Goal: Task Accomplishment & Management: Manage account settings

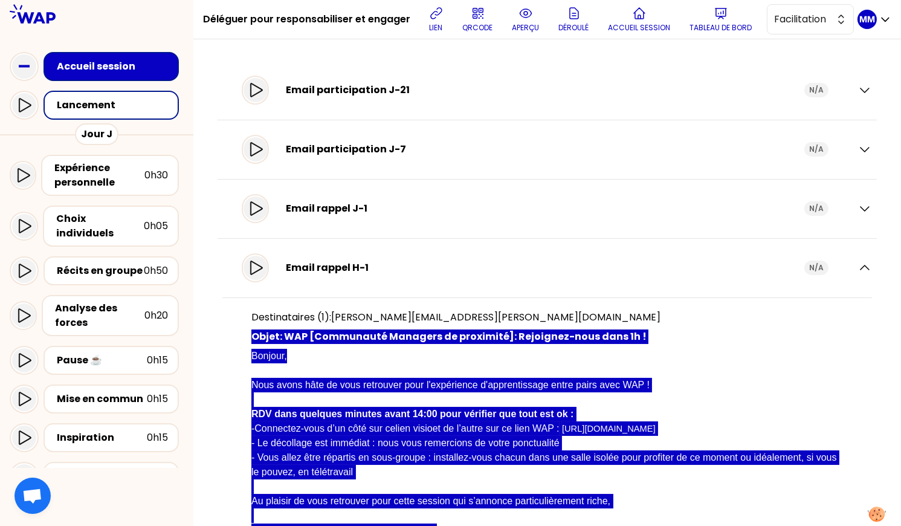
scroll to position [137, 0]
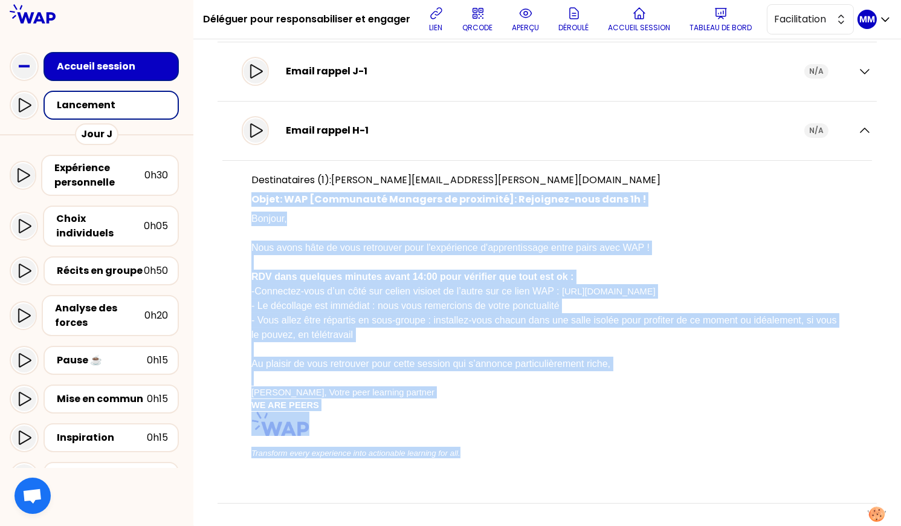
drag, startPoint x: 452, startPoint y: 239, endPoint x: 492, endPoint y: 221, distance: 44.4
click at [452, 239] on p "Nous avons hâte de vous retrouver pour l'expérience d'apprentissage entre pairs…" at bounding box center [547, 240] width 592 height 29
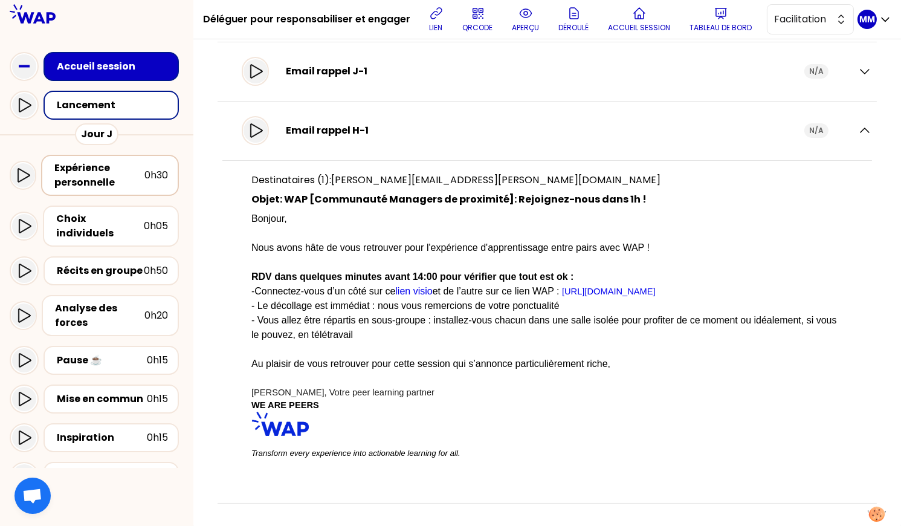
drag, startPoint x: 95, startPoint y: 178, endPoint x: 106, endPoint y: 178, distance: 10.9
click at [95, 178] on div "Expérience personnelle" at bounding box center [99, 175] width 90 height 29
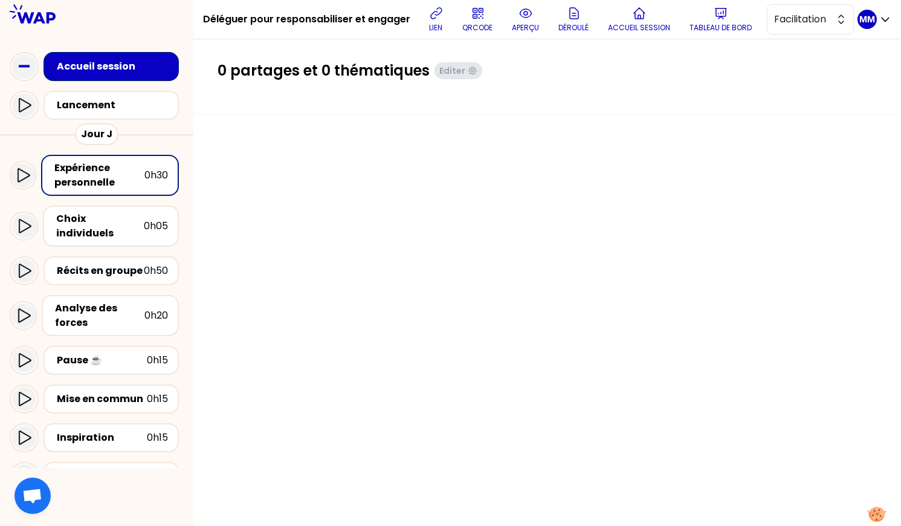
drag, startPoint x: 442, startPoint y: 16, endPoint x: 372, endPoint y: 2, distance: 71.5
click at [442, 16] on icon at bounding box center [436, 13] width 15 height 15
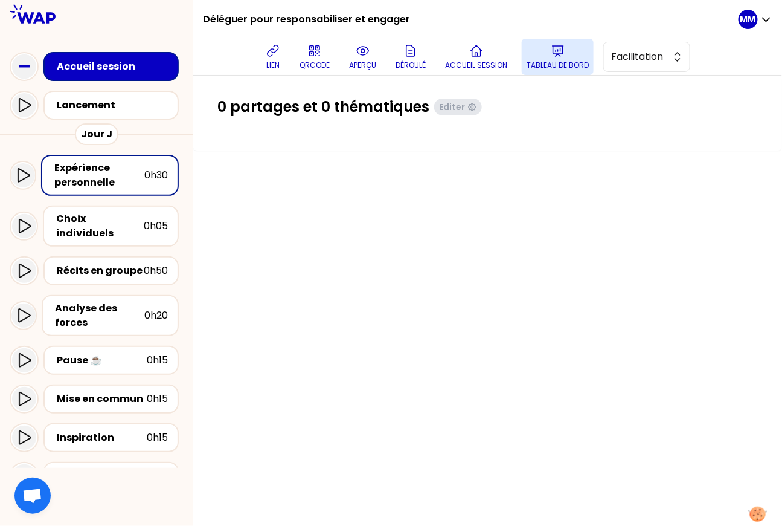
click at [566, 56] on icon at bounding box center [558, 51] width 15 height 15
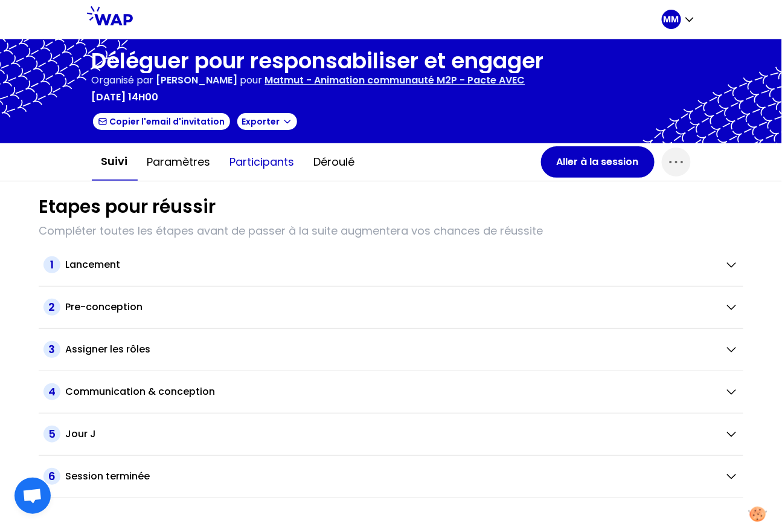
click at [263, 162] on button "Participants" at bounding box center [263, 162] width 84 height 36
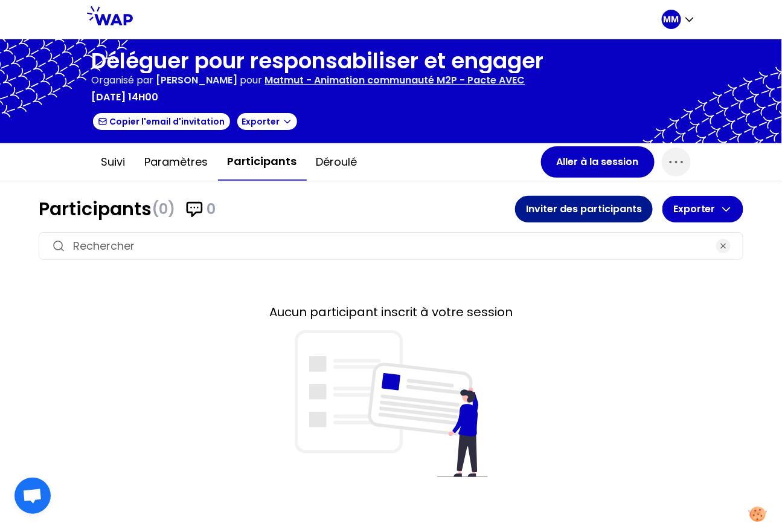
click at [553, 218] on button "Inviter des participants" at bounding box center [584, 209] width 138 height 27
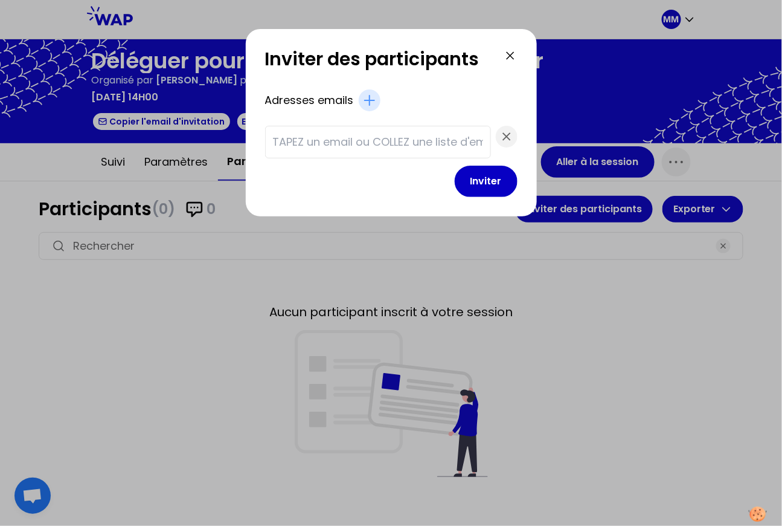
click at [381, 135] on input "text" at bounding box center [378, 142] width 210 height 17
paste input "terrier-baba.agnes@matmut.fr lahaye.amandine@matmut.fr gosse.anne@matmut.fr GUE…"
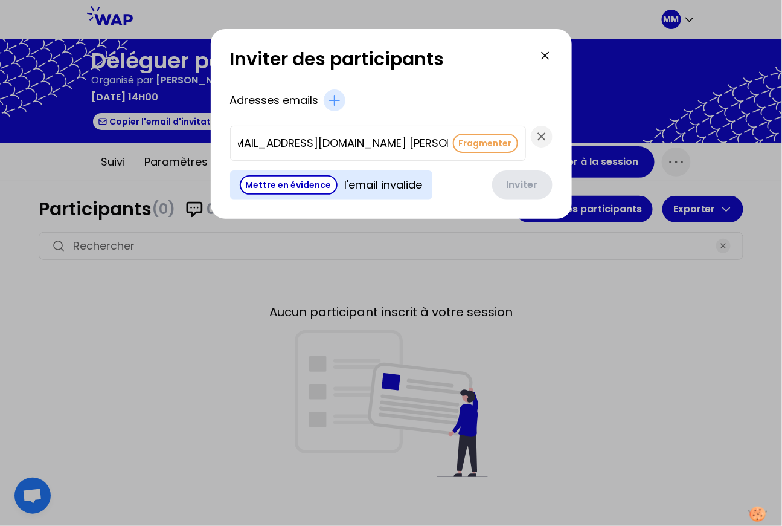
click at [453, 145] on button "Fragmenter" at bounding box center [485, 143] width 65 height 19
type input "joho.valerie@matmut.fr"
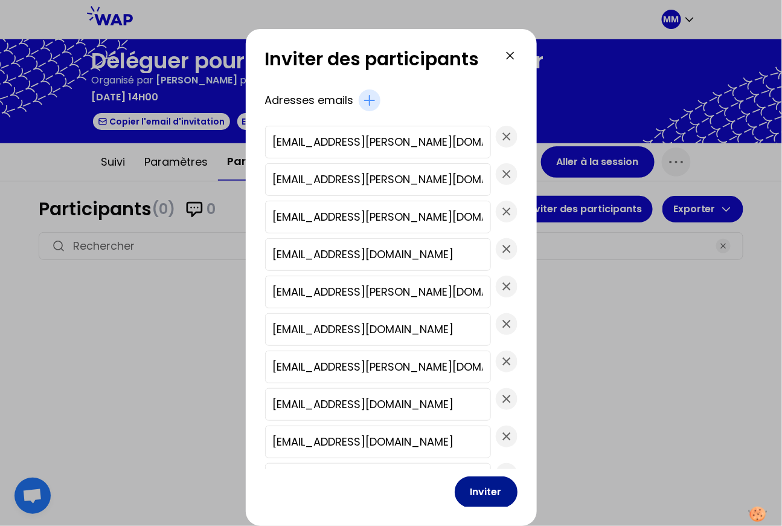
click at [479, 499] on button "Inviter" at bounding box center [486, 491] width 63 height 31
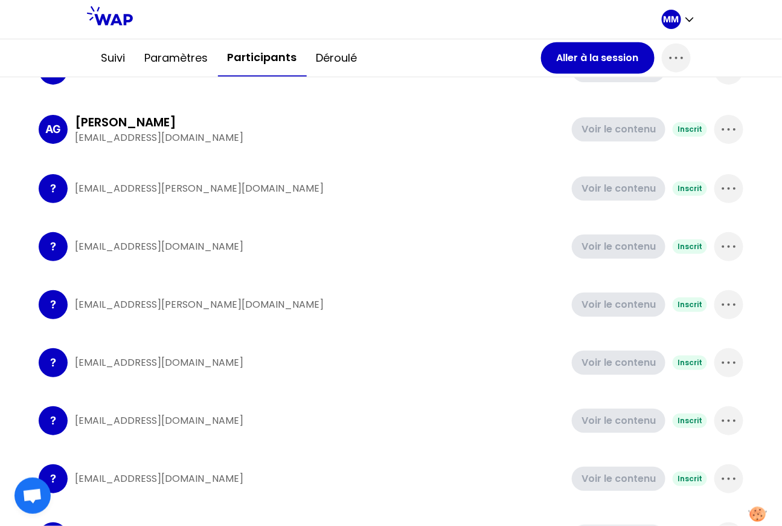
scroll to position [474, 0]
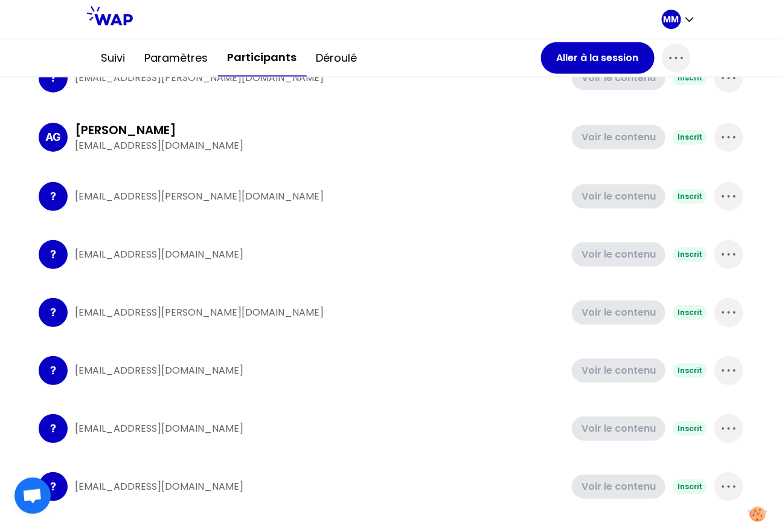
click at [106, 121] on h3 "ANNE GOSSE" at bounding box center [126, 129] width 102 height 17
click at [106, 122] on h3 "ANNE GOSSE" at bounding box center [126, 129] width 102 height 17
copy h3 "ANNE GOSSE"
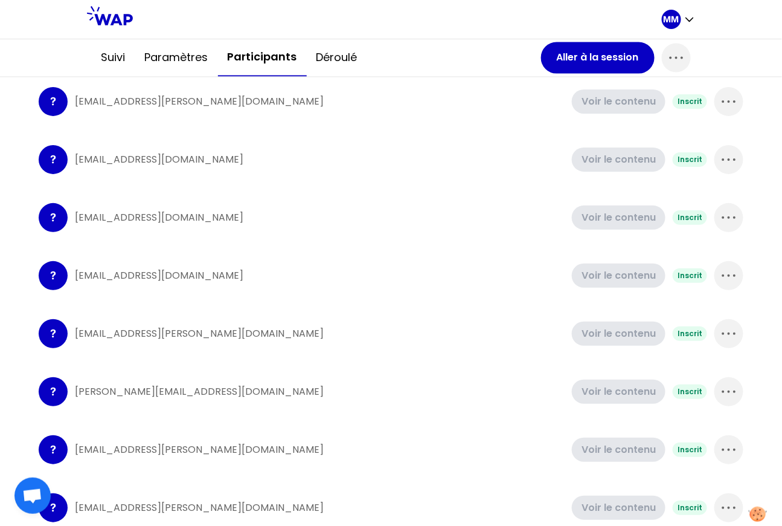
scroll to position [949, 0]
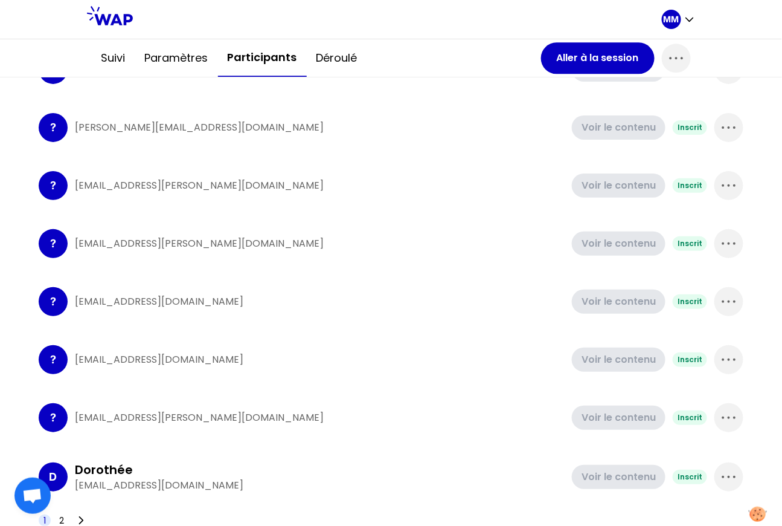
click at [59, 514] on span "2" at bounding box center [61, 520] width 5 height 12
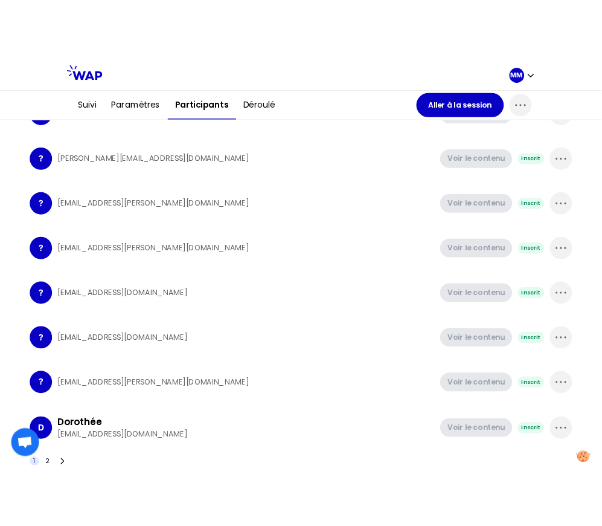
scroll to position [0, 0]
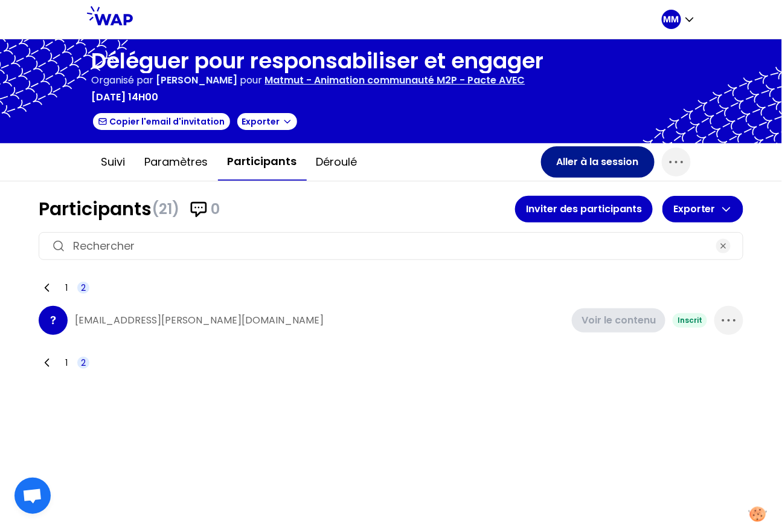
click at [589, 166] on button "Aller à la session" at bounding box center [598, 161] width 114 height 31
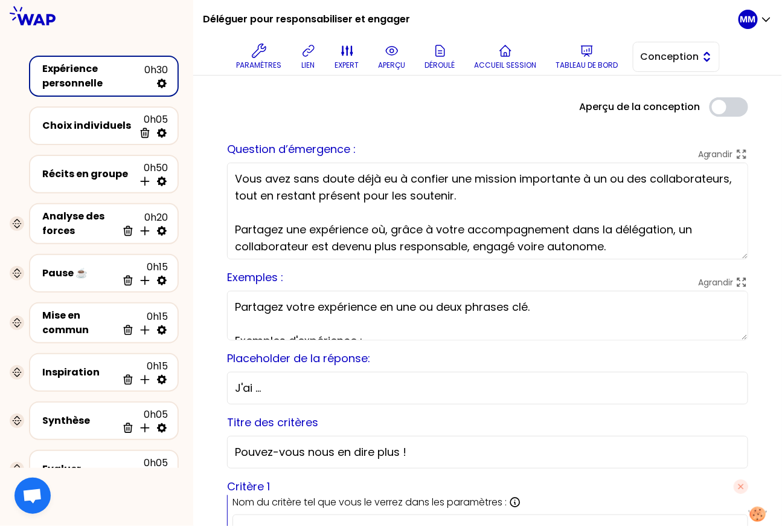
drag, startPoint x: 666, startPoint y: 59, endPoint x: 668, endPoint y: 71, distance: 12.2
click at [667, 59] on span "Conception" at bounding box center [668, 57] width 54 height 15
drag, startPoint x: 668, startPoint y: 71, endPoint x: 671, endPoint y: 103, distance: 31.6
click at [671, 103] on span "Facilitation" at bounding box center [684, 106] width 52 height 15
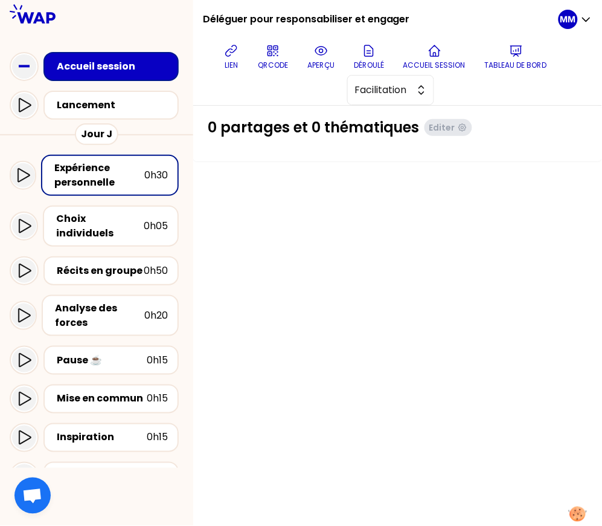
drag, startPoint x: 128, startPoint y: 251, endPoint x: 233, endPoint y: 254, distance: 105.2
click at [129, 263] on div "Récits en groupe" at bounding box center [100, 270] width 87 height 15
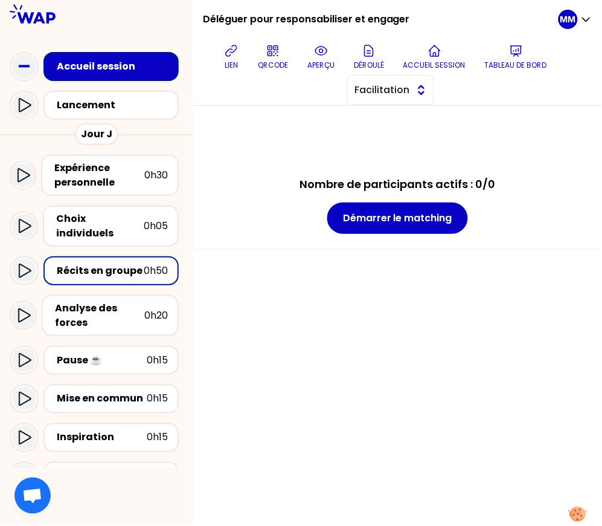
click at [401, 86] on span "Facilitation" at bounding box center [382, 90] width 54 height 15
click at [524, 126] on div "Nombre de participants actifs : 0/0 Démarrer le matching" at bounding box center [397, 177] width 409 height 143
click at [392, 93] on span "Facilitation" at bounding box center [382, 90] width 54 height 15
click at [412, 122] on span "Conception" at bounding box center [398, 120] width 52 height 15
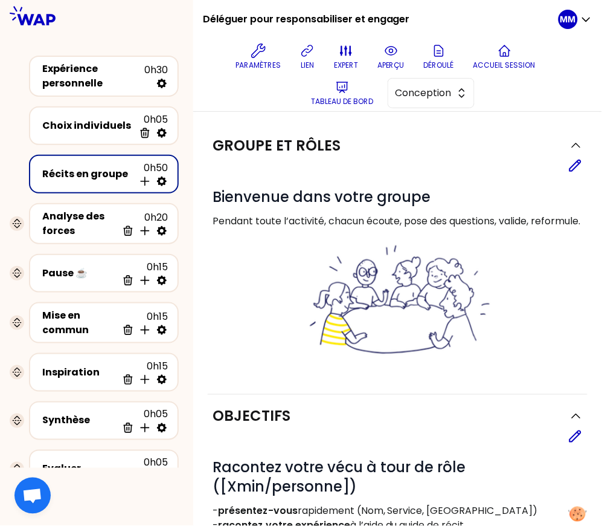
click at [164, 181] on icon at bounding box center [162, 181] width 10 height 10
select select "4"
select select "5"
select select "all"
select select "false"
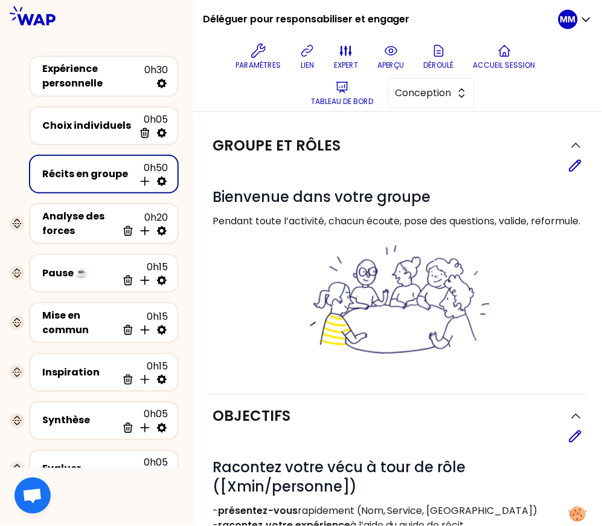
select select "Each"
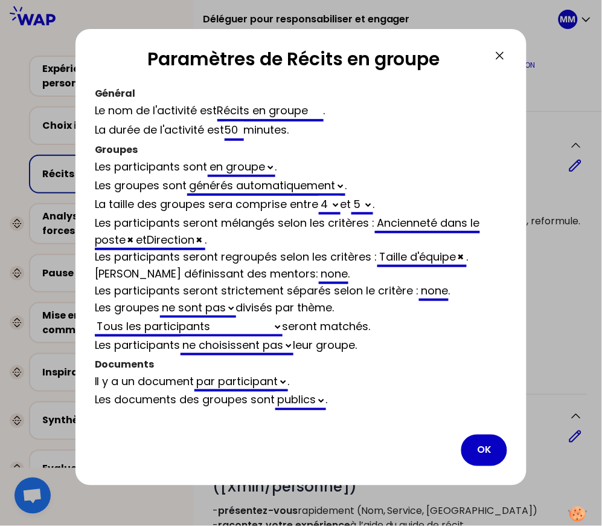
click at [369, 204] on select "2 3 4 5 6 7 8 9 10 11 12" at bounding box center [363, 205] width 22 height 19
select select "4"
select select "all"
select select "false"
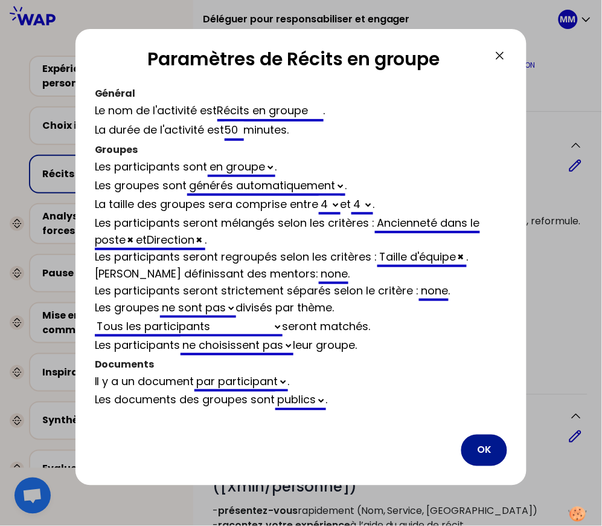
click at [491, 441] on button "OK" at bounding box center [485, 449] width 46 height 31
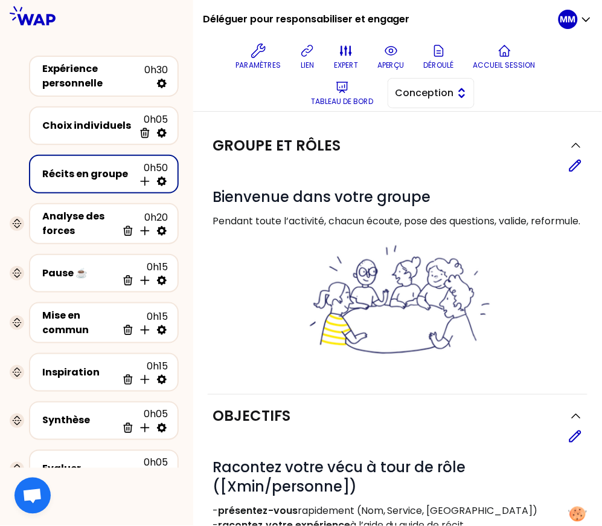
click at [435, 94] on span "Conception" at bounding box center [423, 93] width 54 height 15
click at [442, 138] on span "Facilitation" at bounding box center [439, 142] width 52 height 15
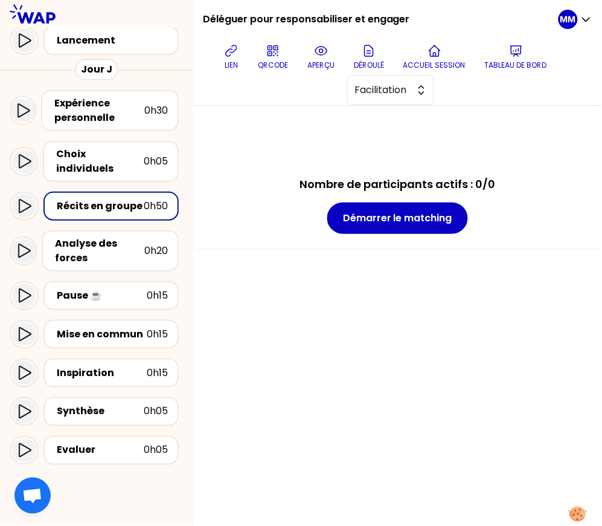
scroll to position [112, 0]
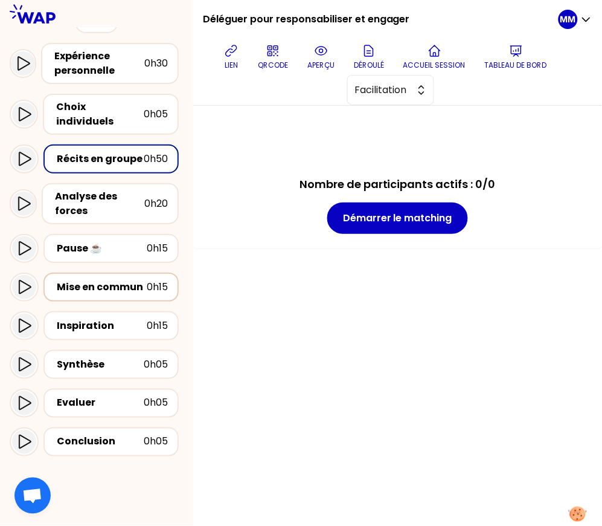
click at [127, 282] on div "Mise en commun 0h15" at bounding box center [111, 287] width 135 height 29
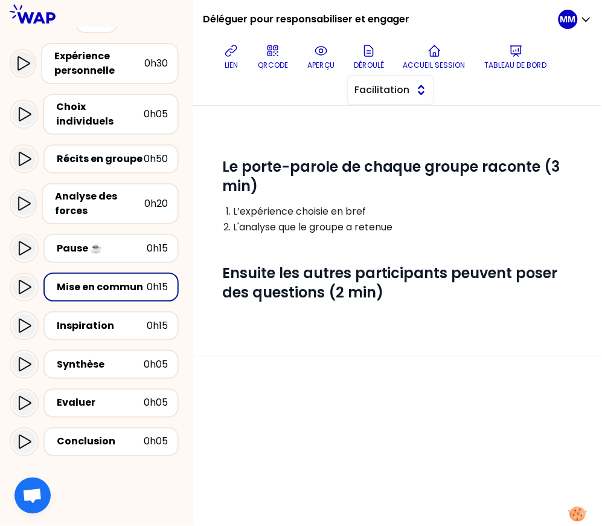
click at [434, 95] on button "Facilitation" at bounding box center [390, 90] width 87 height 30
click at [421, 123] on span "Conception" at bounding box center [398, 120] width 52 height 15
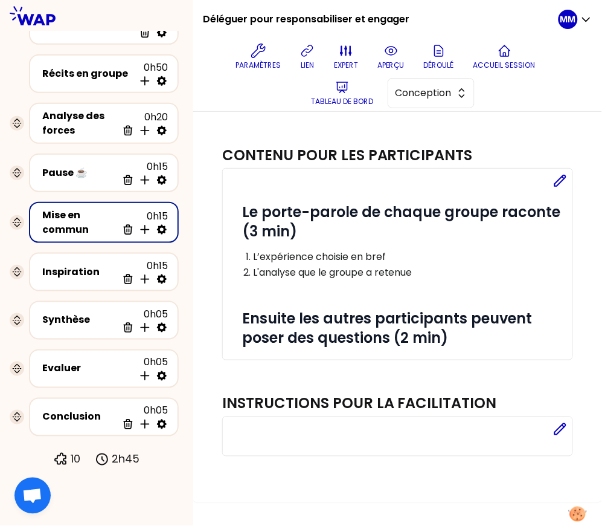
scroll to position [89, 0]
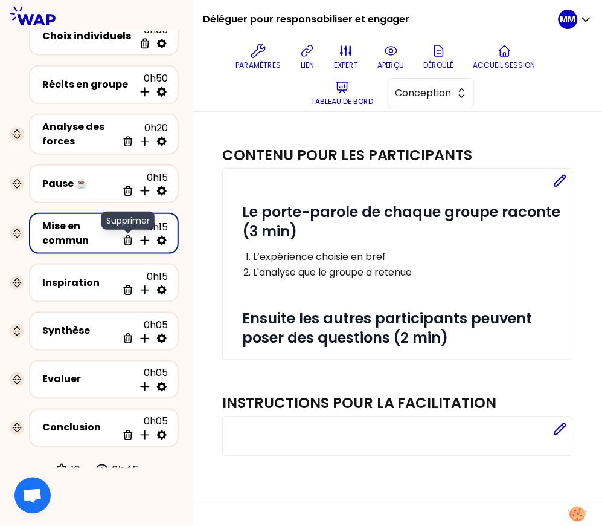
click at [130, 234] on icon at bounding box center [128, 240] width 12 height 12
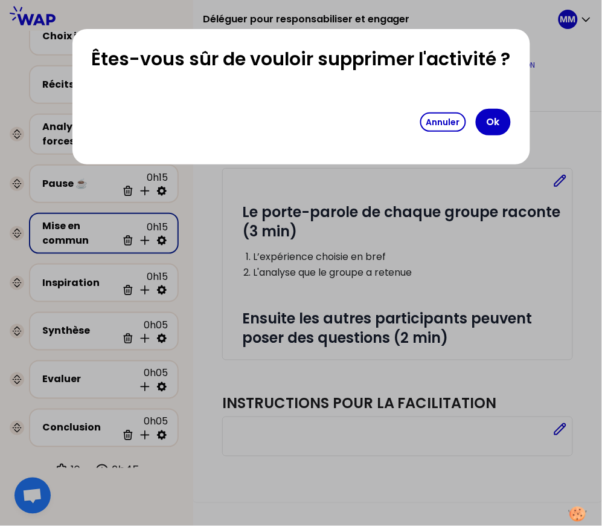
drag, startPoint x: 495, startPoint y: 121, endPoint x: 442, endPoint y: 115, distance: 52.9
click at [495, 121] on button "Ok" at bounding box center [493, 122] width 35 height 27
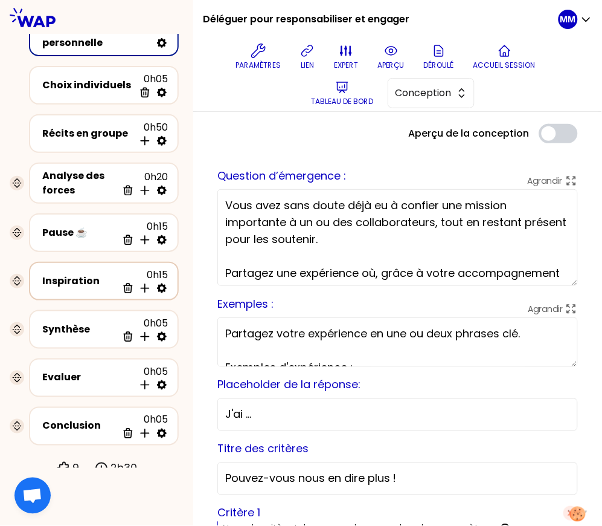
drag, startPoint x: 84, startPoint y: 274, endPoint x: 109, endPoint y: 282, distance: 26.2
click at [84, 274] on div "Inspiration" at bounding box center [79, 281] width 75 height 15
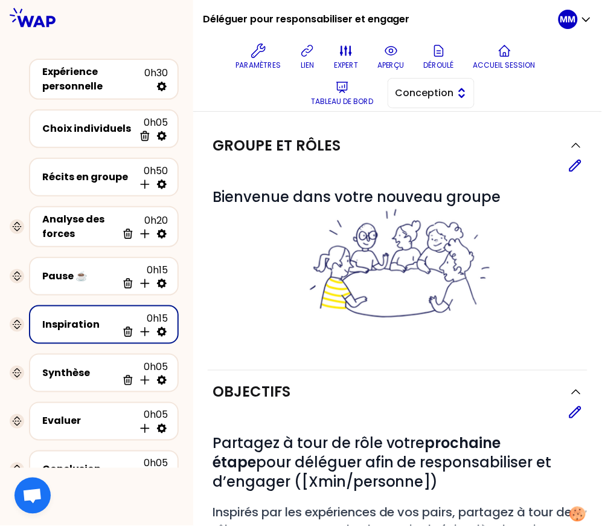
click at [428, 99] on span "Conception" at bounding box center [423, 93] width 54 height 15
click at [432, 140] on span "Facilitation" at bounding box center [439, 142] width 52 height 15
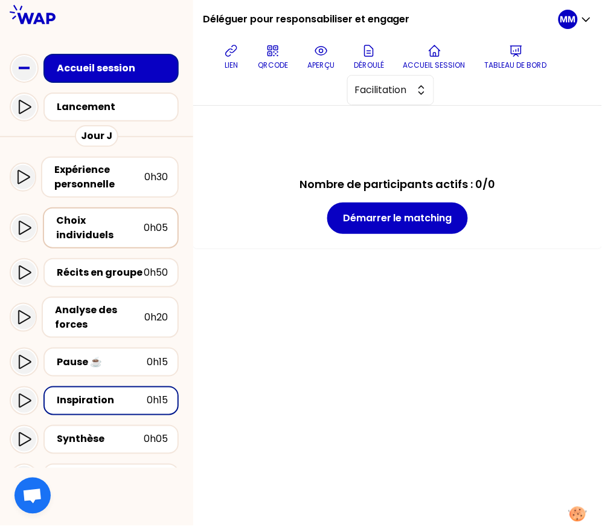
drag, startPoint x: 124, startPoint y: 218, endPoint x: 157, endPoint y: 219, distance: 32.7
click at [124, 218] on div "Choix individuels" at bounding box center [100, 227] width 88 height 29
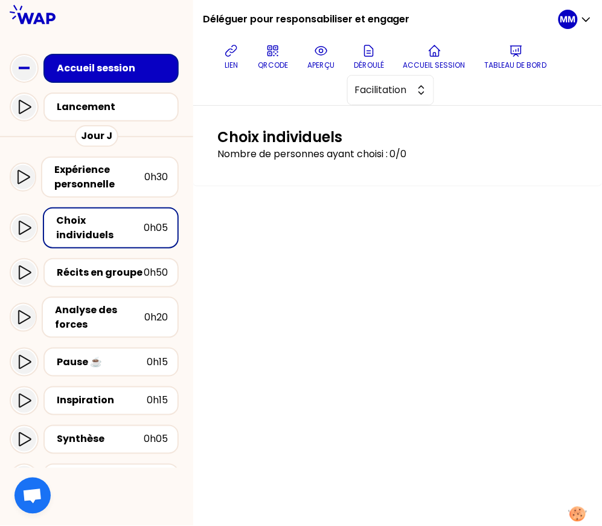
drag, startPoint x: 239, startPoint y: 53, endPoint x: 390, endPoint y: 9, distance: 157.2
click at [239, 53] on icon at bounding box center [231, 51] width 15 height 15
click at [103, 176] on div "Expérience personnelle" at bounding box center [99, 177] width 90 height 29
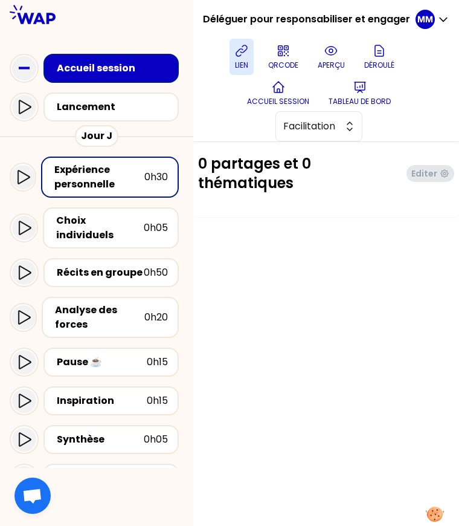
click at [242, 53] on icon at bounding box center [241, 51] width 15 height 15
click at [239, 57] on icon at bounding box center [241, 51] width 15 height 15
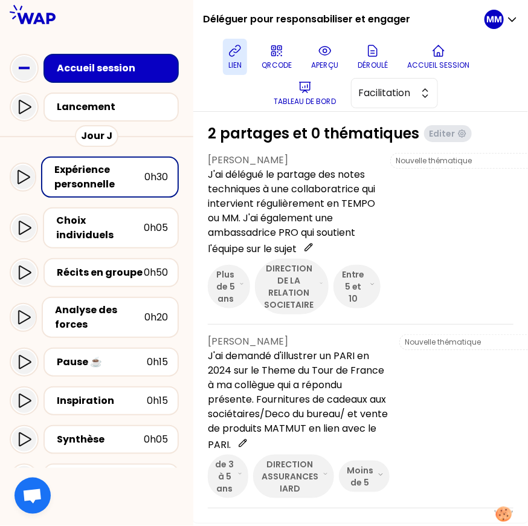
click at [444, 437] on div at bounding box center [515, 416] width 232 height 164
click at [110, 258] on div "Récits en groupe 0h50" at bounding box center [111, 272] width 135 height 29
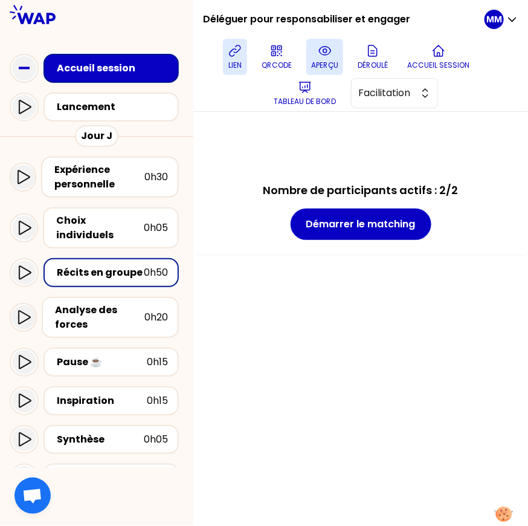
click at [323, 58] on button "aperçu" at bounding box center [324, 57] width 37 height 36
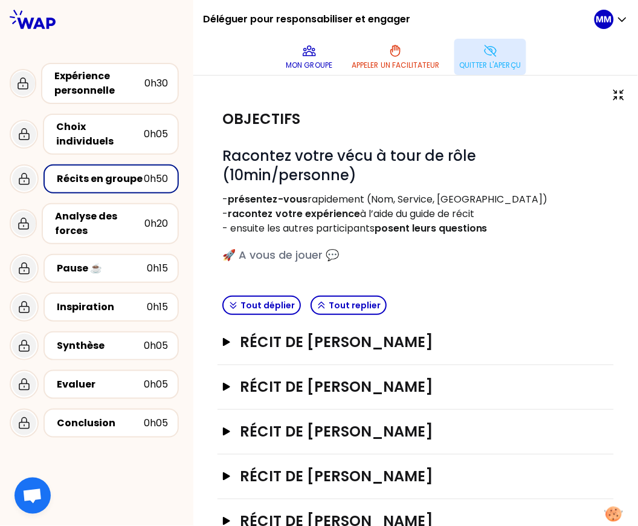
click at [475, 63] on p "Quitter l'aperçu" at bounding box center [490, 65] width 62 height 10
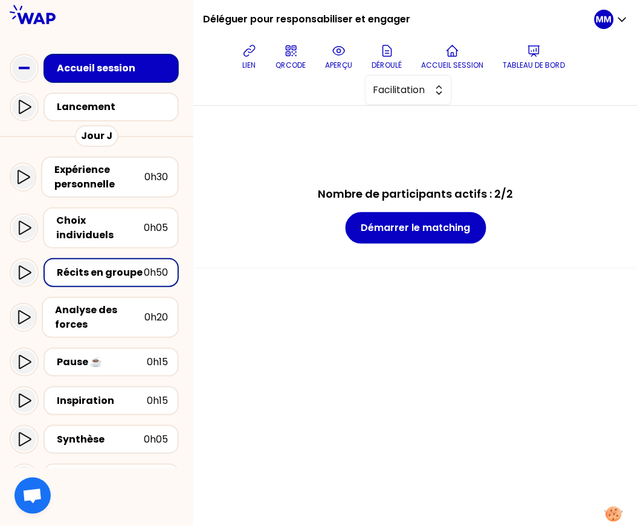
click at [269, 341] on div "Nombre de participants actifs : 2/2 Démarrer le matching" at bounding box center [415, 316] width 445 height 420
click at [114, 181] on div "Expérience personnelle" at bounding box center [99, 177] width 90 height 29
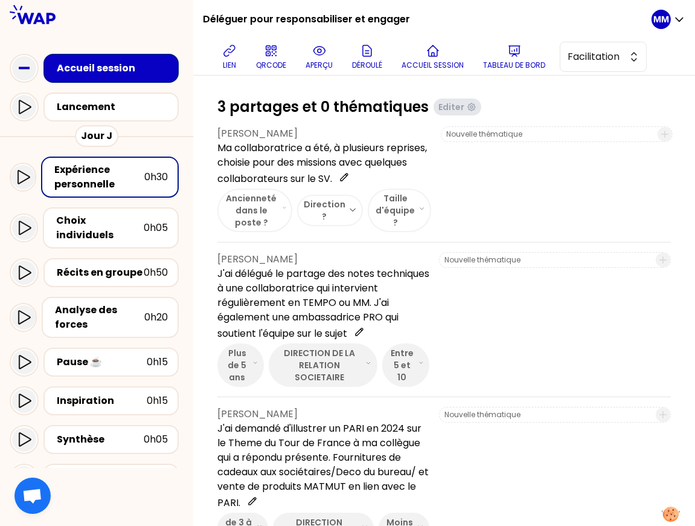
click at [563, 350] on div at bounding box center [555, 319] width 232 height 135
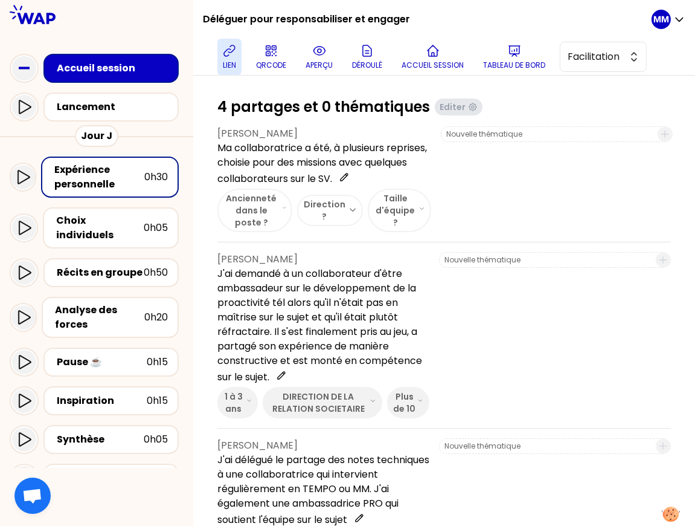
click at [237, 55] on icon at bounding box center [229, 51] width 15 height 15
click at [123, 265] on div "Récits en groupe" at bounding box center [100, 272] width 87 height 15
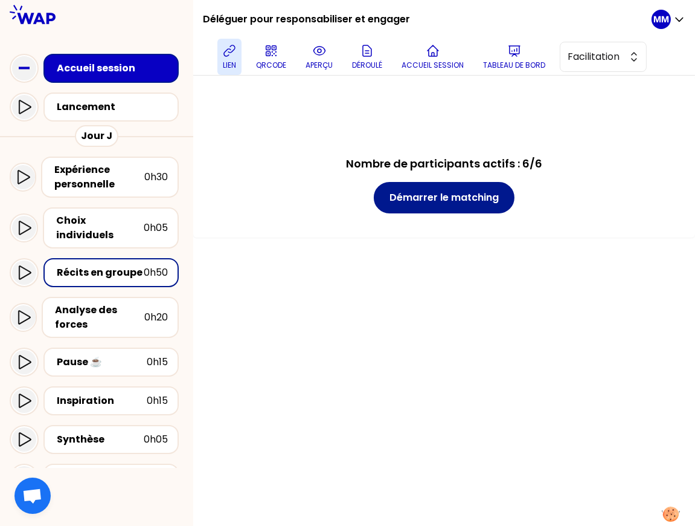
click at [474, 199] on button "Démarrer le matching" at bounding box center [444, 197] width 141 height 31
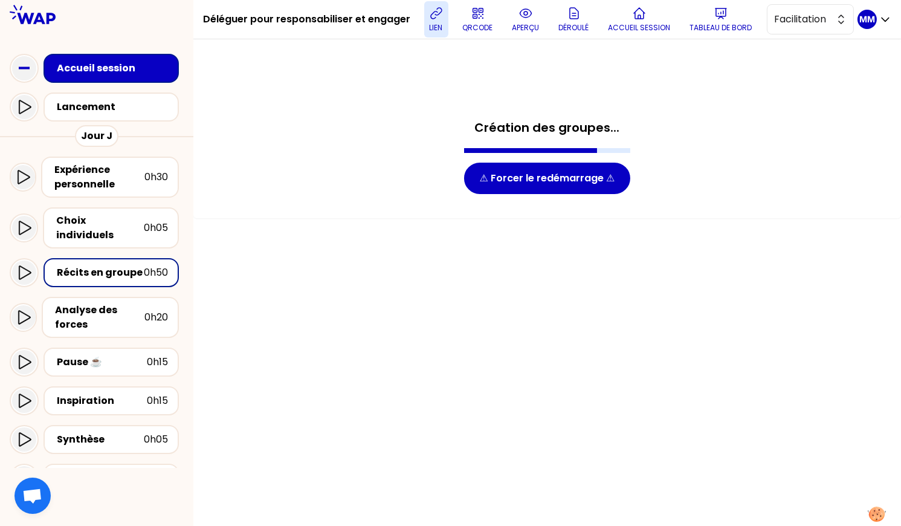
drag, startPoint x: 347, startPoint y: 36, endPoint x: 298, endPoint y: 4, distance: 59.3
click at [347, 36] on h1 "Déléguer pour responsabiliser et engager" at bounding box center [306, 19] width 207 height 39
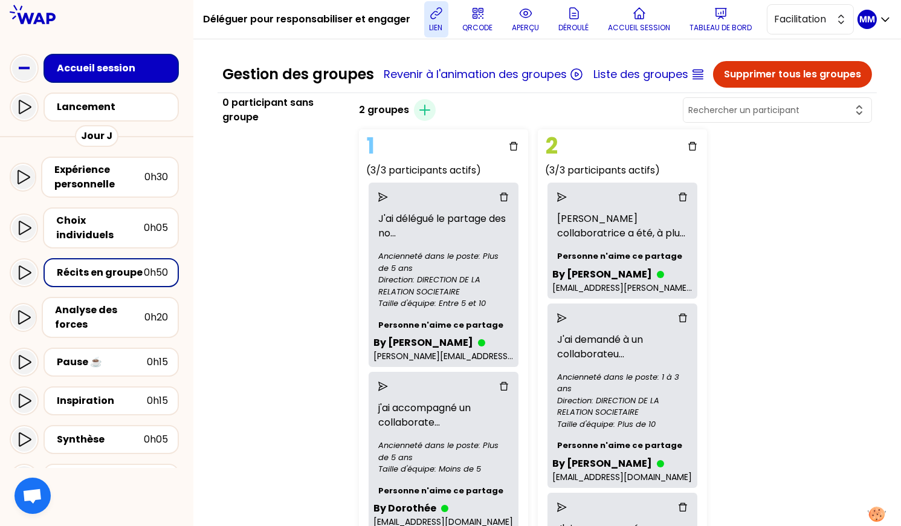
click at [747, 364] on div "2 groupes Créer un groupe 1 (3/3 participants actifs) J'ai délégué le partage d…" at bounding box center [615, 413] width 523 height 636
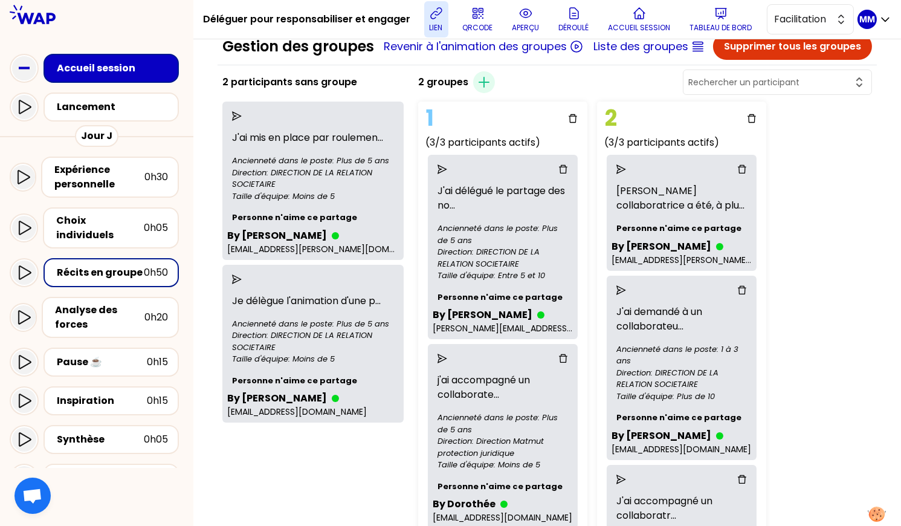
scroll to position [5, 0]
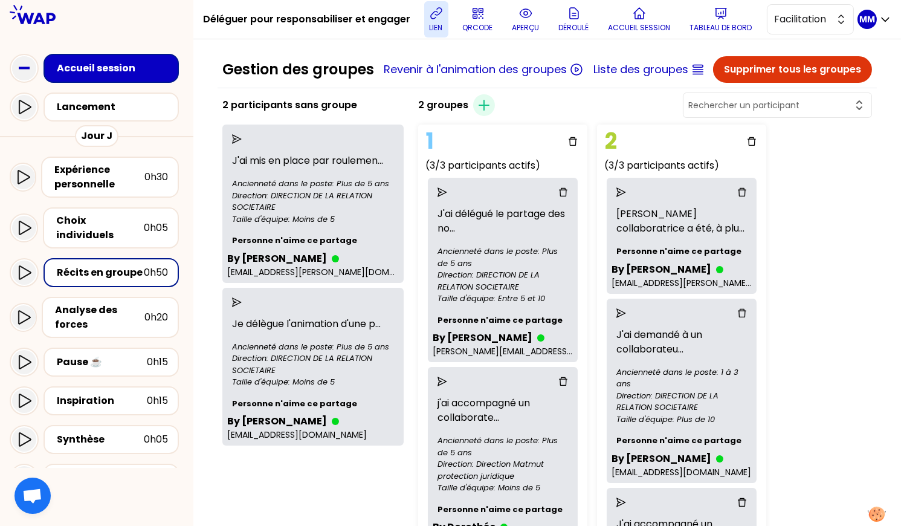
click at [242, 144] on icon "send" at bounding box center [237, 139] width 10 height 10
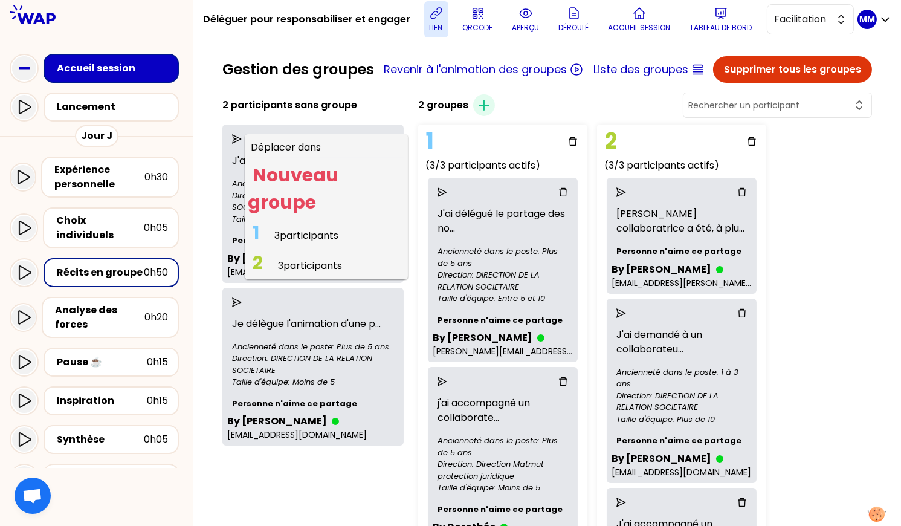
click at [308, 242] on span "3 participants" at bounding box center [306, 235] width 64 height 14
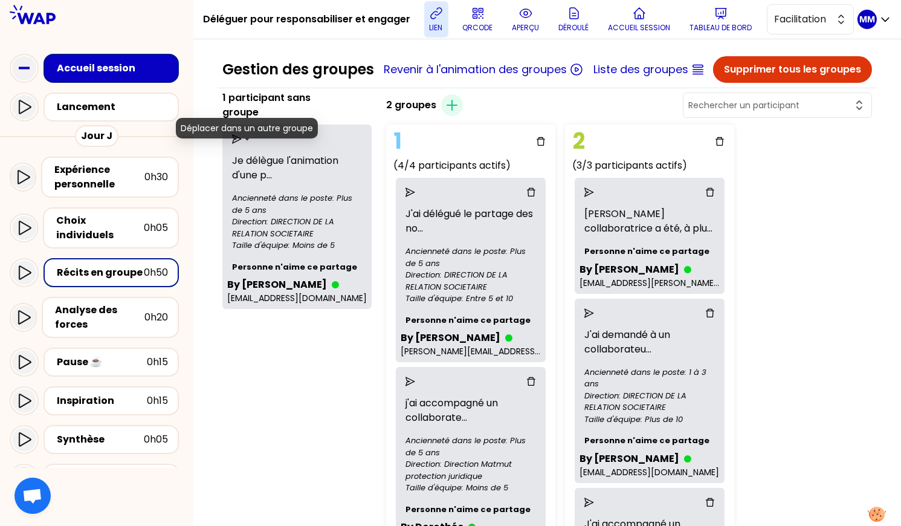
drag, startPoint x: 242, startPoint y: 147, endPoint x: 251, endPoint y: 158, distance: 13.8
click at [242, 144] on icon "send" at bounding box center [237, 139] width 10 height 10
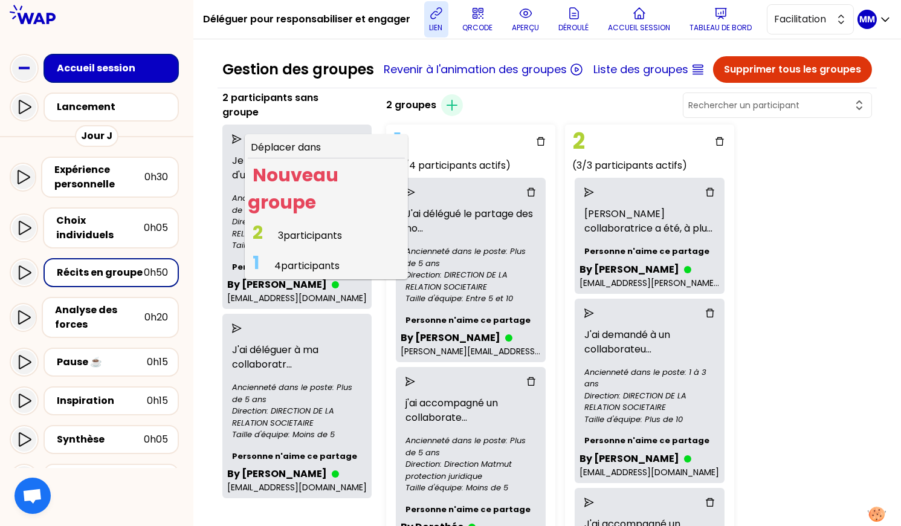
click at [314, 242] on span "3 participants" at bounding box center [310, 235] width 64 height 14
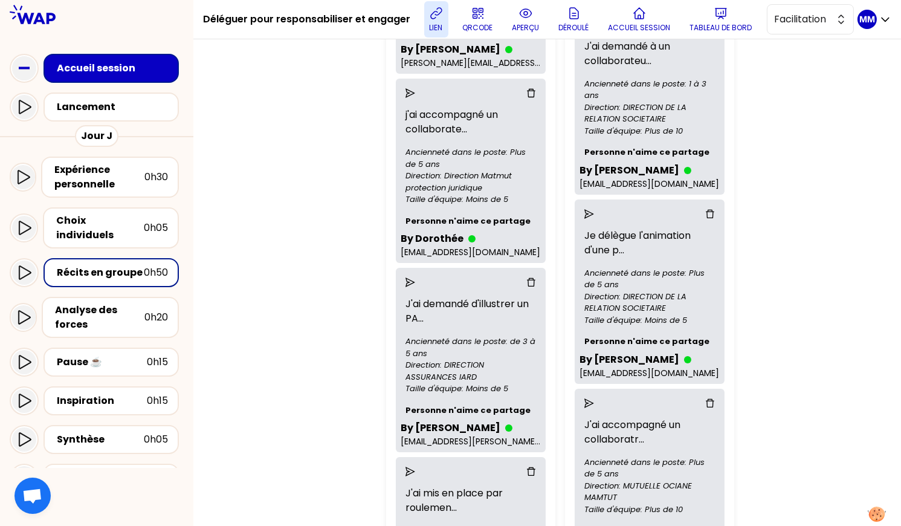
scroll to position [0, 0]
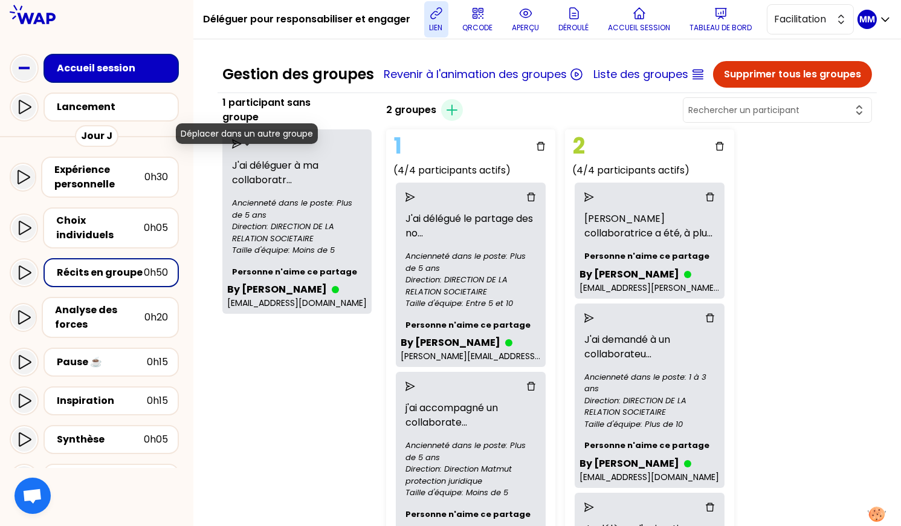
click at [242, 149] on icon "send" at bounding box center [237, 144] width 10 height 10
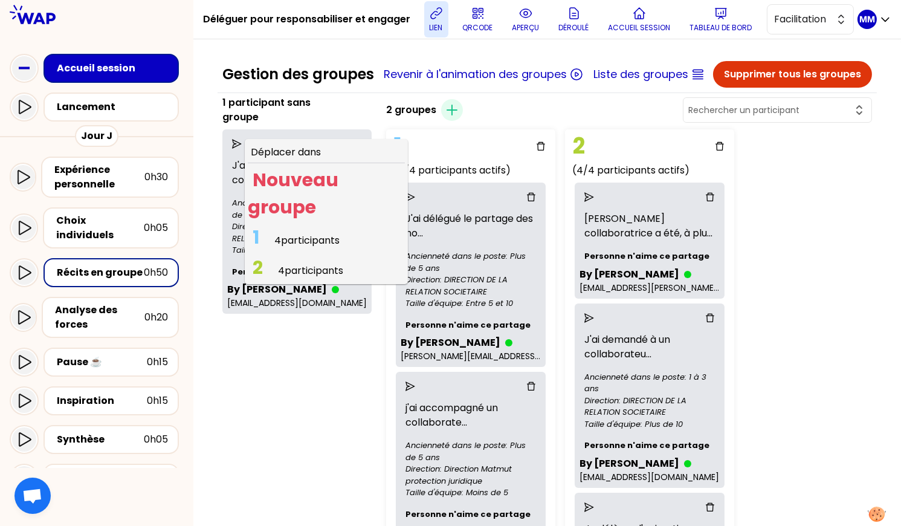
click at [831, 301] on div "2 groupes Créer un groupe 1 (4/4 participants actifs) J'ai délégué le partage d…" at bounding box center [628, 519] width 495 height 848
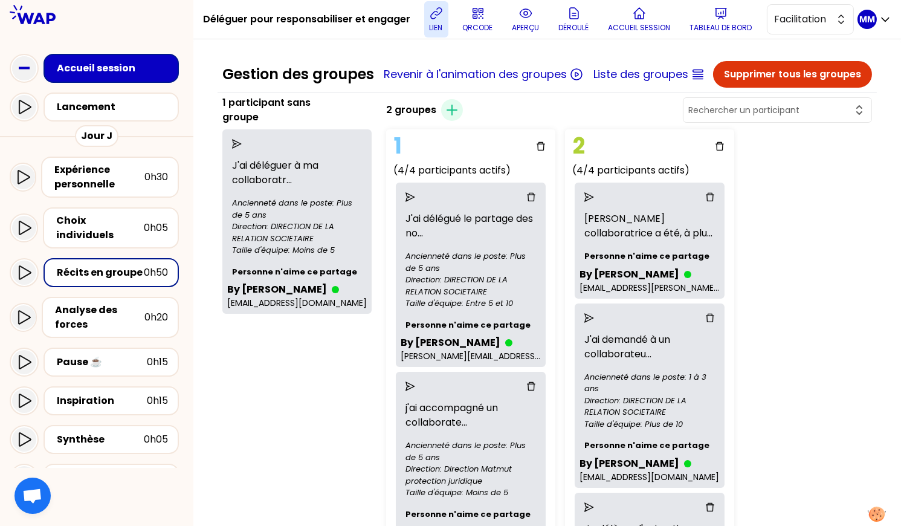
click at [242, 149] on icon "send" at bounding box center [237, 144] width 10 height 10
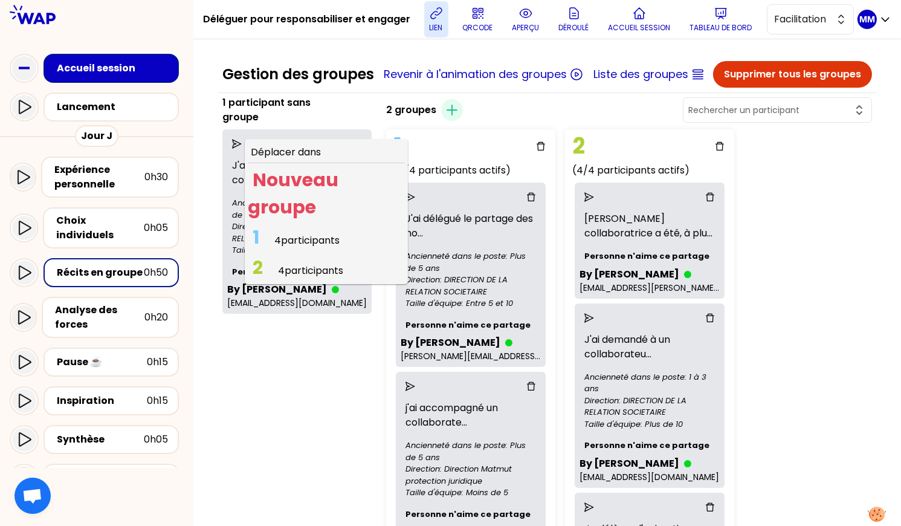
click at [306, 277] on span "4 participants" at bounding box center [310, 270] width 65 height 14
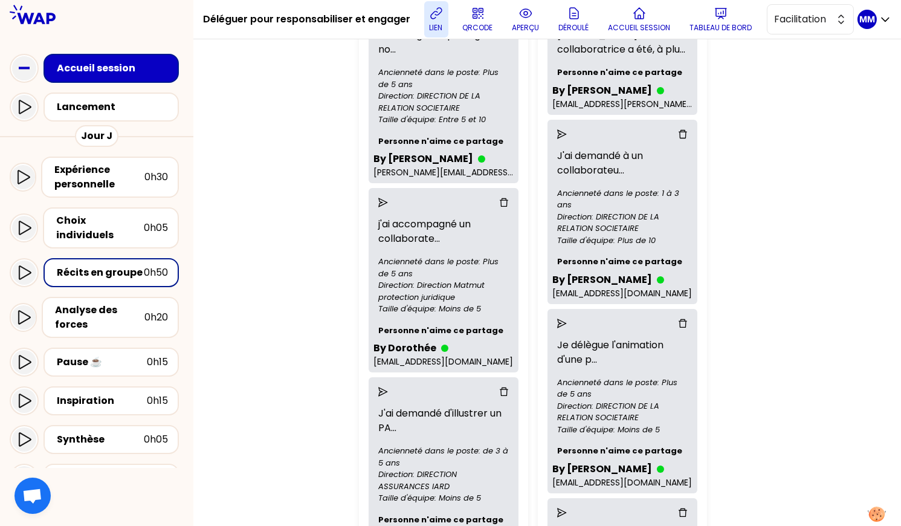
scroll to position [104, 0]
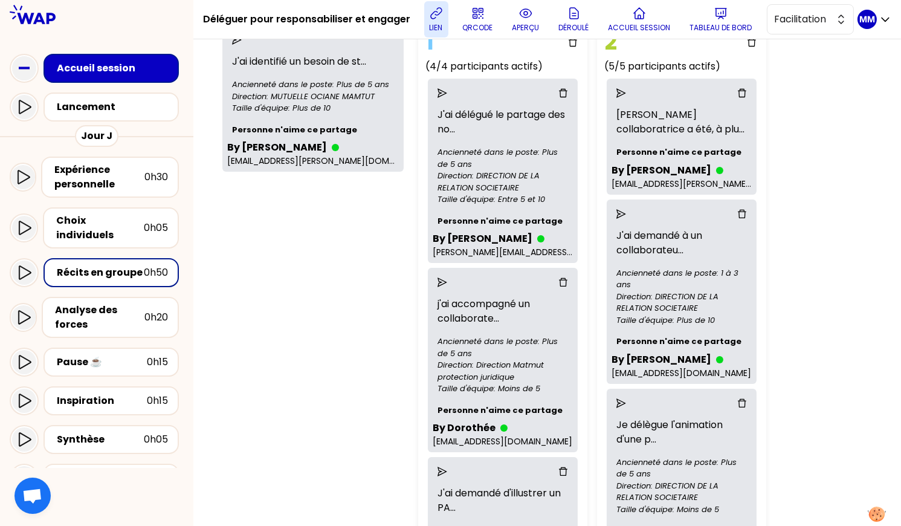
click at [242, 45] on icon "send" at bounding box center [237, 40] width 10 height 10
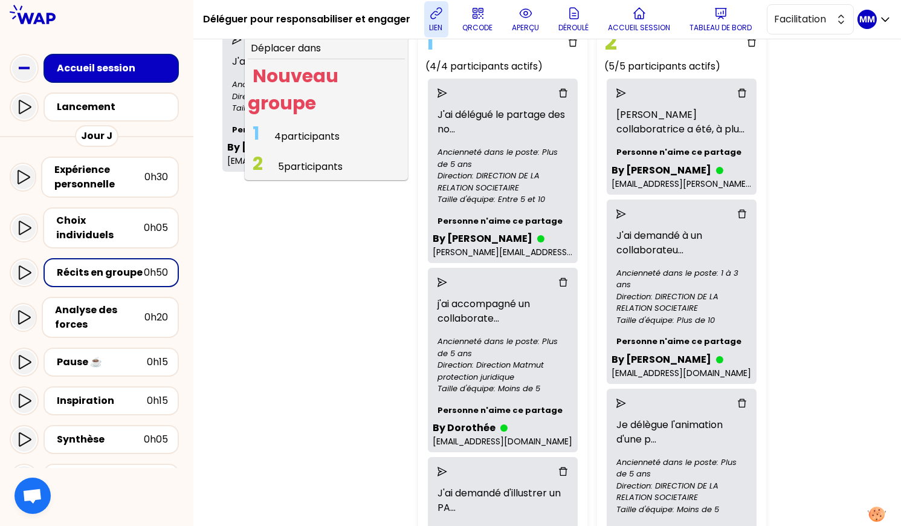
click at [282, 147] on span "1 4 participants" at bounding box center [296, 136] width 97 height 24
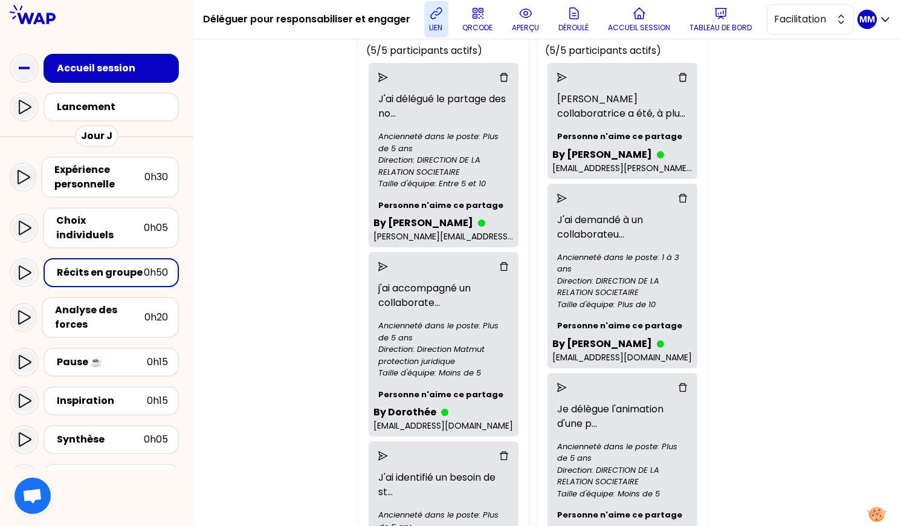
scroll to position [111, 0]
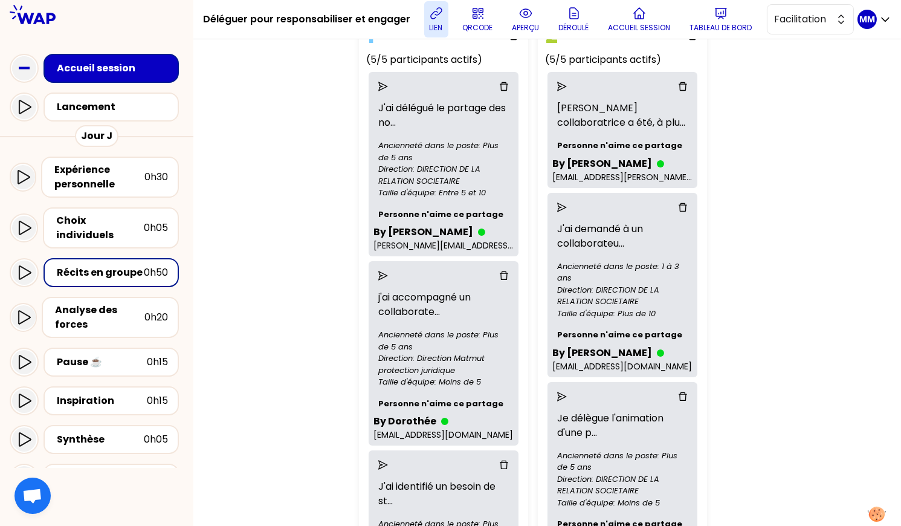
click at [764, 208] on div "2 groupes Créer un groupe 1 (5/5 participants actifs) J'ai délégué le partage d…" at bounding box center [615, 503] width 523 height 1037
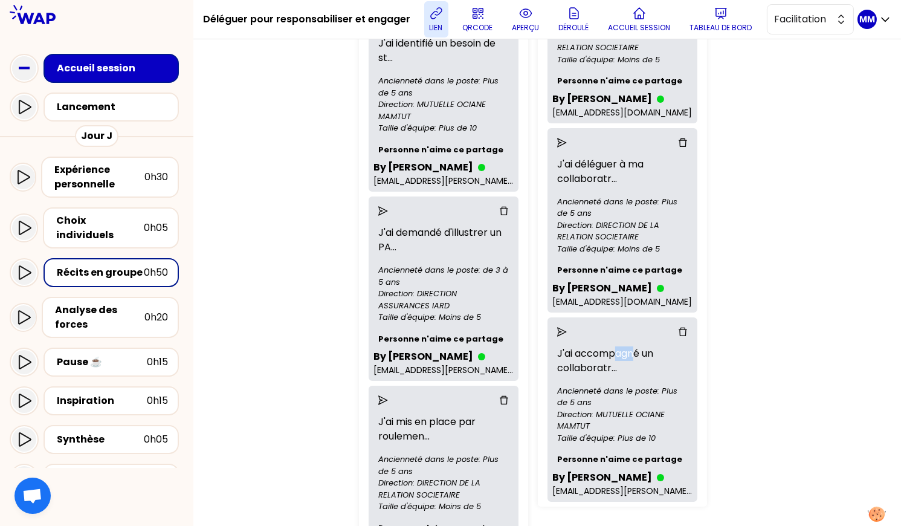
scroll to position [643, 0]
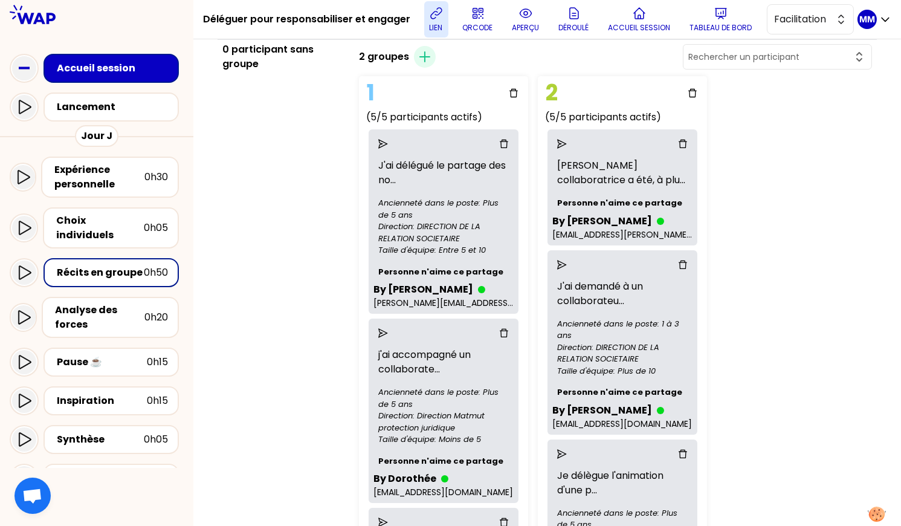
scroll to position [45, 0]
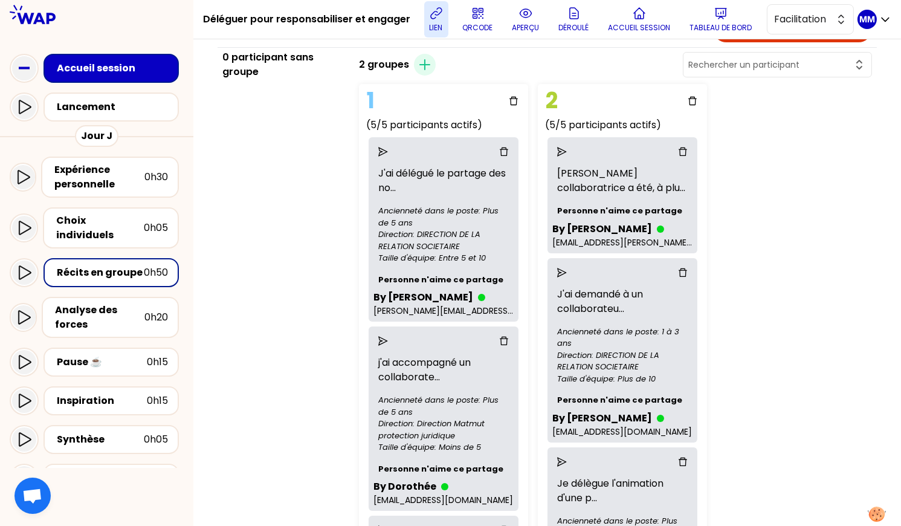
click at [523, 18] on icon at bounding box center [525, 13] width 15 height 15
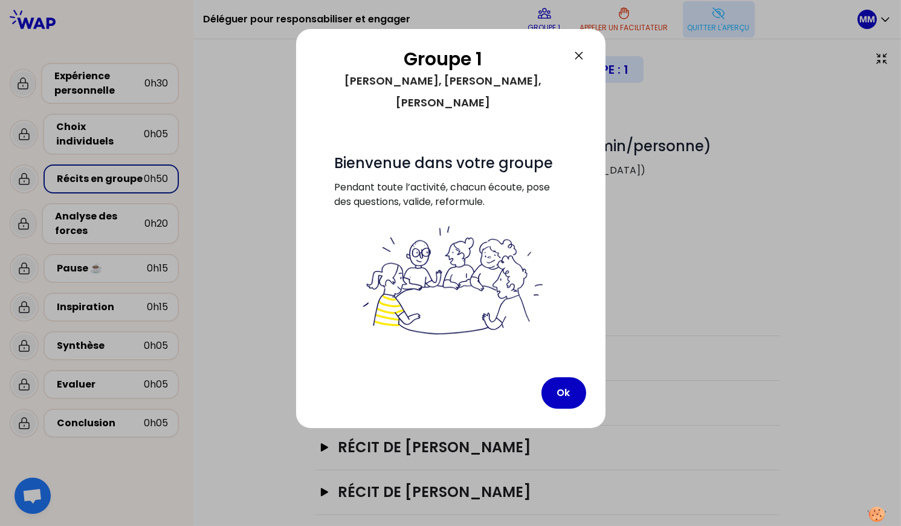
drag, startPoint x: 569, startPoint y: 363, endPoint x: 581, endPoint y: 239, distance: 125.1
click at [569, 377] on button "Ok" at bounding box center [563, 392] width 45 height 31
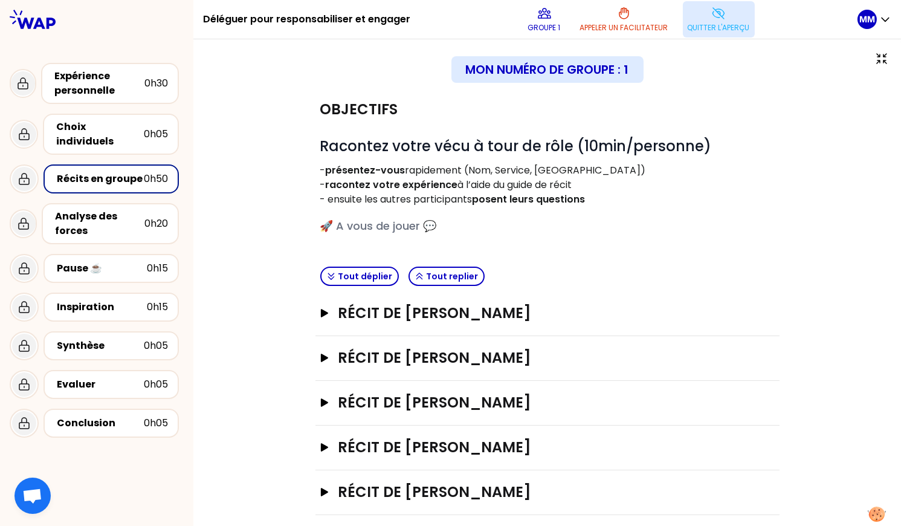
click at [706, 10] on button "Quitter l'aperçu" at bounding box center [719, 19] width 72 height 36
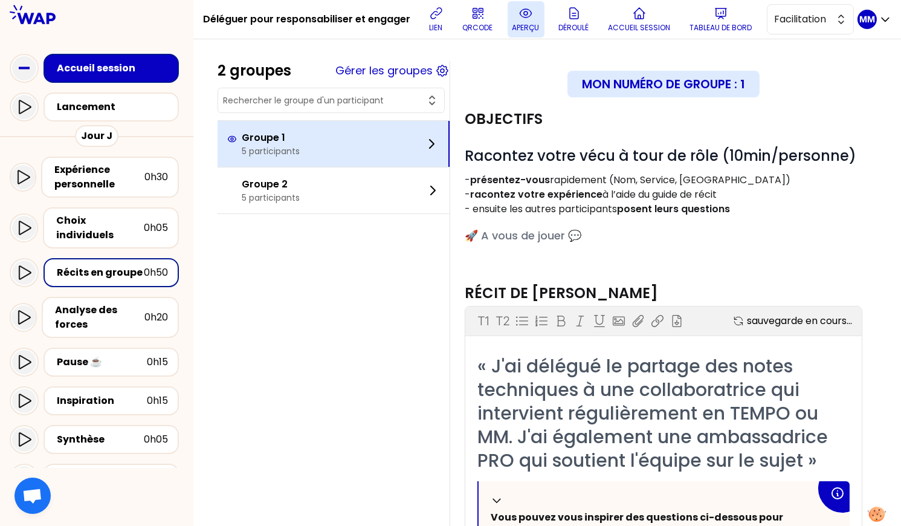
drag, startPoint x: 316, startPoint y: 194, endPoint x: 340, endPoint y: 124, distance: 73.6
click at [316, 194] on div "Groupe 2 5 participants" at bounding box center [334, 190] width 232 height 46
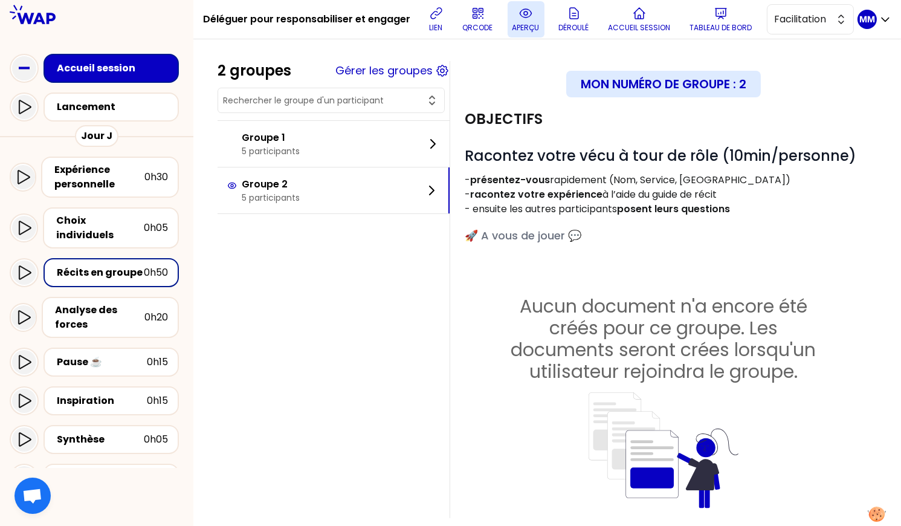
click at [535, 21] on button "aperçu" at bounding box center [526, 19] width 37 height 36
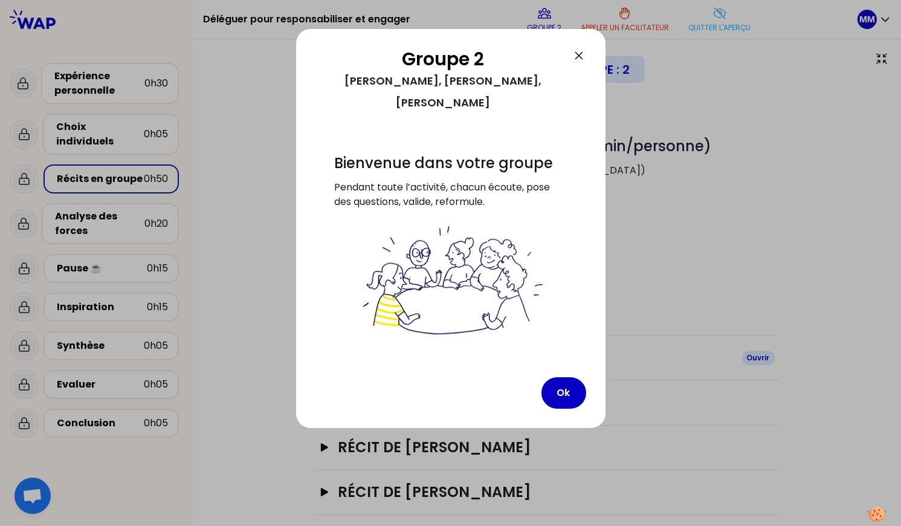
click at [558, 377] on button "Ok" at bounding box center [563, 392] width 45 height 31
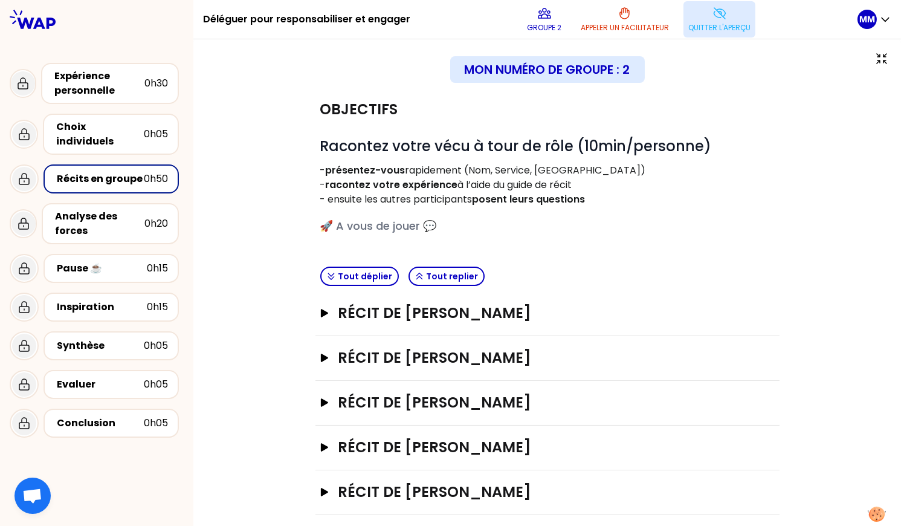
click at [721, 18] on icon at bounding box center [719, 13] width 15 height 15
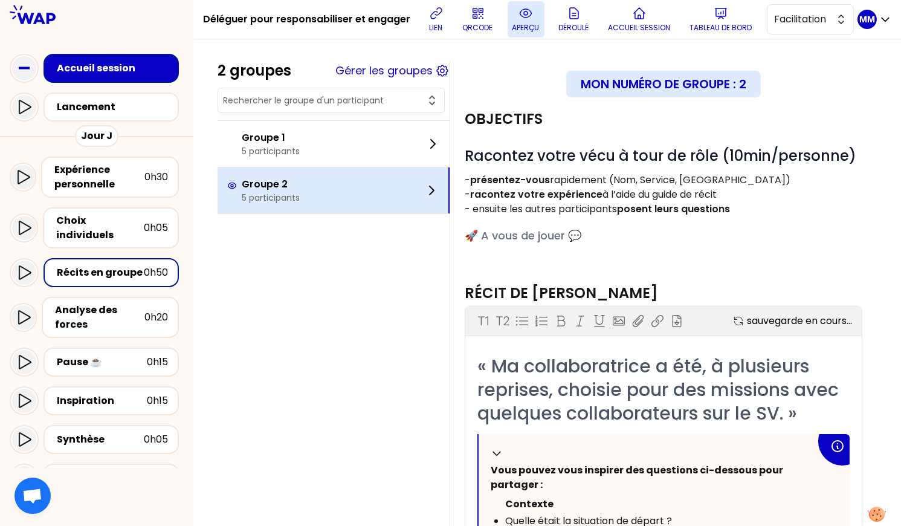
click at [300, 199] on p "5 participants" at bounding box center [271, 198] width 58 height 12
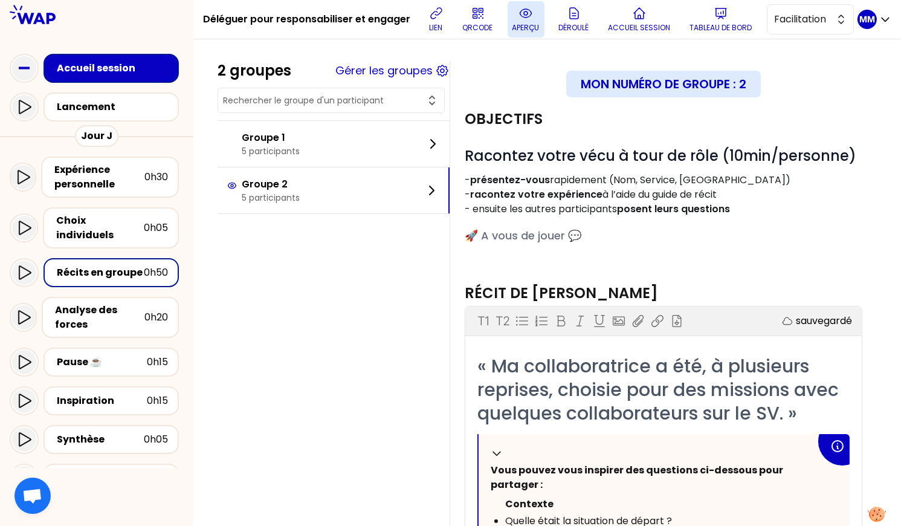
click at [533, 14] on icon at bounding box center [525, 13] width 15 height 15
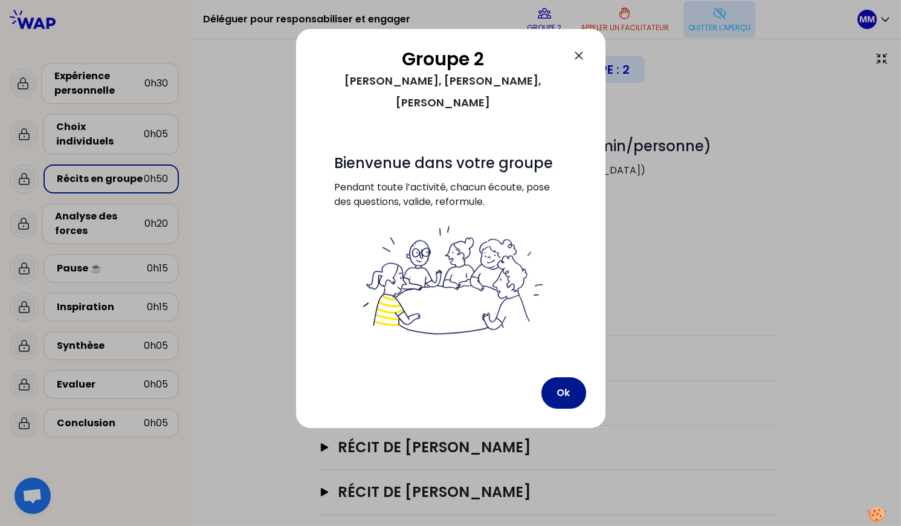
click at [563, 377] on button "Ok" at bounding box center [563, 392] width 45 height 31
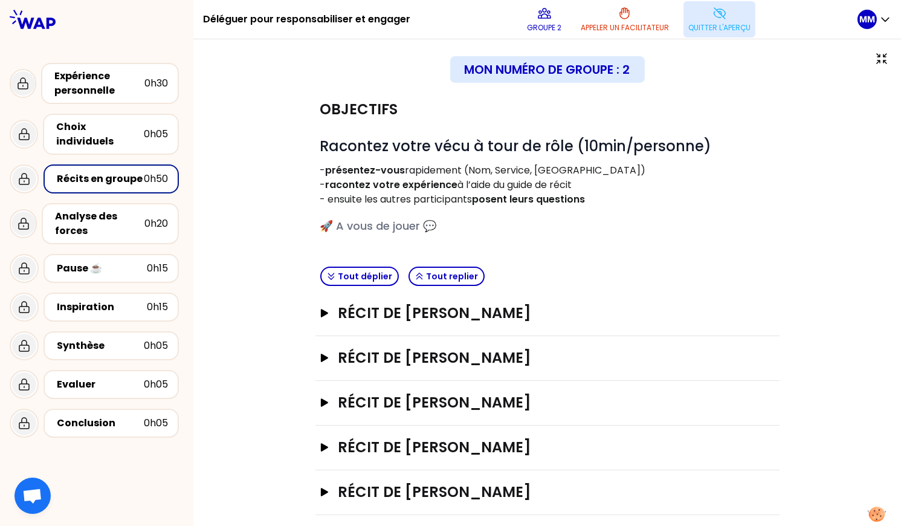
click at [728, 18] on button "Quitter l'aperçu" at bounding box center [719, 19] width 72 height 36
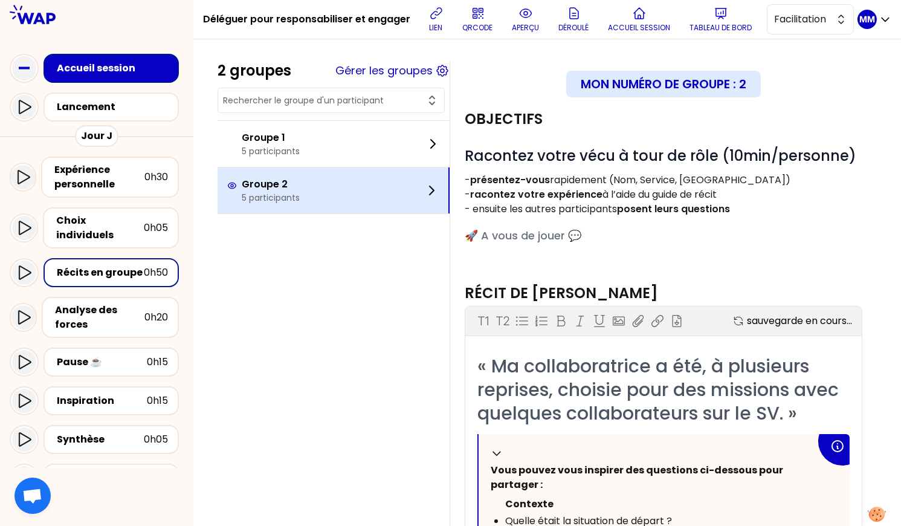
click at [336, 189] on div "Groupe 2 5 participants" at bounding box center [334, 190] width 232 height 46
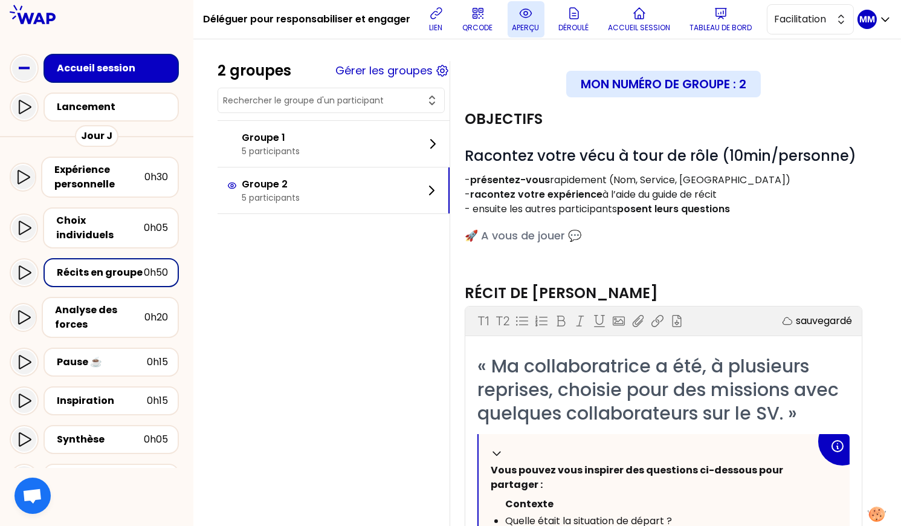
click at [529, 24] on p "aperçu" at bounding box center [525, 28] width 27 height 10
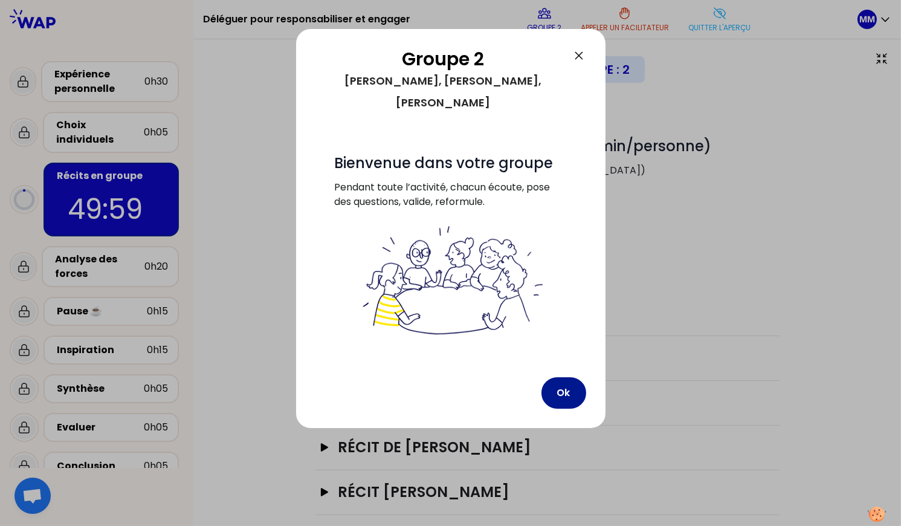
click at [572, 377] on button "Ok" at bounding box center [563, 392] width 45 height 31
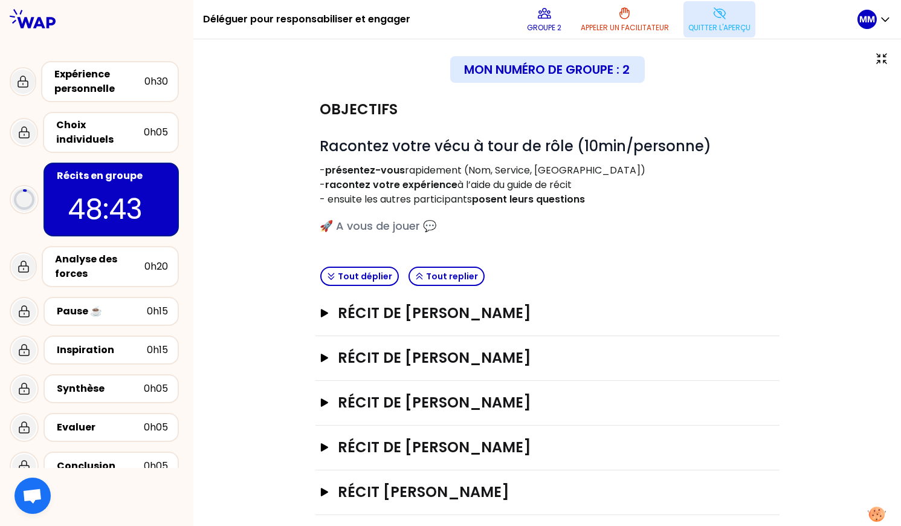
click at [731, 21] on button "Quitter l'aperçu" at bounding box center [719, 19] width 72 height 36
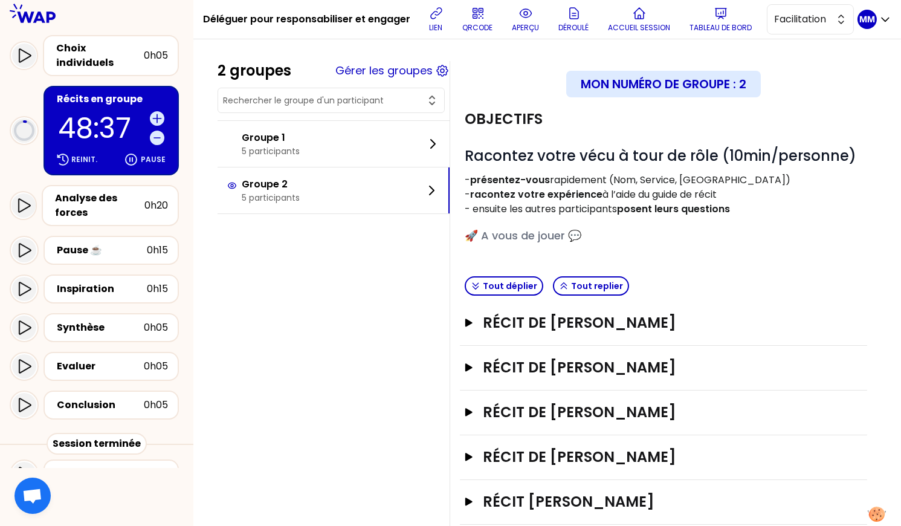
scroll to position [178, 0]
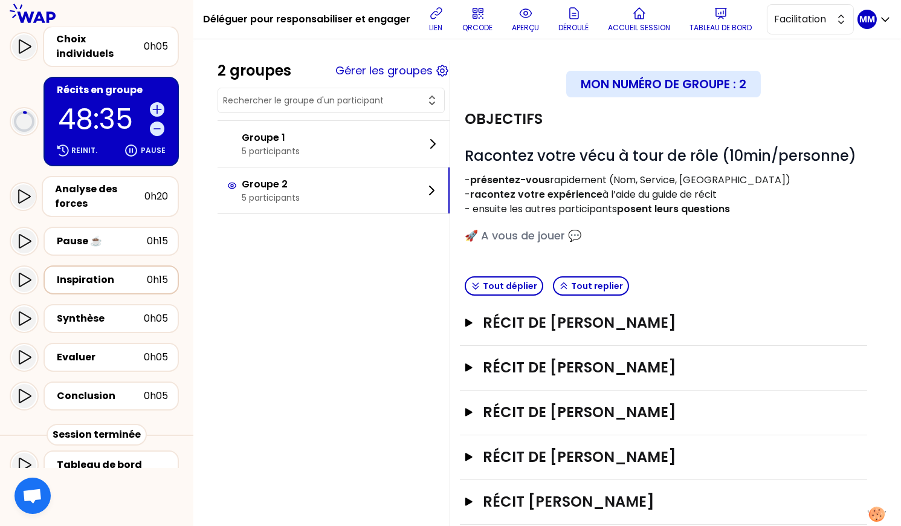
click at [137, 271] on div "Inspiration 0h15" at bounding box center [111, 279] width 114 height 17
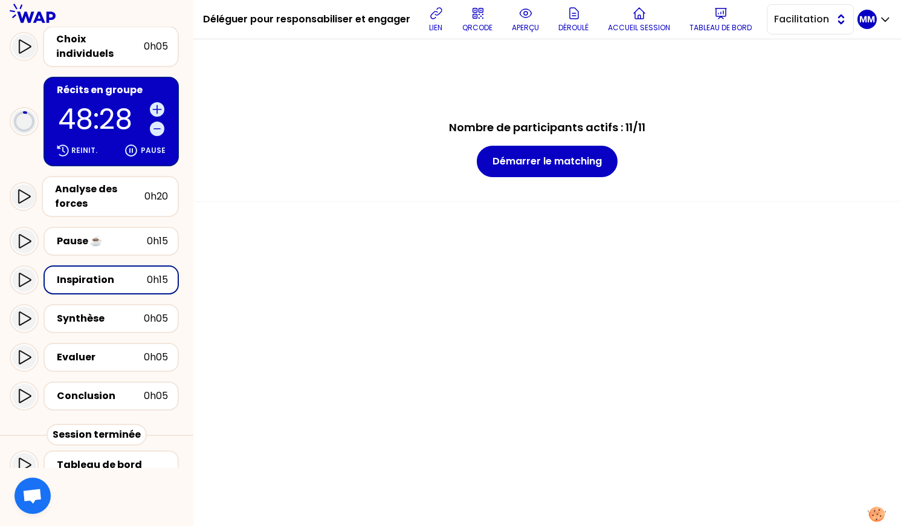
click at [797, 24] on span "Facilitation" at bounding box center [802, 19] width 54 height 15
click at [801, 50] on span "Conception" at bounding box center [818, 49] width 52 height 15
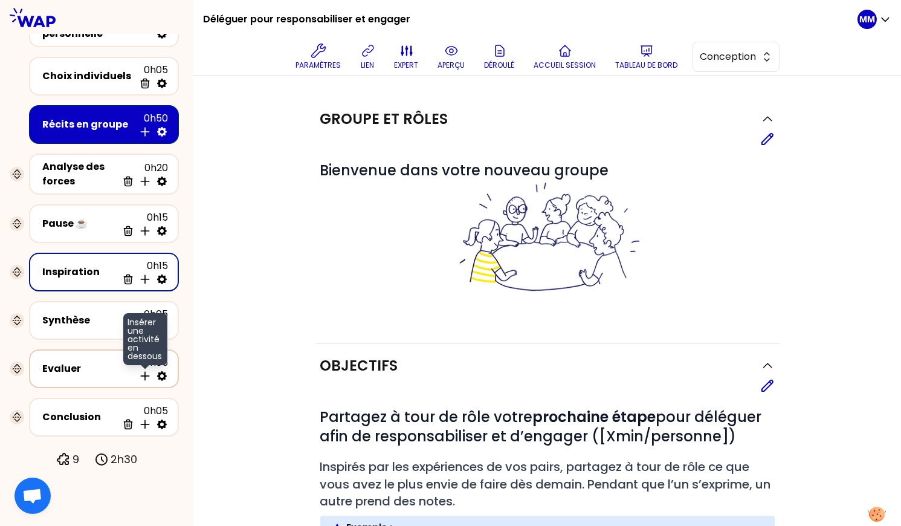
scroll to position [44, 0]
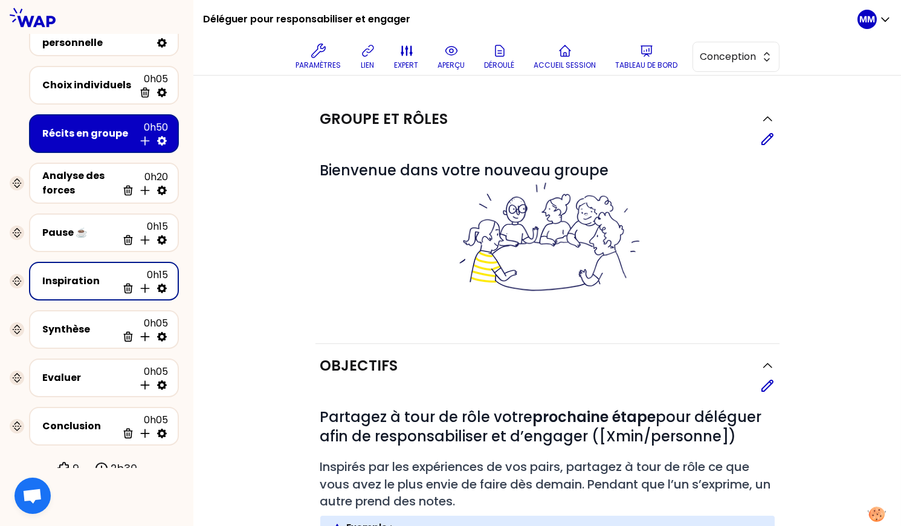
click at [163, 285] on icon at bounding box center [162, 288] width 10 height 10
select select "3"
select select "activity"
select select "false"
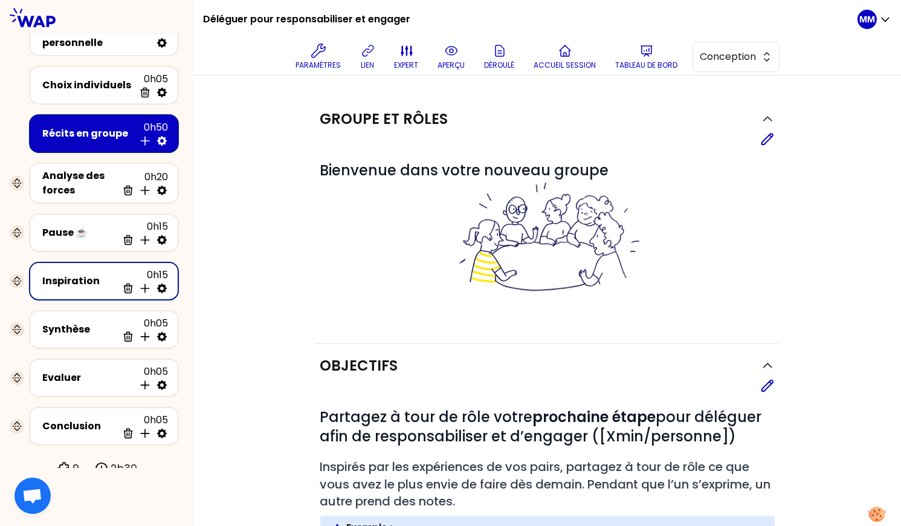
select select "Each"
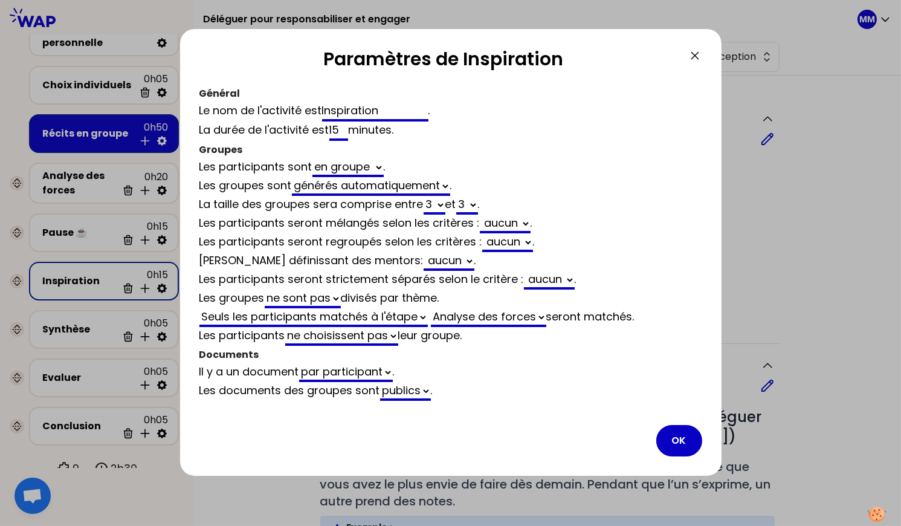
click at [376, 184] on select "générés automatiquement les mêmes que vides" at bounding box center [371, 186] width 158 height 19
select select "same_as"
select select "false"
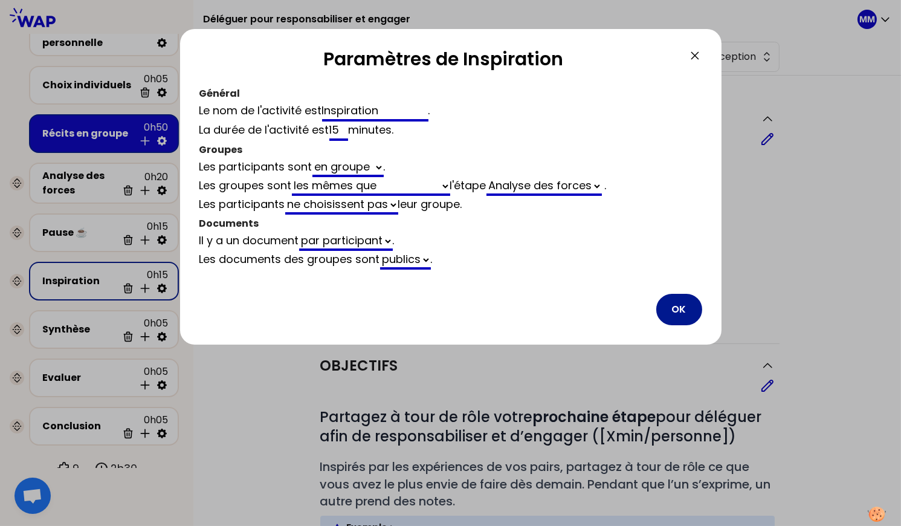
click at [677, 306] on button "OK" at bounding box center [679, 309] width 46 height 31
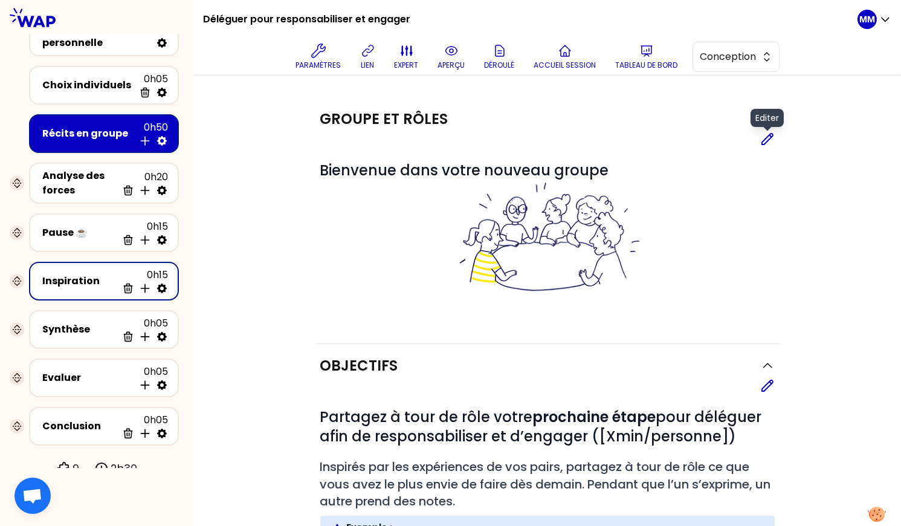
click at [768, 141] on icon at bounding box center [767, 139] width 15 height 15
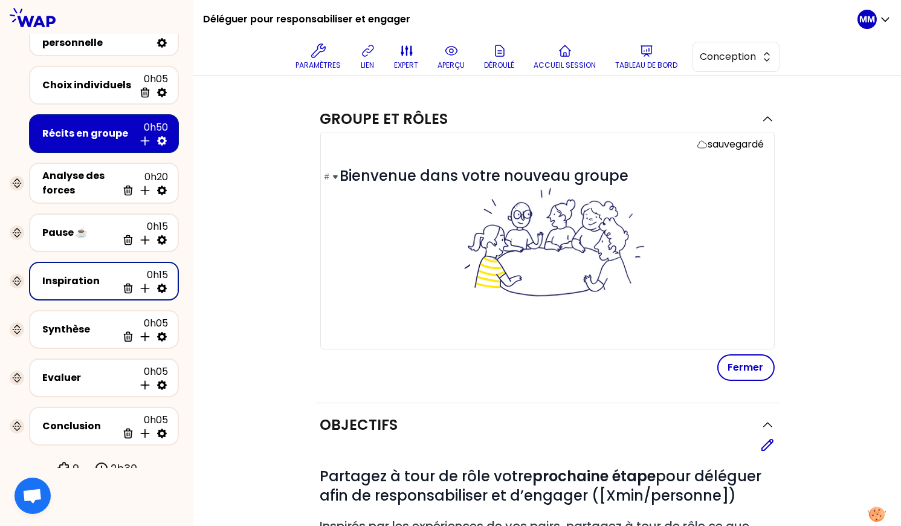
click at [431, 175] on span "Bienvenue dans votre nouveau groupe" at bounding box center [552, 242] width 424 height 152
click at [430, 175] on span "Bienvenue dans votre nouveau groupe" at bounding box center [552, 242] width 424 height 152
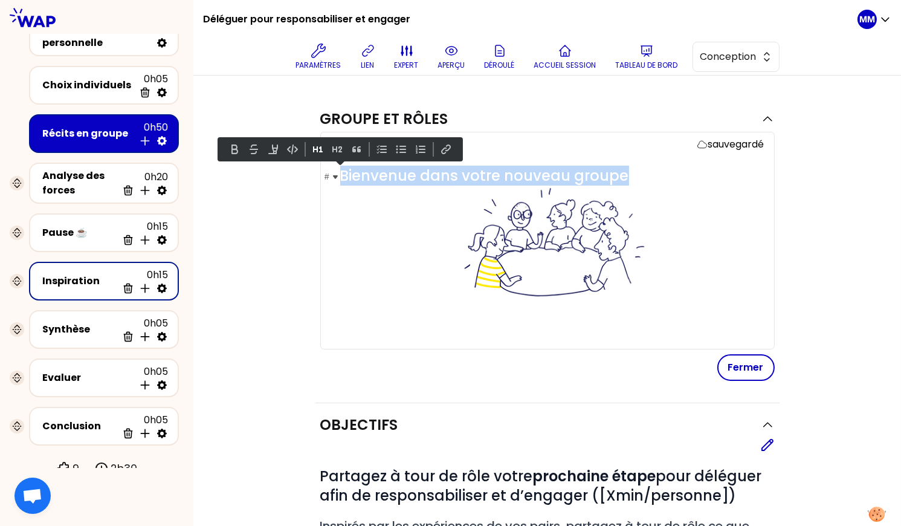
click at [430, 176] on span "Bienvenue dans votre nouveau groupe" at bounding box center [552, 242] width 424 height 152
click at [386, 176] on span "Bienvenue dans votre nouveau groupe" at bounding box center [552, 242] width 424 height 152
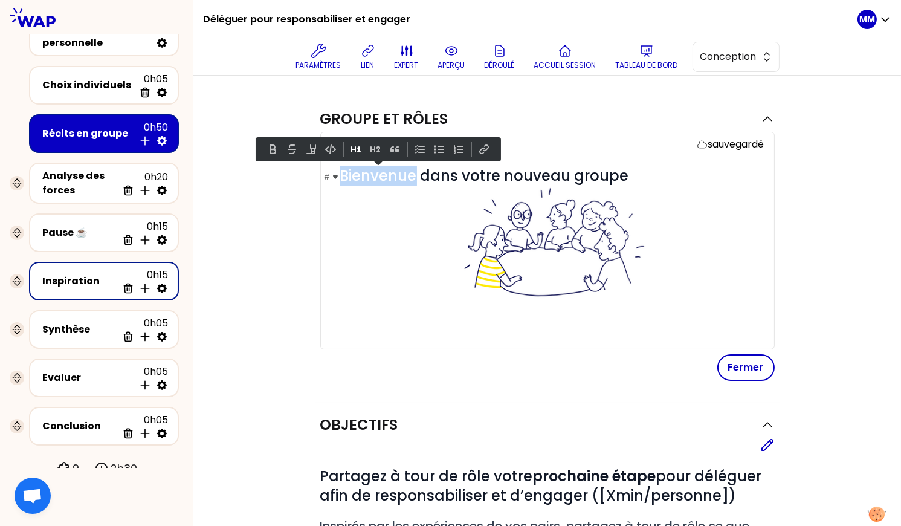
click at [385, 176] on span "Bienvenue dans votre nouveau groupe" at bounding box center [552, 242] width 424 height 152
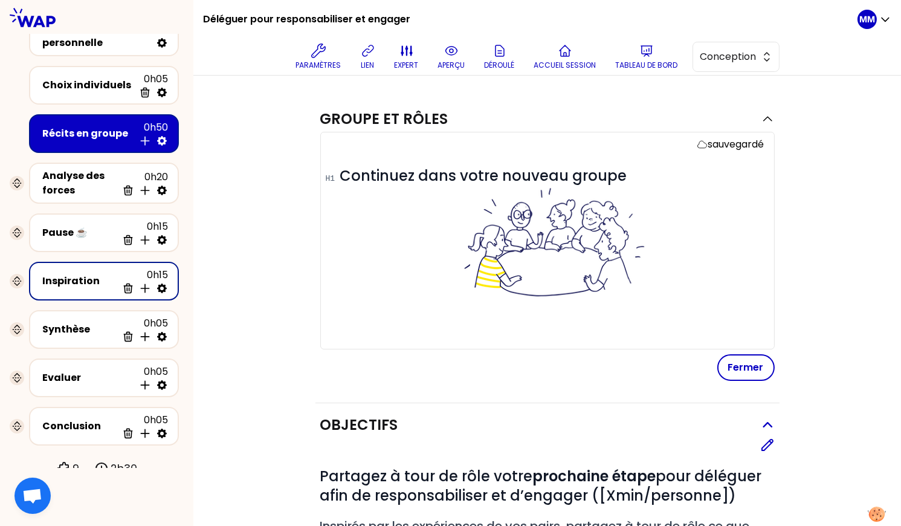
click at [736, 366] on button "Fermer" at bounding box center [745, 367] width 57 height 27
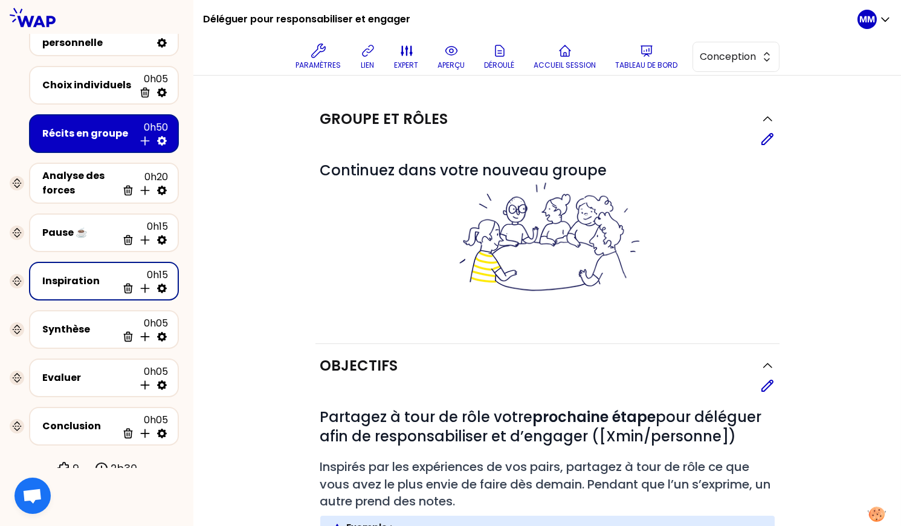
click at [847, 265] on div "Groupe et rôles Editer # Continuez dans votre nouveau groupe Objectifs Editer #…" at bounding box center [547, 518] width 659 height 842
click at [163, 240] on icon at bounding box center [162, 241] width 10 height 10
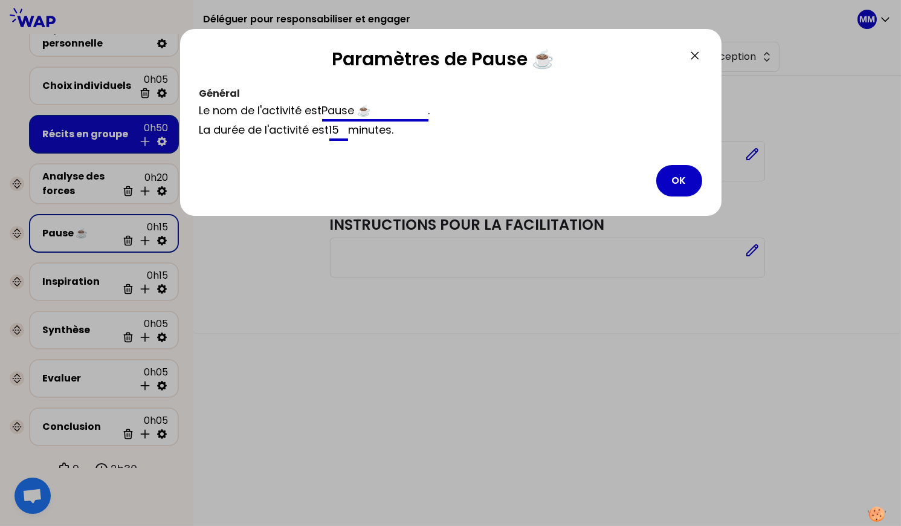
click at [347, 127] on input "15" at bounding box center [338, 130] width 19 height 19
click at [686, 181] on button "OK" at bounding box center [679, 180] width 46 height 31
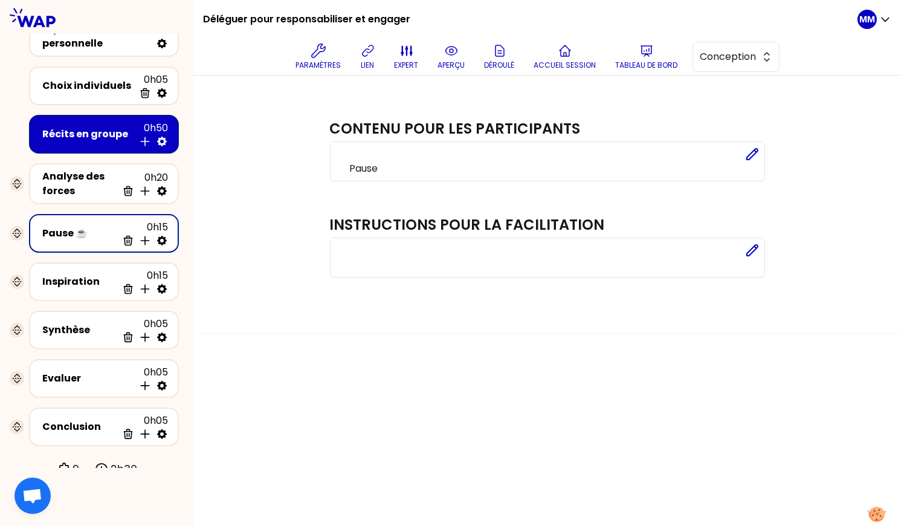
click at [821, 202] on div "Contenu pour les participants Editer Pause Instructions pour la facilitation Ed…" at bounding box center [547, 202] width 659 height 211
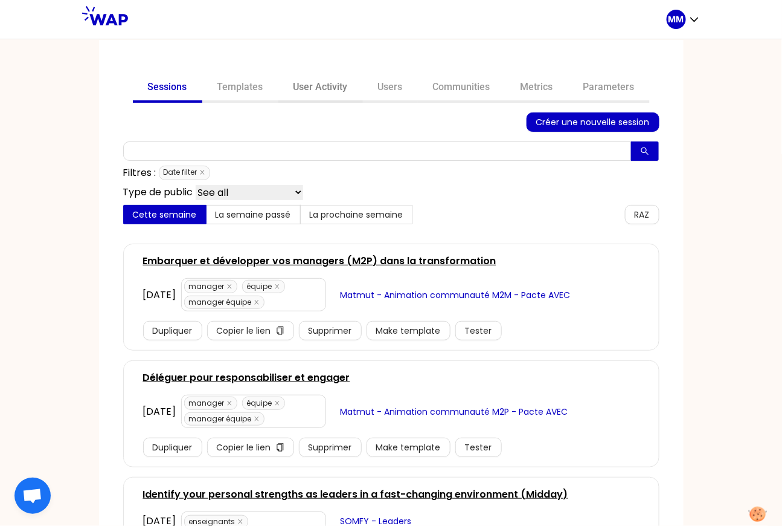
click at [316, 89] on link "User Activity" at bounding box center [321, 88] width 85 height 29
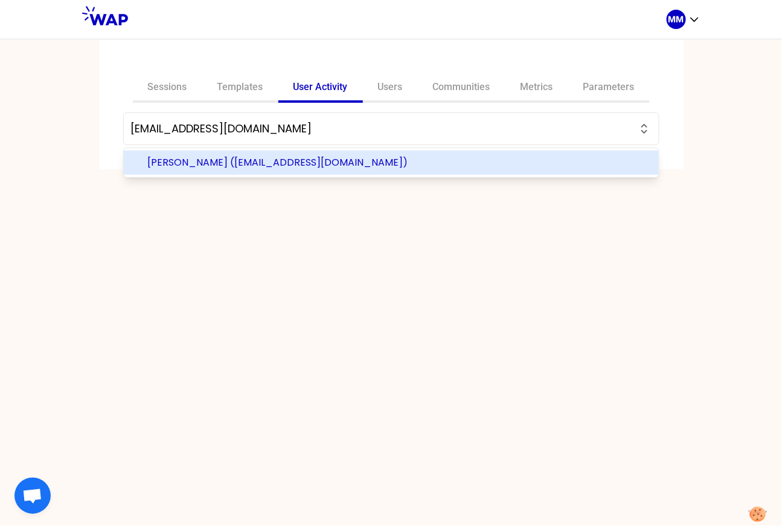
click at [245, 159] on span "ANNE GOSSE (gosse.anne@matmut.fr)" at bounding box center [399, 162] width 502 height 15
type input "ANNE GOSSE (gosse.anne@matmut.fr)"
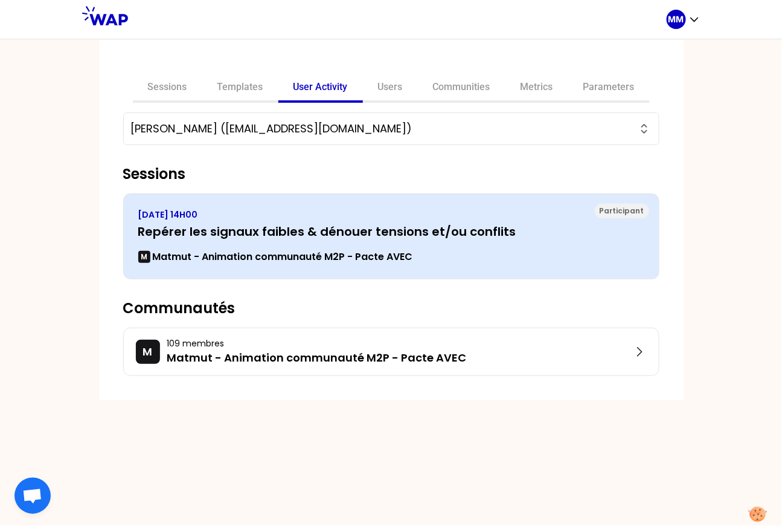
click at [361, 236] on h3 "Repérer les signaux faibles & dénouer tensions et/ou conflits" at bounding box center [391, 231] width 506 height 17
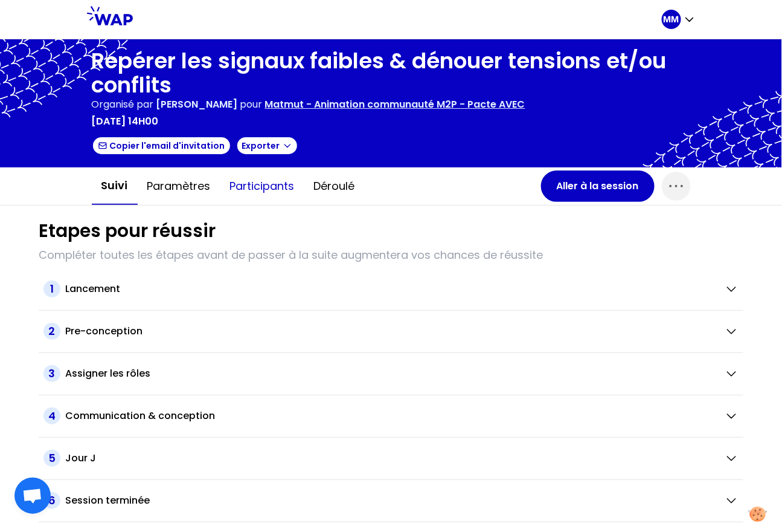
click at [270, 187] on button "Participants" at bounding box center [263, 186] width 84 height 36
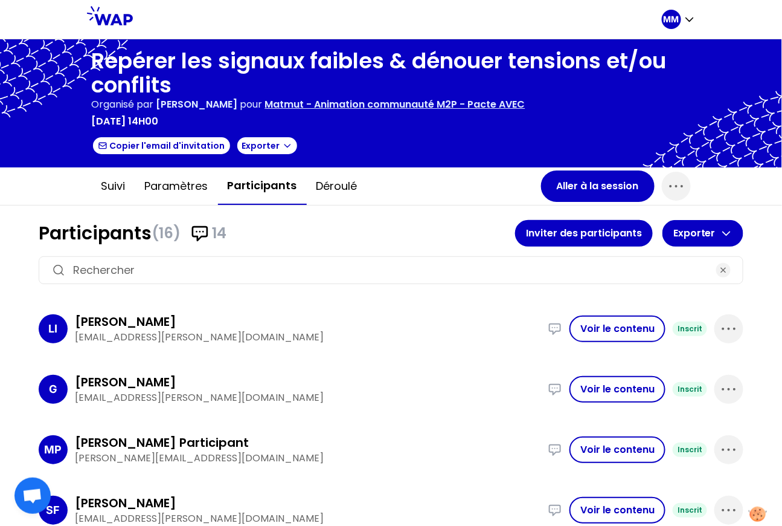
click at [376, 268] on input at bounding box center [391, 270] width 636 height 17
paste input "gosse.anne@matmut.fr"
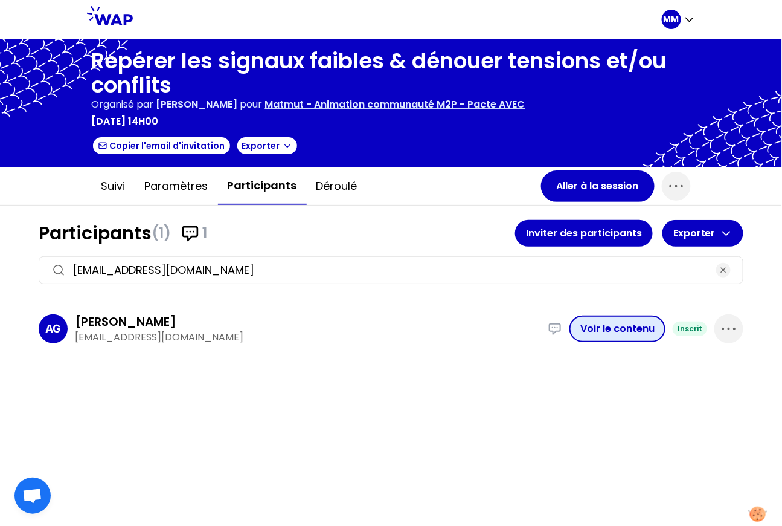
type input "gosse.anne@matmut.fr"
click at [605, 332] on button "Voir le contenu" at bounding box center [618, 328] width 96 height 27
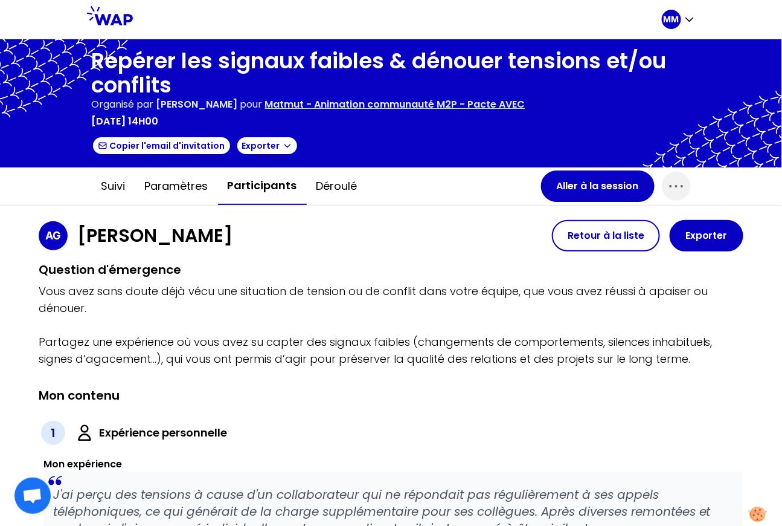
click at [262, 63] on h1 "Repérer les signaux faibles & dénouer tensions et/ou conflits" at bounding box center [391, 73] width 599 height 48
click at [261, 63] on h1 "Repérer les signaux faibles & dénouer tensions et/ou conflits" at bounding box center [391, 73] width 599 height 48
click at [169, 64] on h1 "Repérer les signaux faibles & dénouer tensions et/ou conflits" at bounding box center [391, 73] width 599 height 48
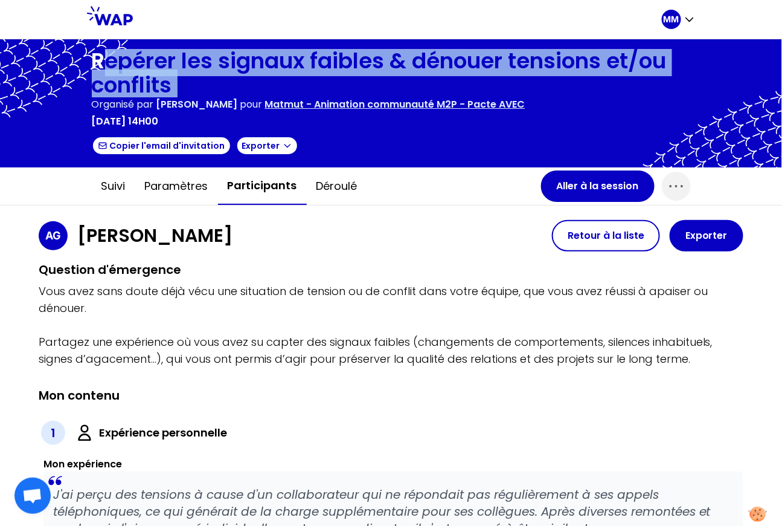
click at [170, 64] on h1 "Repérer les signaux faibles & dénouer tensions et/ou conflits" at bounding box center [391, 73] width 599 height 48
copy h1 "Repérer les signaux faibles & dénouer tensions et/ou conflits"
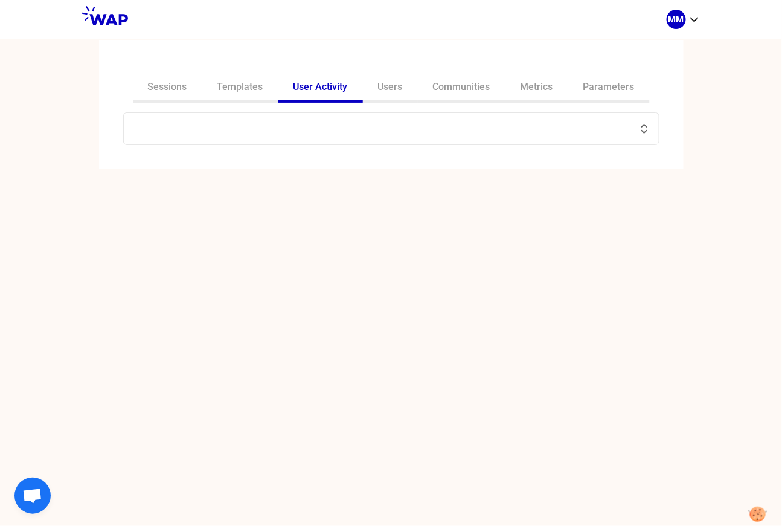
click at [248, 131] on input "text" at bounding box center [384, 128] width 506 height 17
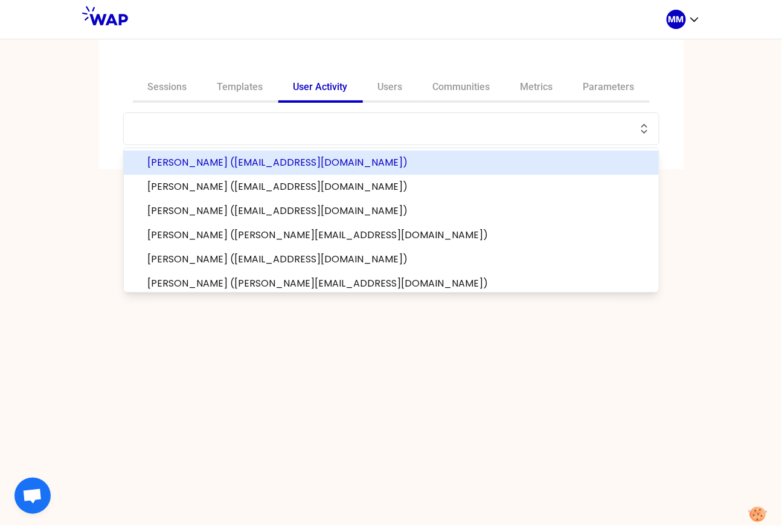
paste input "talbot.dorothee@matmut.fr"
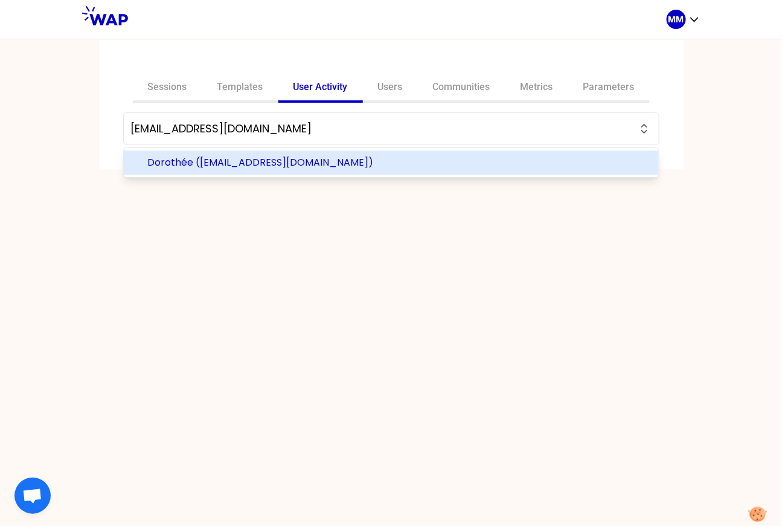
click at [181, 163] on span "Dorothée (talbot.dorothee@matmut.fr)" at bounding box center [399, 162] width 502 height 15
type input "Dorothée (talbot.dorothee@matmut.fr)"
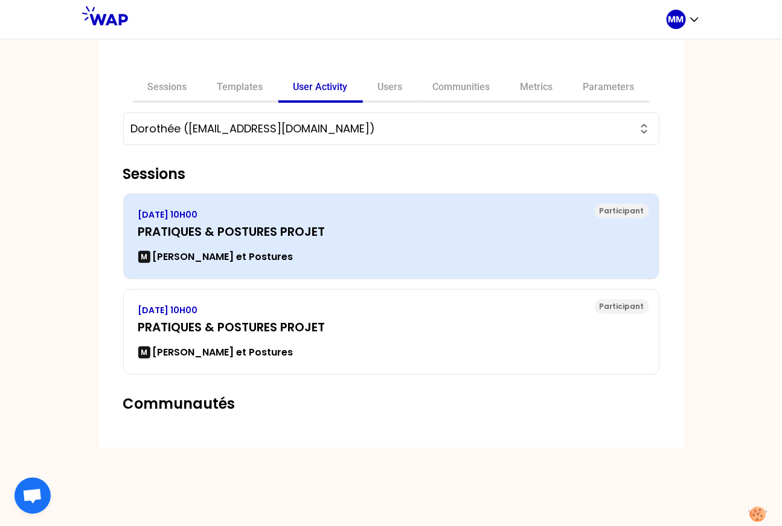
click at [320, 250] on div "M Matmut Pratiques et Postures" at bounding box center [391, 257] width 506 height 15
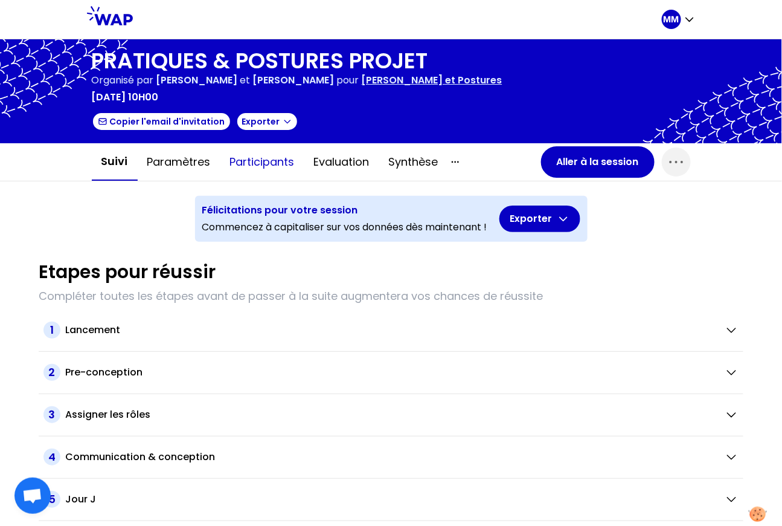
click at [266, 159] on button "Participants" at bounding box center [263, 162] width 84 height 36
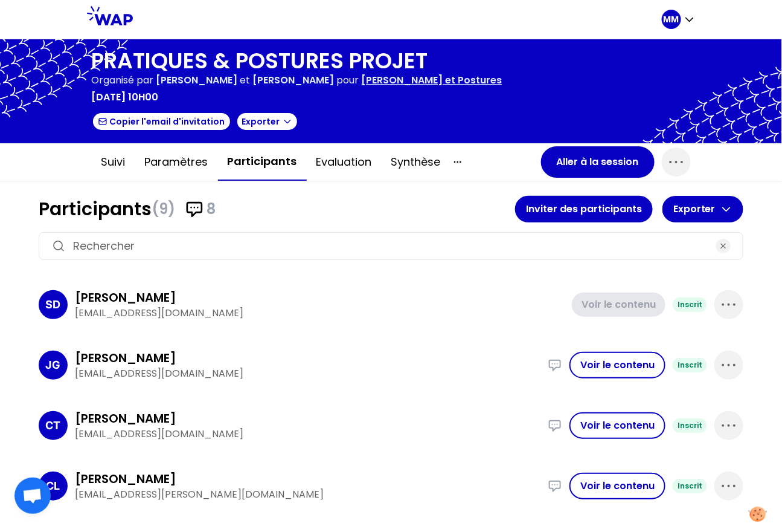
click at [320, 243] on input at bounding box center [391, 245] width 636 height 17
paste input "talbot.dorothee@matmut.fr"
type input "talbot.dorothee@matmut.fr"
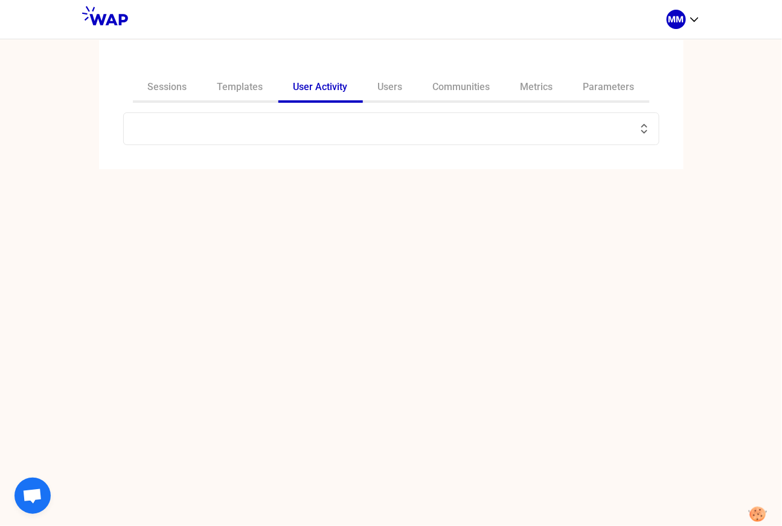
click at [263, 131] on input "text" at bounding box center [384, 128] width 506 height 17
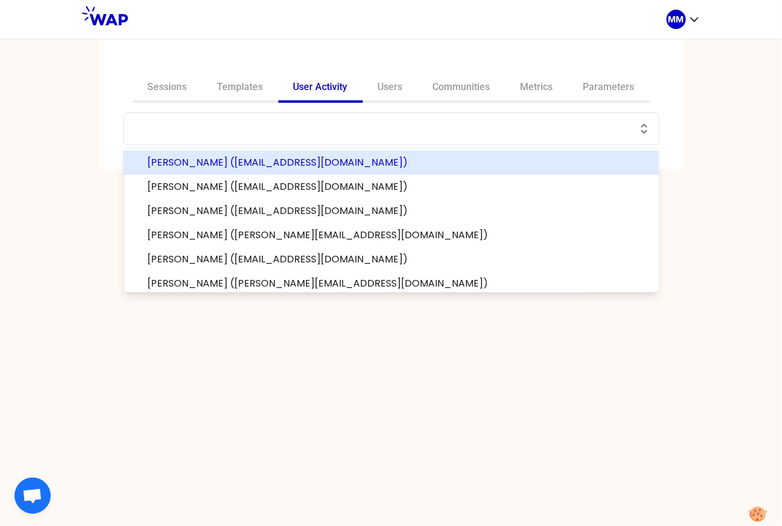
paste input "talbot.dorothee@matmut.fr"
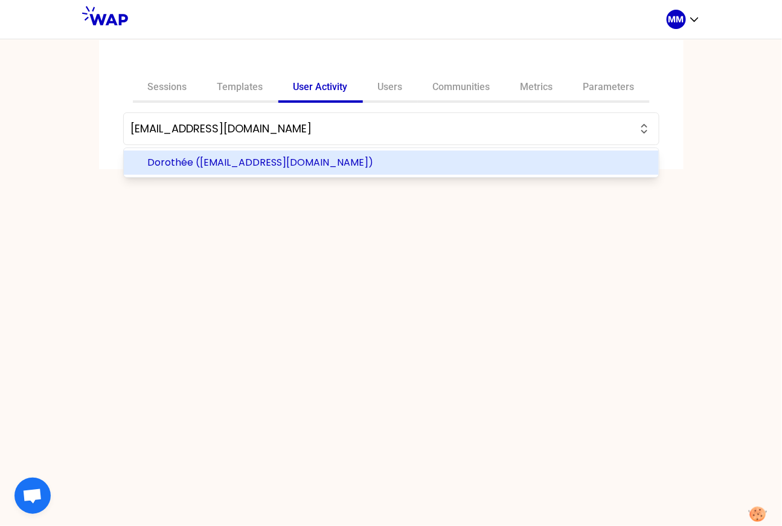
click at [257, 163] on span "Dorothée (talbot.dorothee@matmut.fr)" at bounding box center [399, 162] width 502 height 15
type input "Dorothée (talbot.dorothee@matmut.fr)"
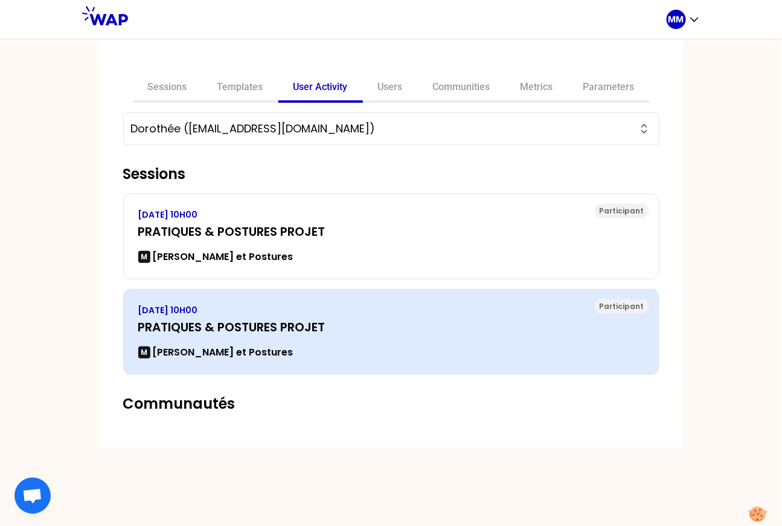
click at [251, 328] on h3 "PRATIQUES & POSTURES PROJET" at bounding box center [391, 326] width 506 height 17
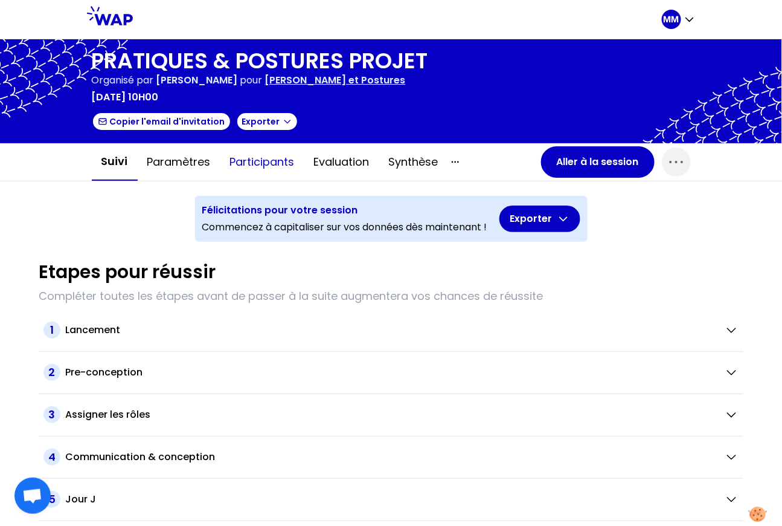
click at [262, 163] on button "Participants" at bounding box center [263, 162] width 84 height 36
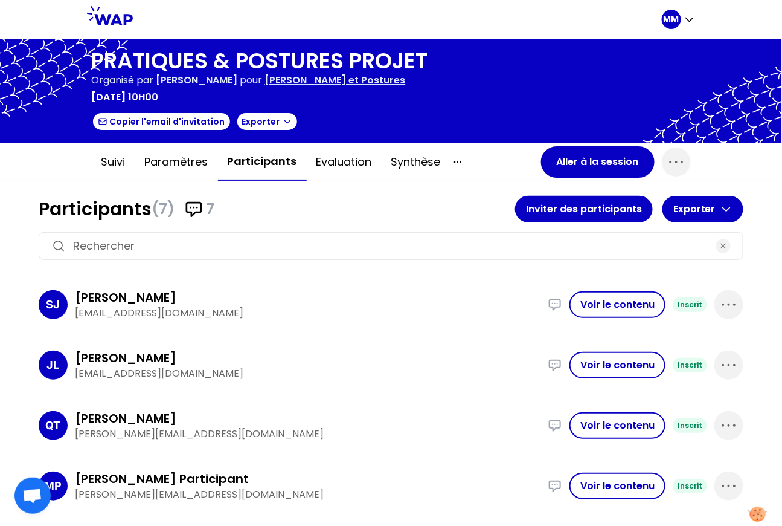
click at [276, 249] on input at bounding box center [391, 245] width 636 height 17
paste input "talbot.dorothee@matmut.fr"
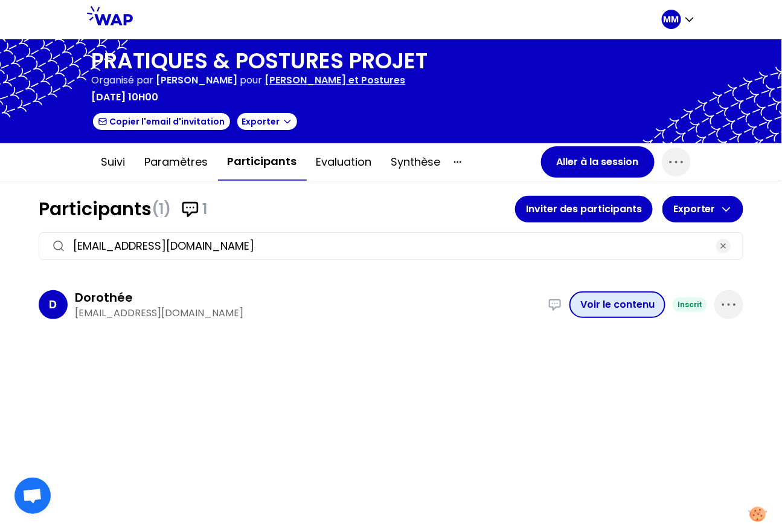
type input "talbot.dorothee@matmut.fr"
click at [599, 308] on button "Voir le contenu" at bounding box center [618, 304] width 96 height 27
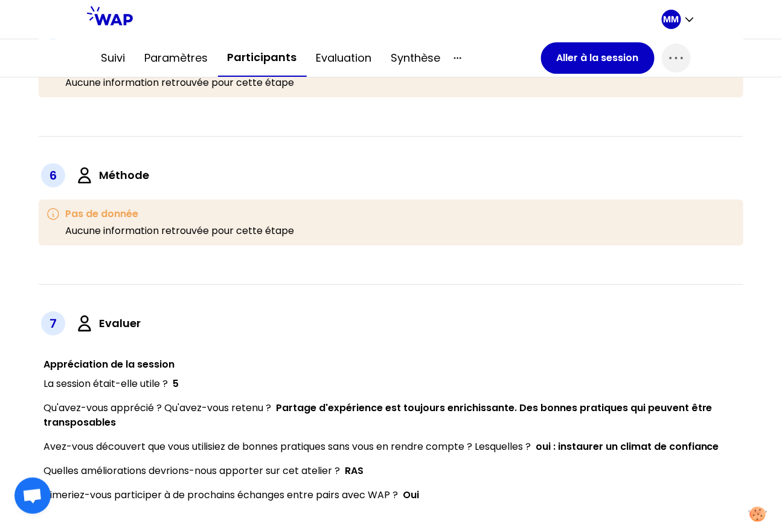
scroll to position [1327, 0]
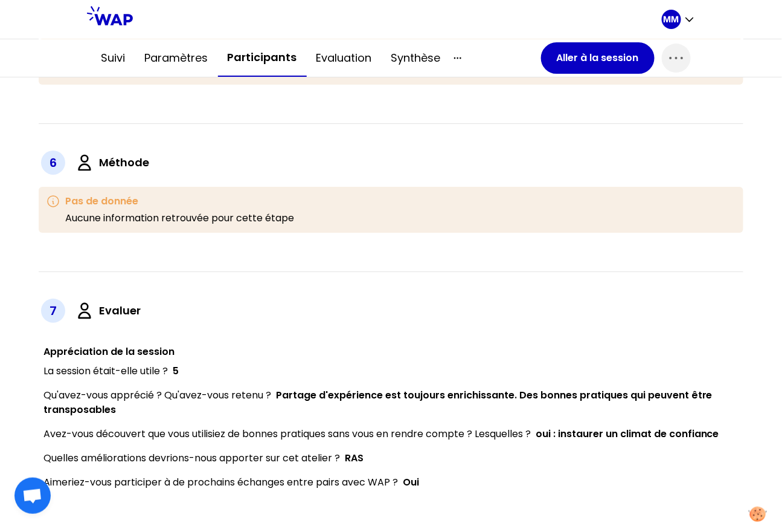
drag, startPoint x: 267, startPoint y: 58, endPoint x: 268, endPoint y: 68, distance: 9.7
click at [267, 58] on button "Participants" at bounding box center [262, 57] width 89 height 37
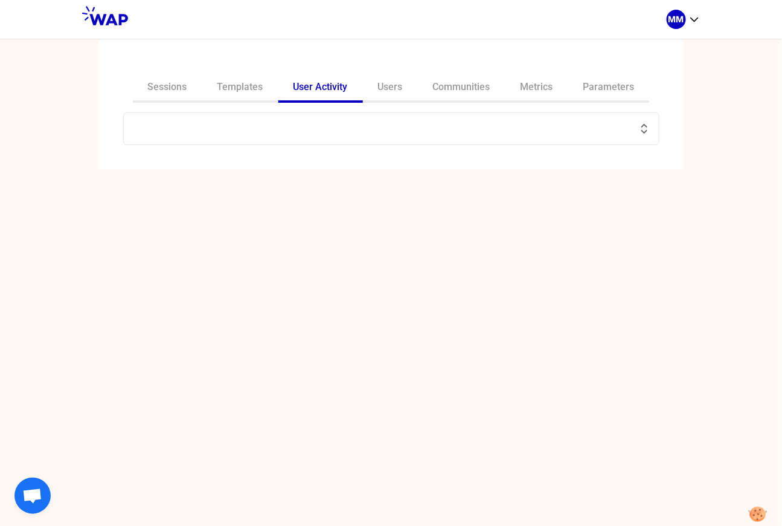
click at [192, 134] on input "text" at bounding box center [384, 128] width 506 height 17
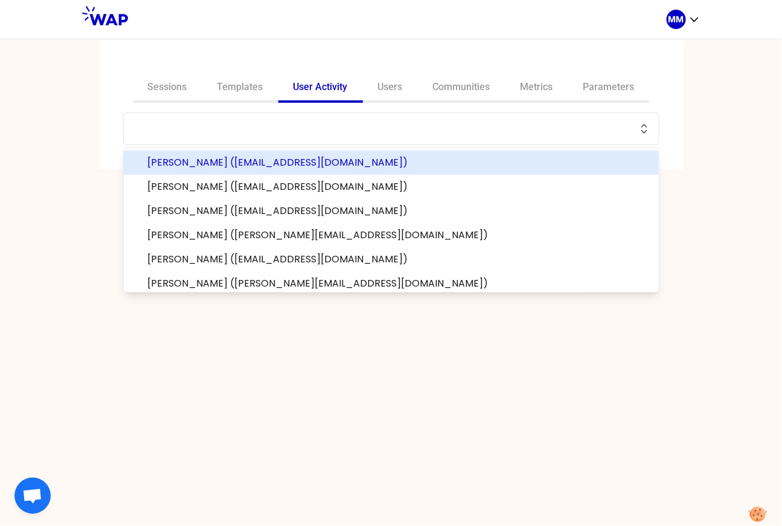
paste input "gosse.anne@matmut.fr"
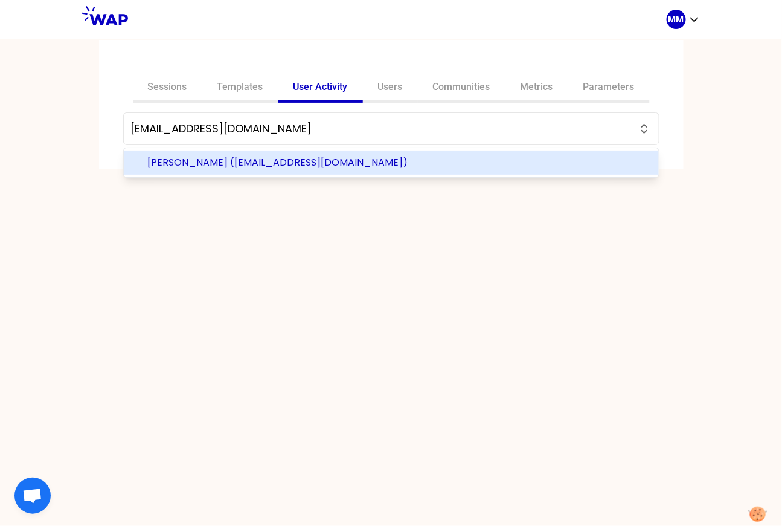
click at [218, 159] on span "ANNE GOSSE (gosse.anne@matmut.fr)" at bounding box center [399, 162] width 502 height 15
type input "ANNE GOSSE (gosse.anne@matmut.fr)"
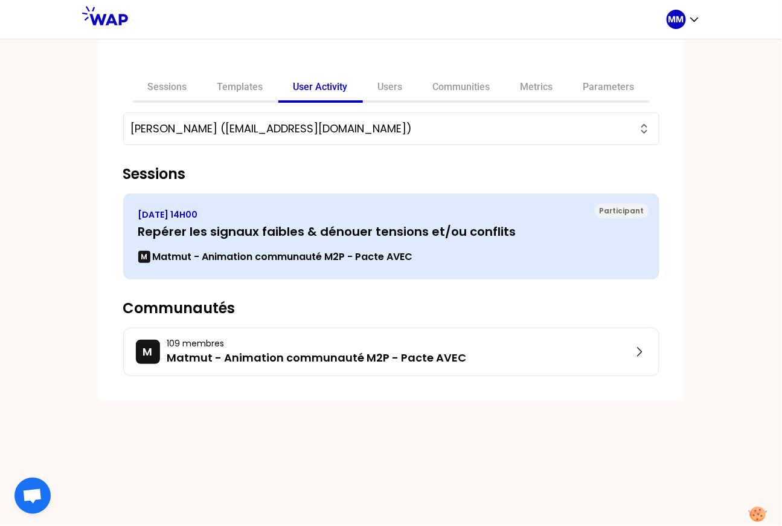
click at [259, 246] on div "MERCREDI 2 JUILLET 2025, 14H00 Repérer les signaux faibles & dénouer tensions e…" at bounding box center [391, 236] width 506 height 56
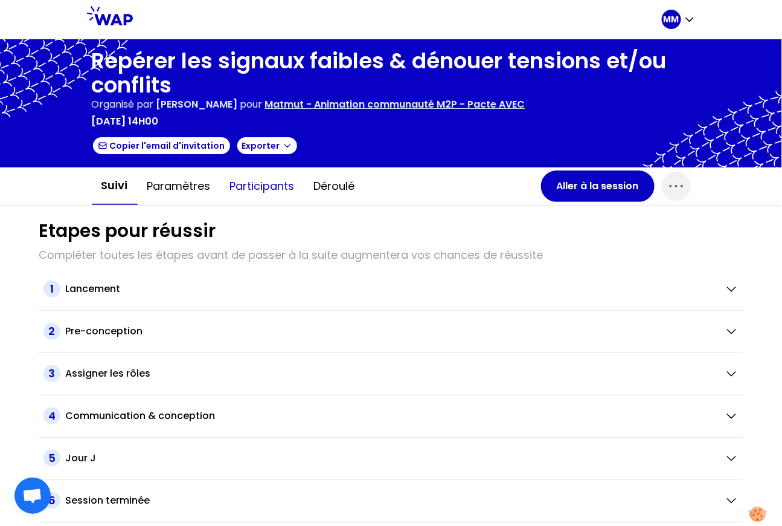
click at [256, 190] on button "Participants" at bounding box center [263, 186] width 84 height 36
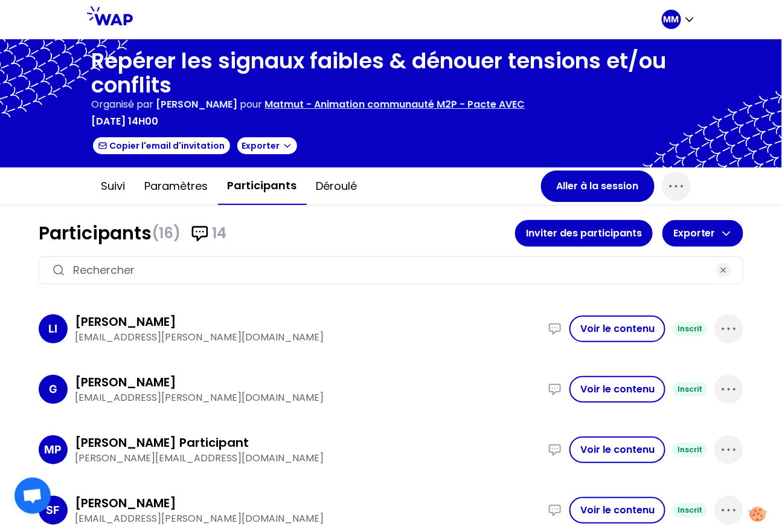
click at [263, 265] on input at bounding box center [391, 270] width 636 height 17
paste input "gosse.anne@matmut.fr"
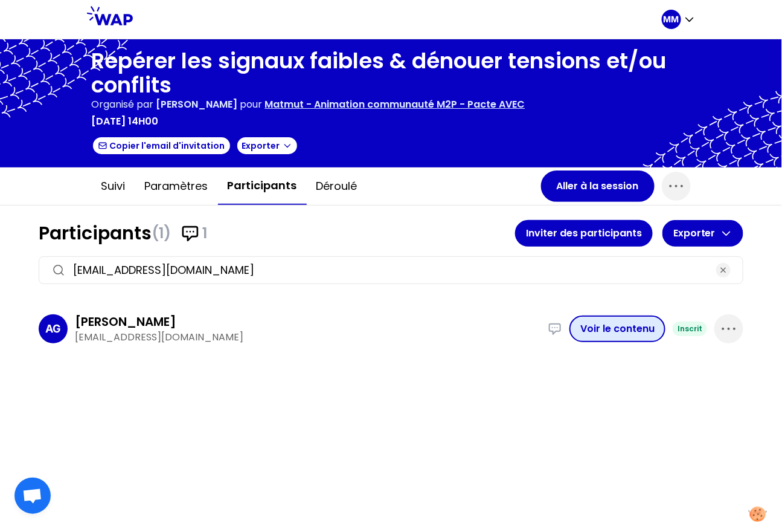
type input "gosse.anne@matmut.fr"
click at [613, 323] on button "Voir le contenu" at bounding box center [618, 328] width 96 height 27
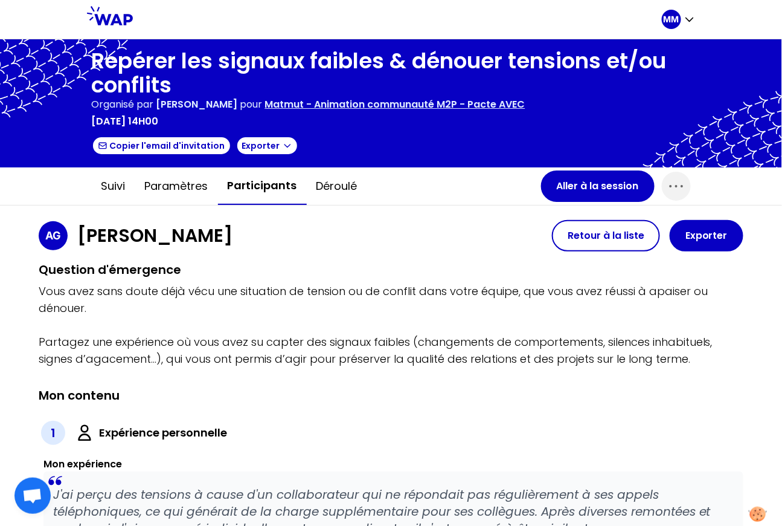
drag, startPoint x: 451, startPoint y: 4, endPoint x: 437, endPoint y: 3, distance: 14.6
click at [451, 5] on div at bounding box center [397, 19] width 529 height 39
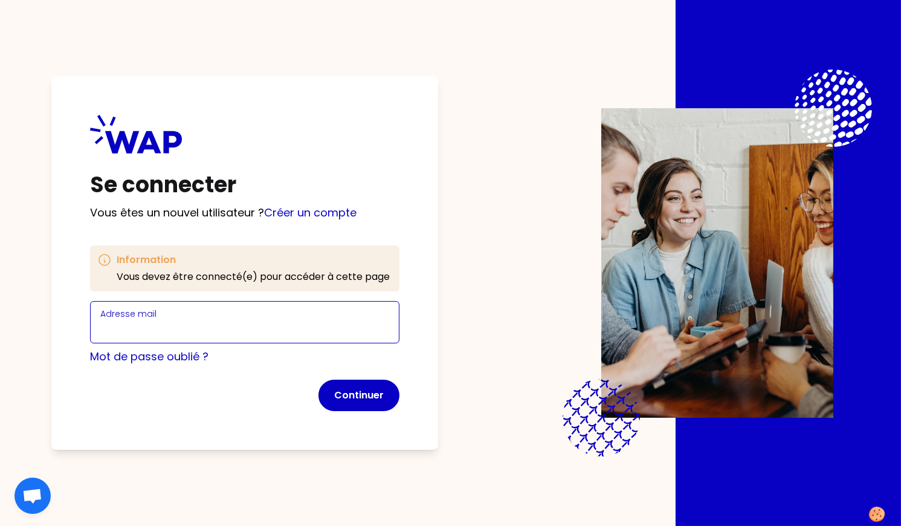
click at [186, 328] on input "Adresse mail" at bounding box center [244, 329] width 289 height 17
type input "[PERSON_NAME][EMAIL_ADDRESS][DOMAIN_NAME]"
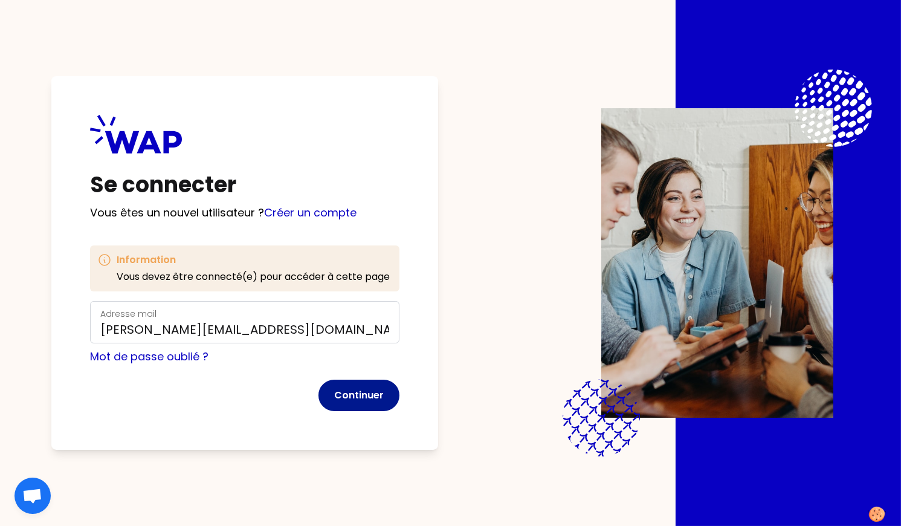
click at [371, 388] on button "Continuer" at bounding box center [358, 394] width 81 height 31
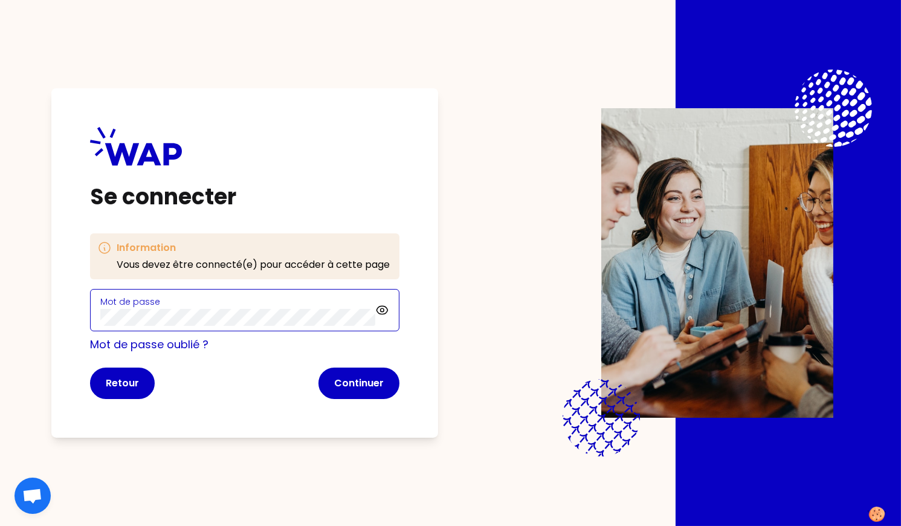
click button "Continuer" at bounding box center [358, 382] width 81 height 31
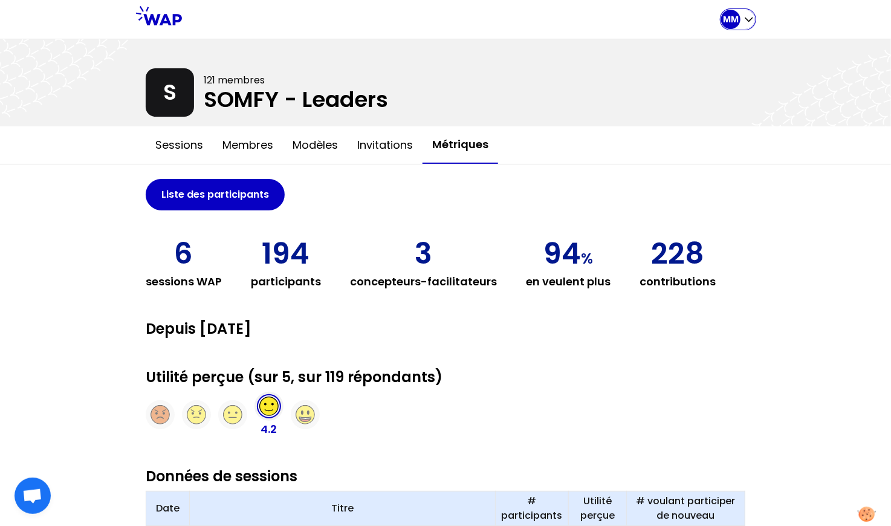
click at [728, 24] on p "MM" at bounding box center [731, 19] width 16 height 12
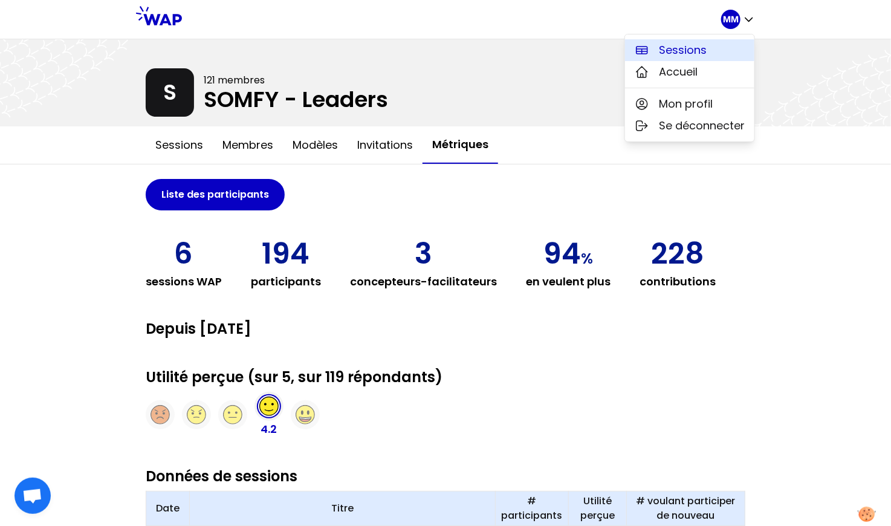
click at [673, 53] on span "Sessions" at bounding box center [683, 50] width 48 height 17
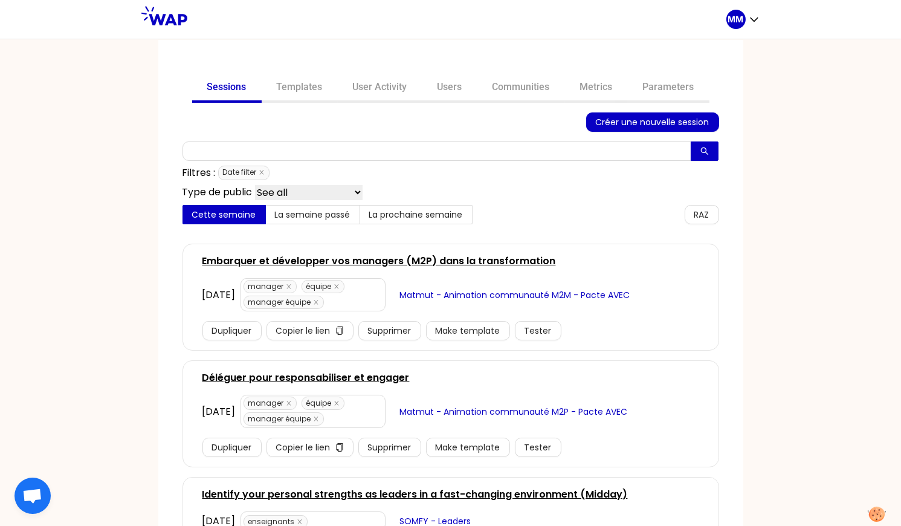
click at [500, 88] on link "Communities" at bounding box center [521, 88] width 88 height 29
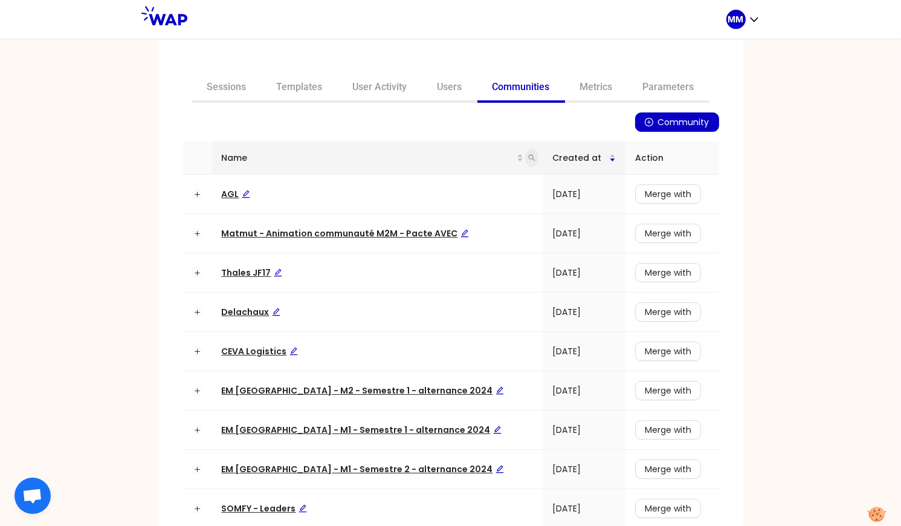
drag, startPoint x: 515, startPoint y: 155, endPoint x: 514, endPoint y: 164, distance: 9.1
click at [528, 155] on icon "search" at bounding box center [531, 157] width 7 height 7
type input "prati"
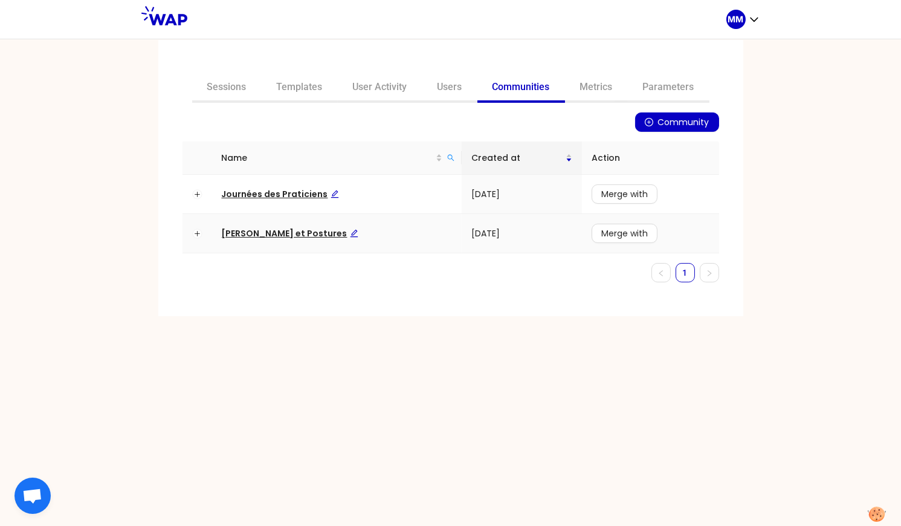
click at [300, 233] on span "[PERSON_NAME] et Postures" at bounding box center [290, 233] width 137 height 12
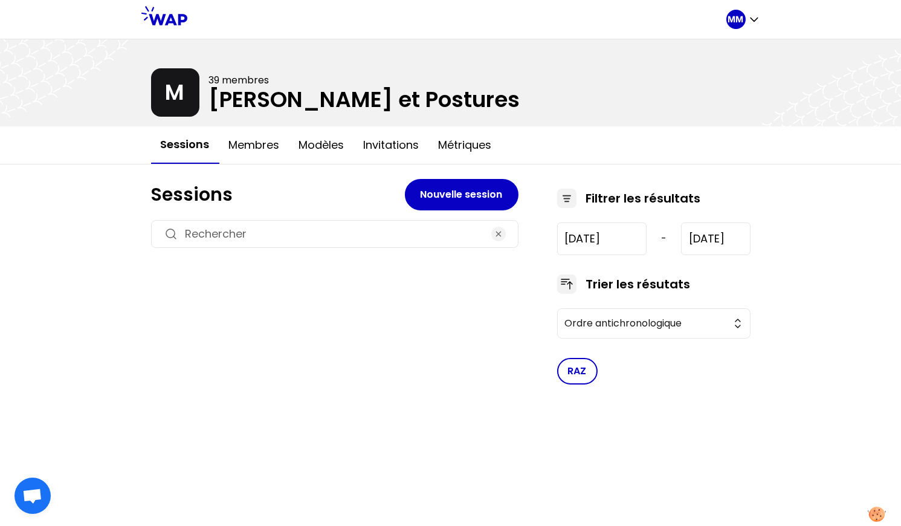
type input "[DATE]"
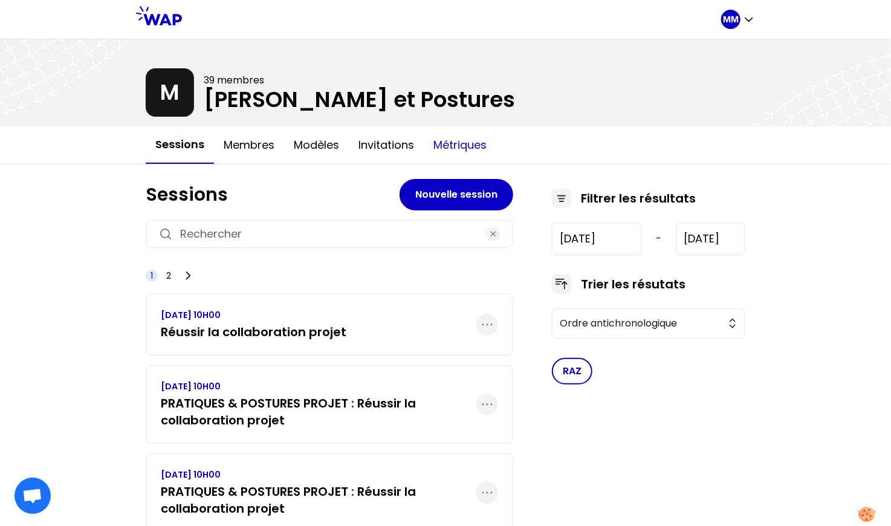
click at [449, 146] on button "Métriques" at bounding box center [460, 145] width 73 height 36
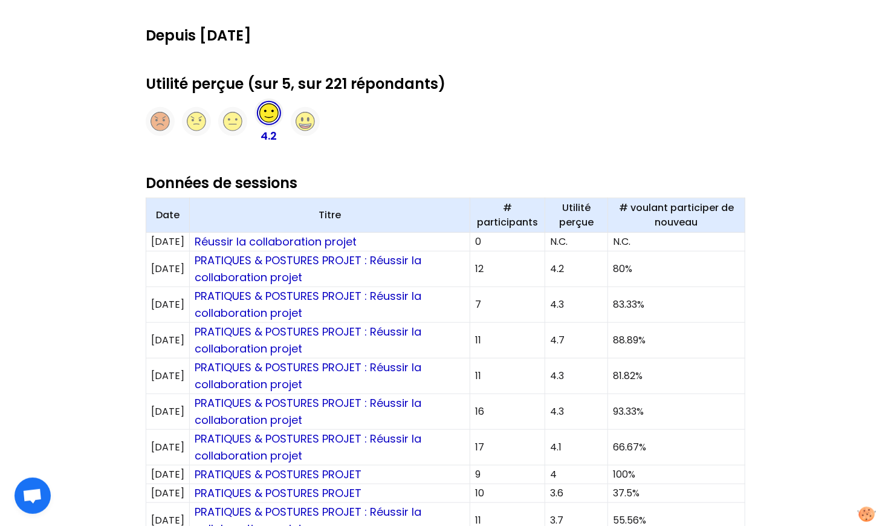
scroll to position [292, 0]
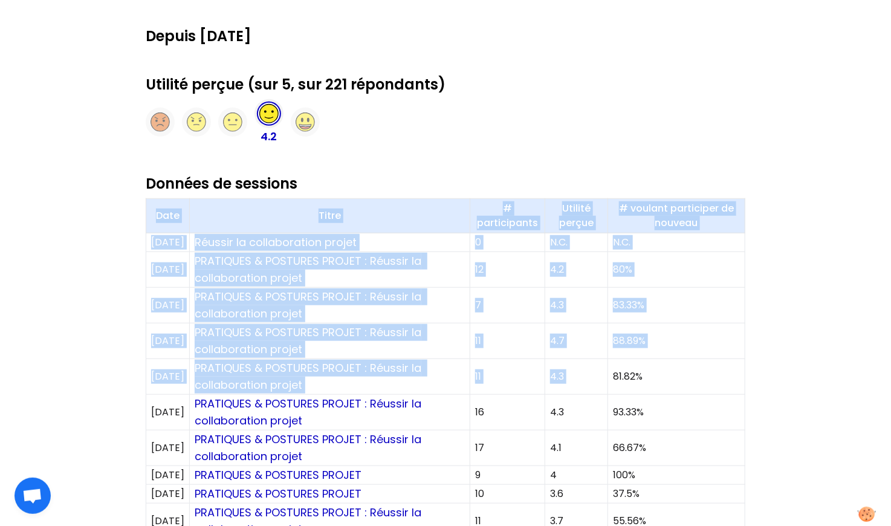
drag, startPoint x: 167, startPoint y: 211, endPoint x: 632, endPoint y: 384, distance: 495.8
click at [668, 367] on table "Date Titre # participants Utilité perçue # voulant participer de nouveau 19/11/…" at bounding box center [445, 518] width 599 height 641
click at [691, 368] on td "81.82%" at bounding box center [675, 377] width 137 height 36
drag, startPoint x: 667, startPoint y: 374, endPoint x: 141, endPoint y: 236, distance: 543.4
click at [145, 224] on div "Liste des participants 26 sessions WAP 230 participants 9 concepteurs-facilitat…" at bounding box center [445, 517] width 619 height 1291
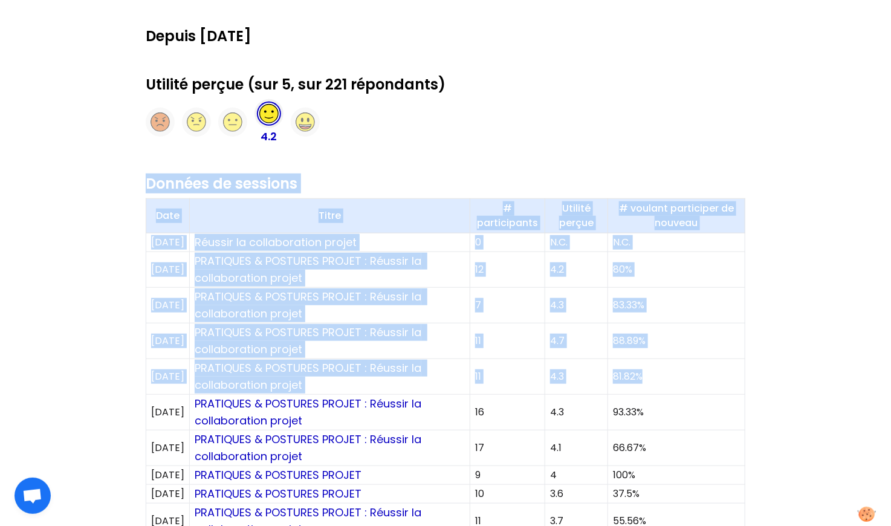
copy div "Données de sessions Date Titre # participants Utilité perçue # voulant particip…"
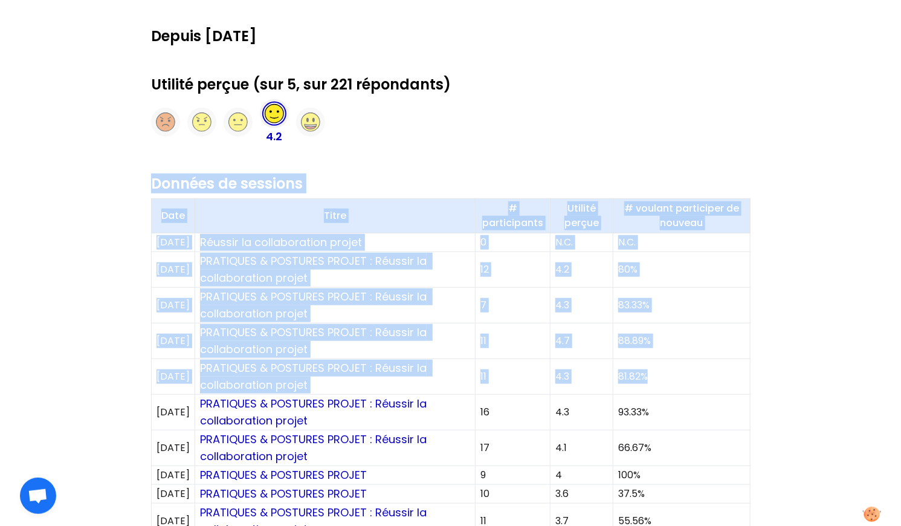
scroll to position [0, 0]
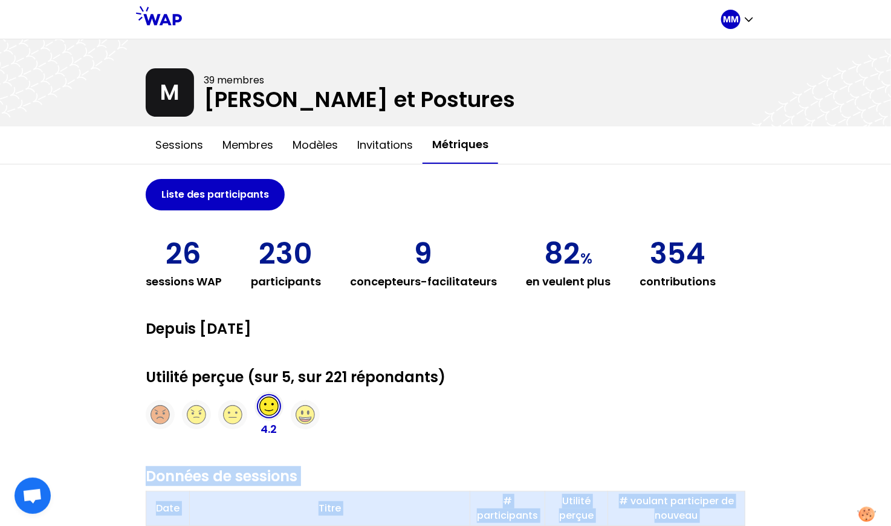
click at [477, 145] on button "Métriques" at bounding box center [460, 144] width 76 height 37
click at [737, 20] on p "MM" at bounding box center [731, 19] width 16 height 12
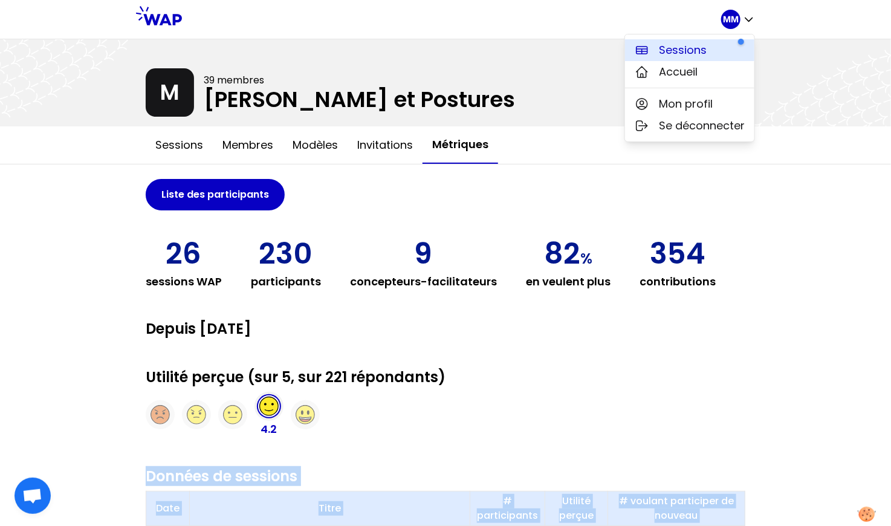
click at [704, 53] on span "Sessions" at bounding box center [683, 50] width 48 height 17
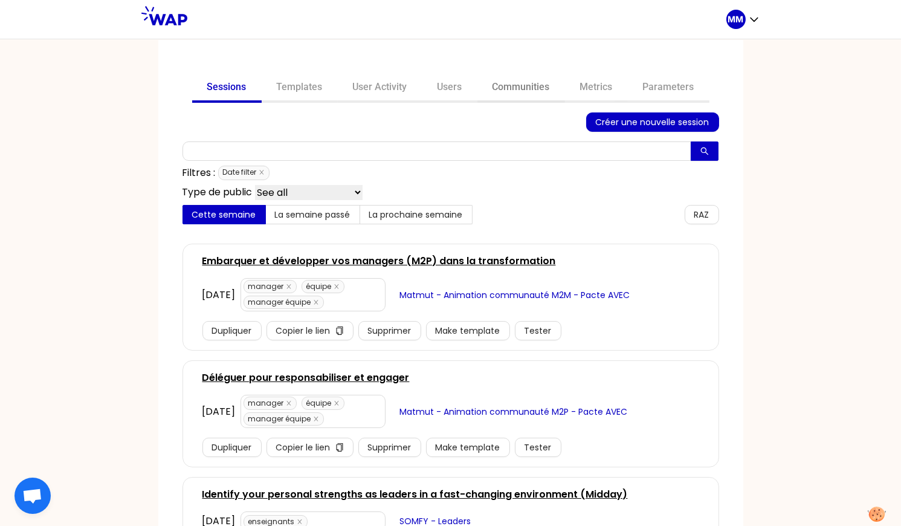
click at [495, 89] on link "Communities" at bounding box center [521, 88] width 88 height 29
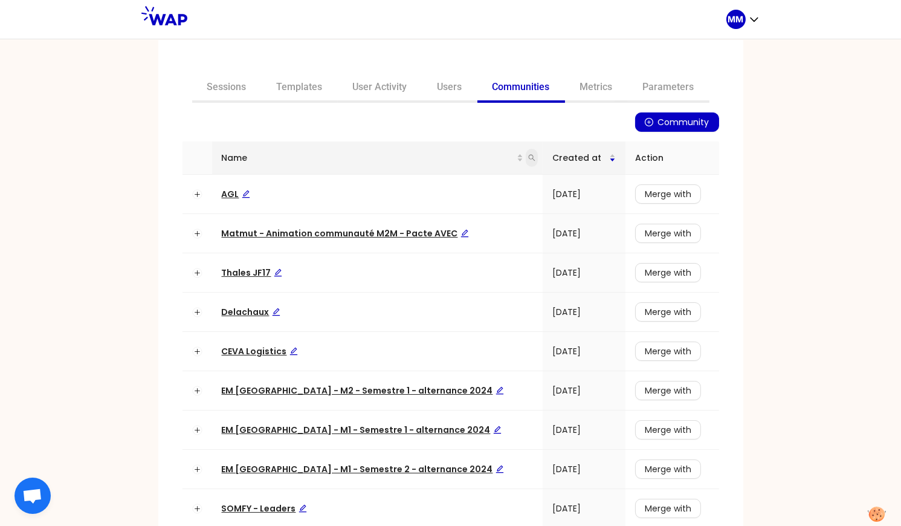
click at [528, 158] on icon "search" at bounding box center [531, 157] width 7 height 7
type input "avec"
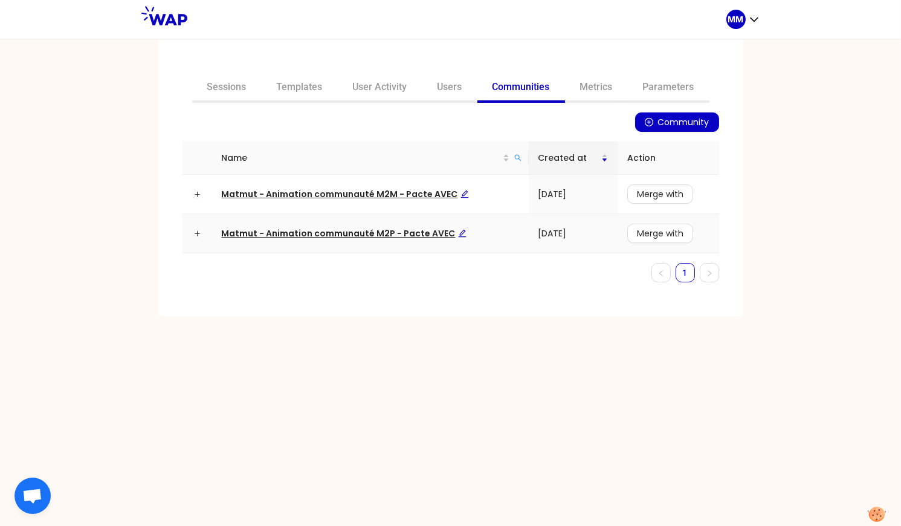
click at [413, 232] on span "Matmut - Animation communauté M2P - Pacte AVEC" at bounding box center [344, 233] width 245 height 12
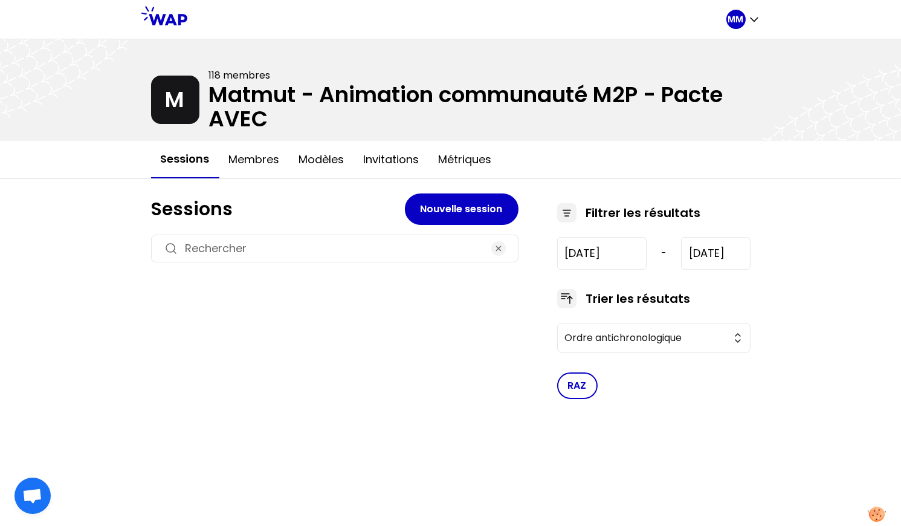
type input "2024-2-5"
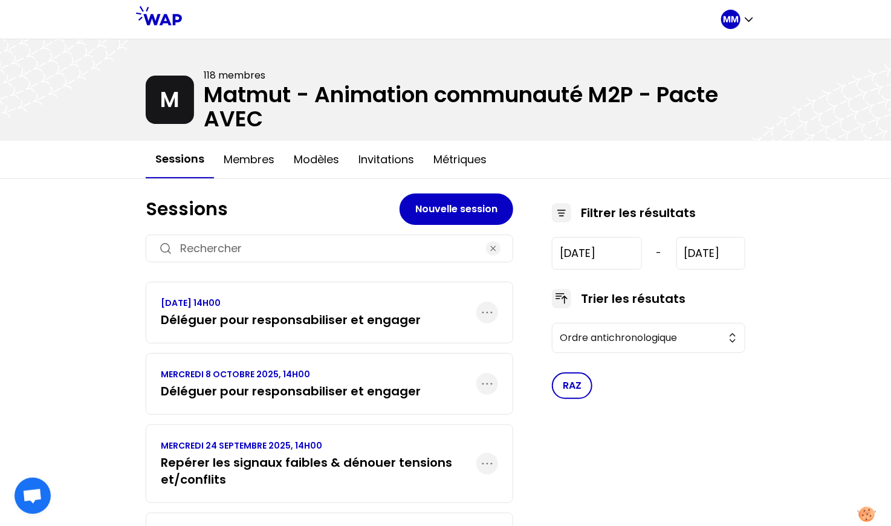
click at [294, 318] on h3 "Déléguer pour responsabiliser et engager" at bounding box center [291, 319] width 260 height 17
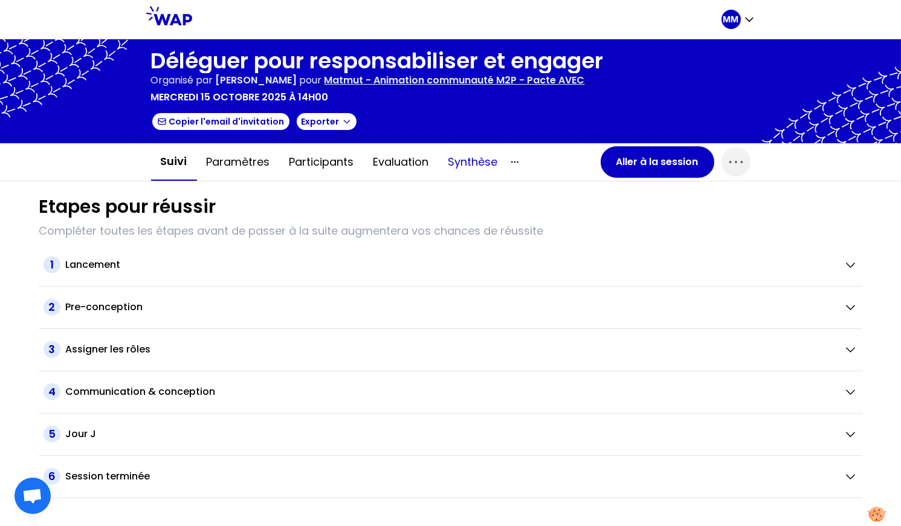
click at [477, 157] on button "Synthèse" at bounding box center [473, 162] width 69 height 36
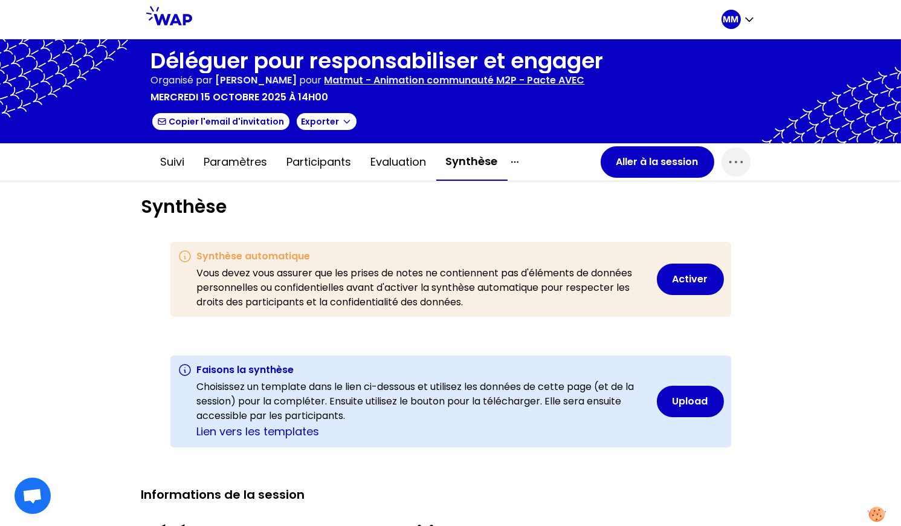
drag, startPoint x: 514, startPoint y: 156, endPoint x: 518, endPoint y: 169, distance: 13.8
click at [514, 156] on icon "button" at bounding box center [515, 162] width 15 height 15
drag, startPoint x: 541, startPoint y: 184, endPoint x: 592, endPoint y: 191, distance: 51.9
click at [541, 184] on div "Tous les contenus" at bounding box center [568, 186] width 121 height 22
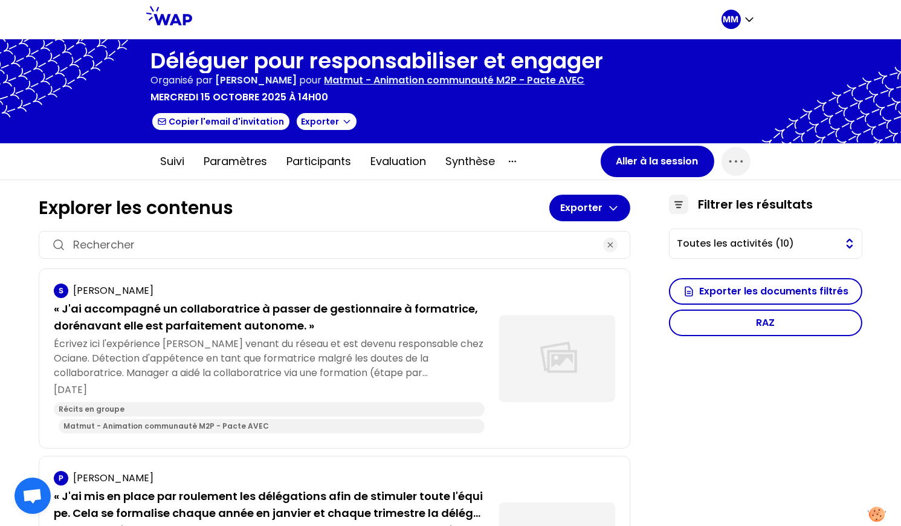
click at [768, 243] on span "Toutes les activités (10)" at bounding box center [757, 243] width 161 height 15
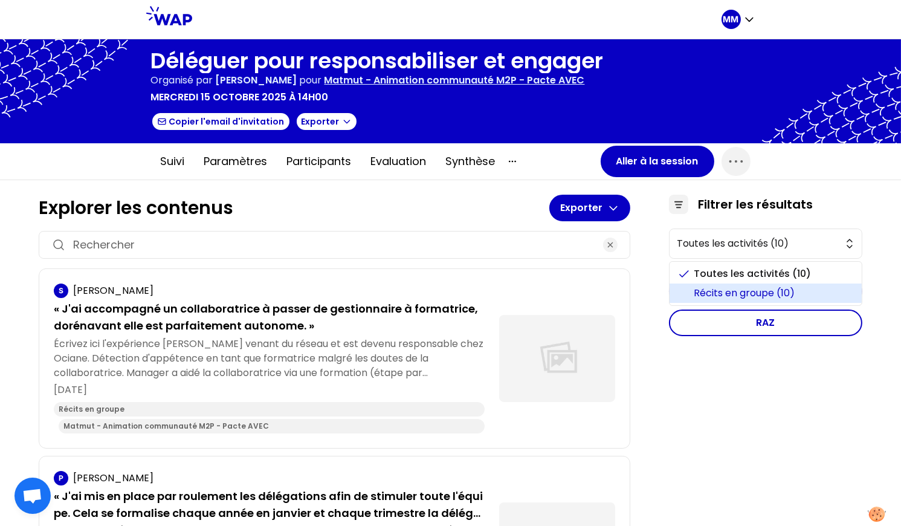
click at [748, 291] on span "Récits en groupe (10)" at bounding box center [773, 293] width 158 height 15
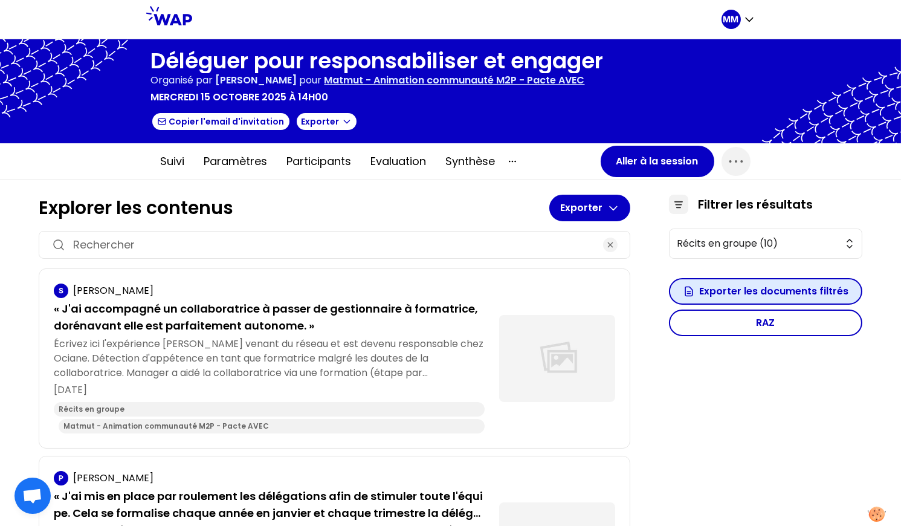
click at [727, 292] on button "Exporter les documents filtrés" at bounding box center [765, 291] width 193 height 27
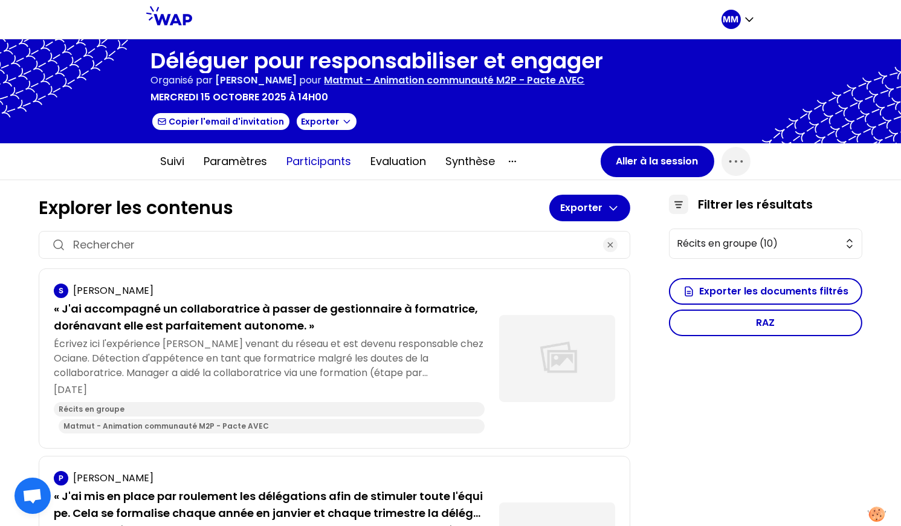
click at [314, 167] on button "Participants" at bounding box center [319, 161] width 84 height 36
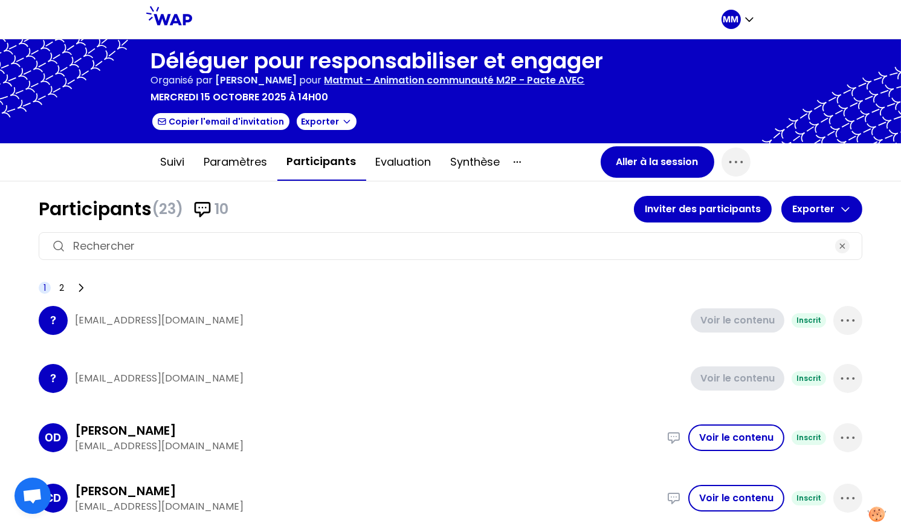
click at [256, 251] on input at bounding box center [450, 245] width 755 height 17
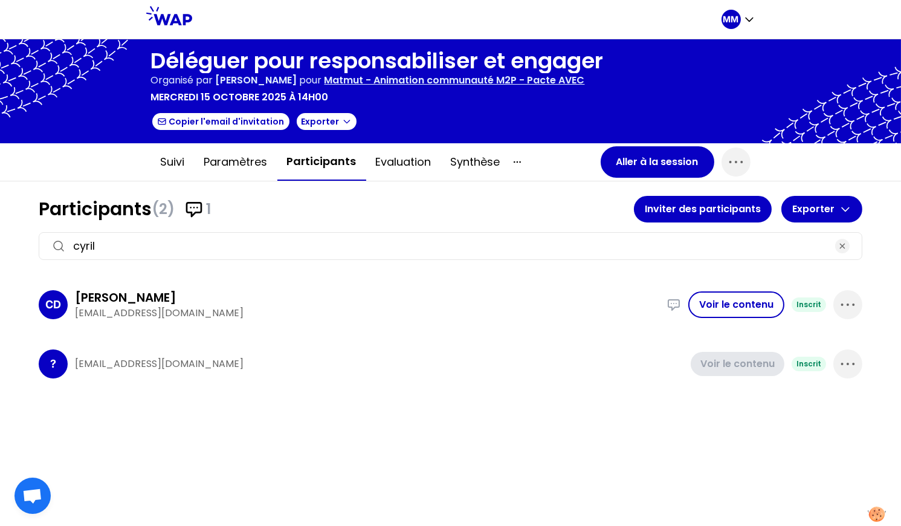
type input "cyril"
click at [823, 209] on button "Exporter" at bounding box center [821, 209] width 81 height 27
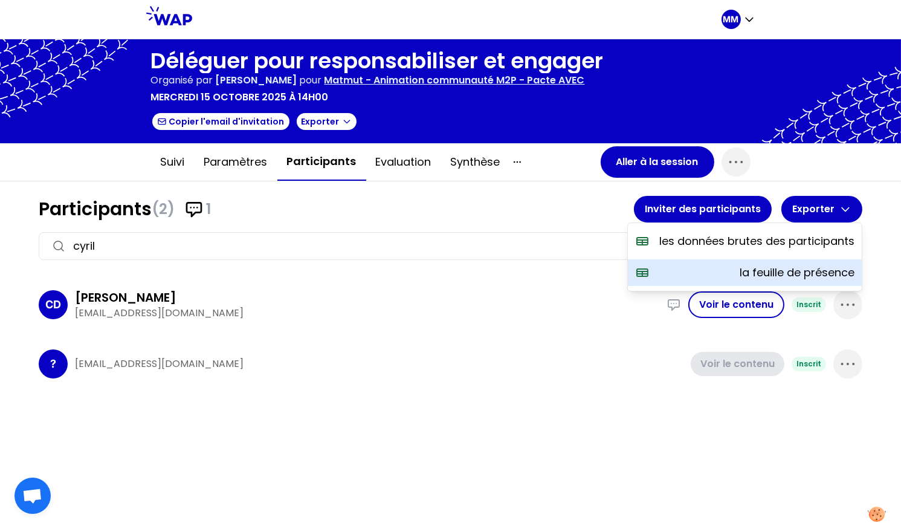
click at [797, 273] on p "la feuille de présence" at bounding box center [797, 272] width 115 height 17
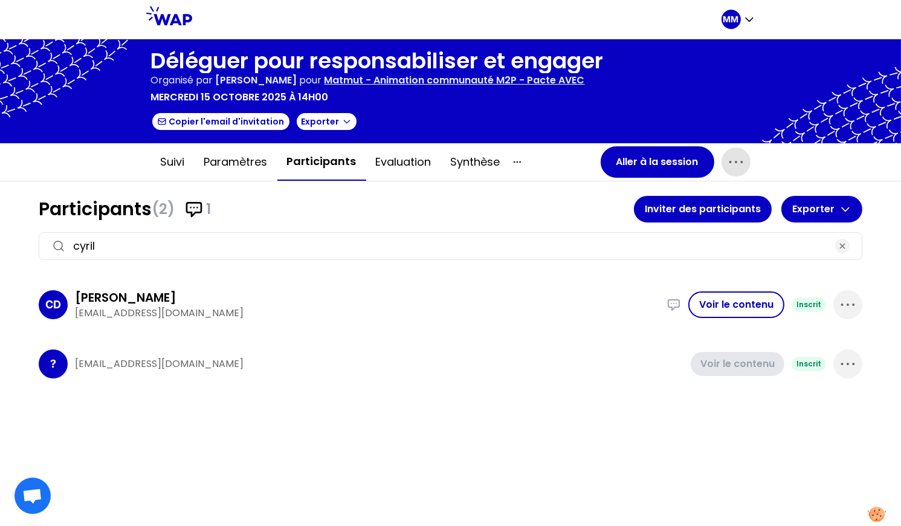
drag, startPoint x: 734, startPoint y: 161, endPoint x: 725, endPoint y: 181, distance: 21.9
click at [734, 161] on icon "button" at bounding box center [735, 162] width 13 height 2
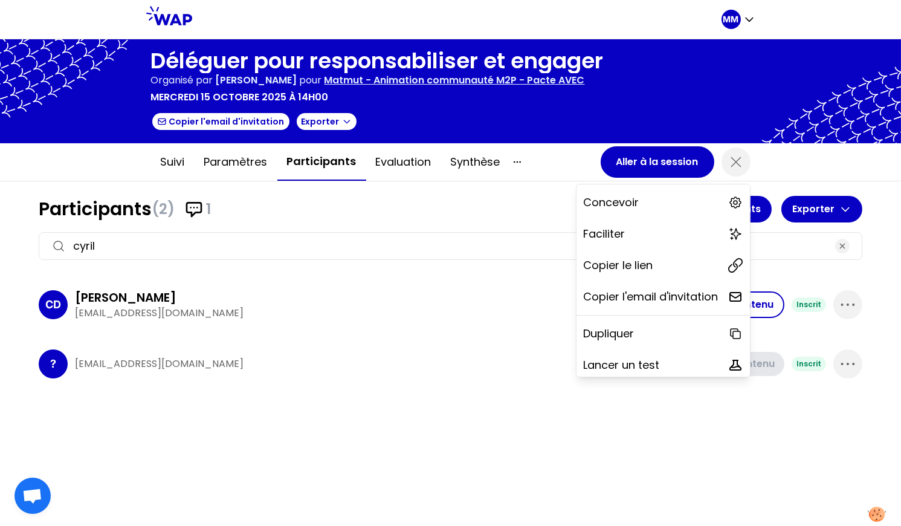
drag, startPoint x: 615, startPoint y: 263, endPoint x: 117, endPoint y: 269, distance: 497.9
click at [615, 263] on p "Copier le lien" at bounding box center [618, 265] width 69 height 17
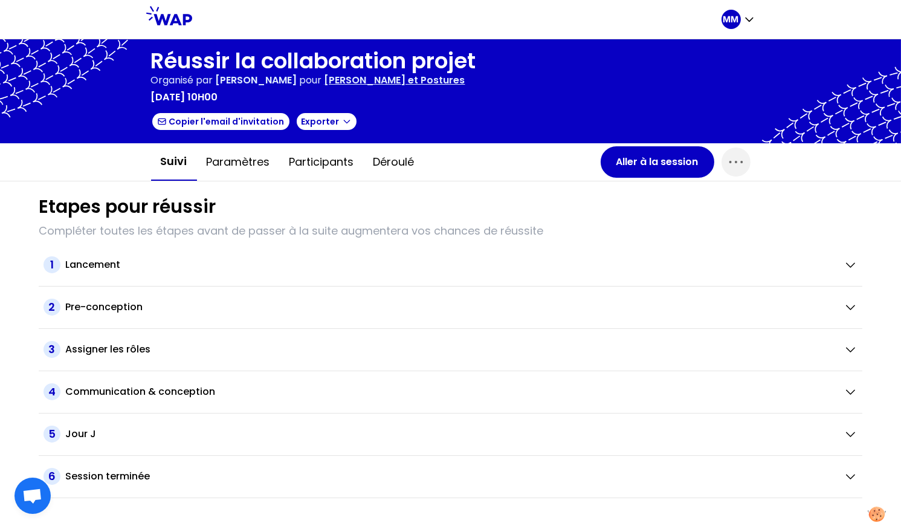
click at [454, 79] on p "[PERSON_NAME] et Postures" at bounding box center [394, 80] width 141 height 15
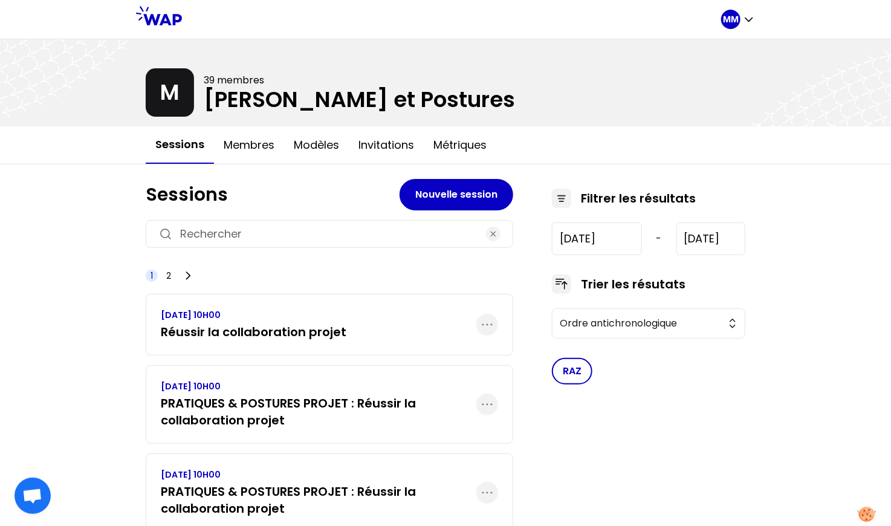
drag, startPoint x: 462, startPoint y: 152, endPoint x: 499, endPoint y: 172, distance: 41.4
click at [462, 152] on button "Métriques" at bounding box center [460, 145] width 73 height 36
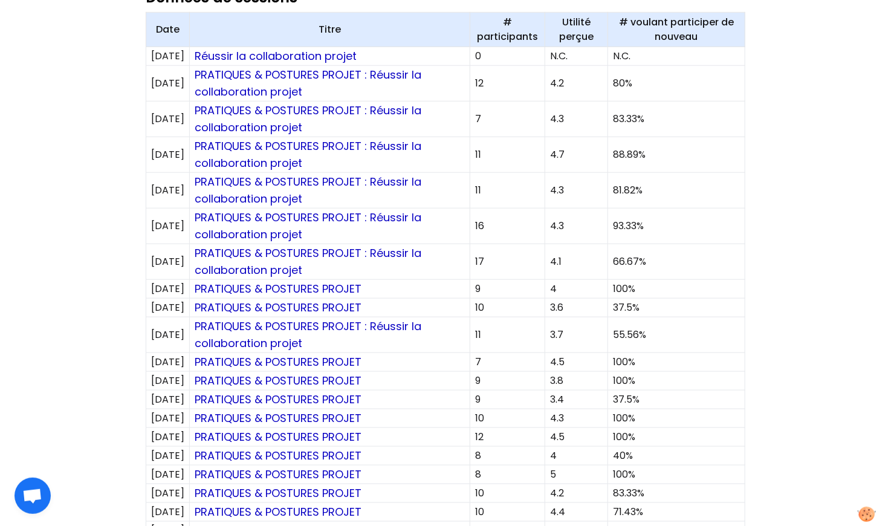
scroll to position [486, 0]
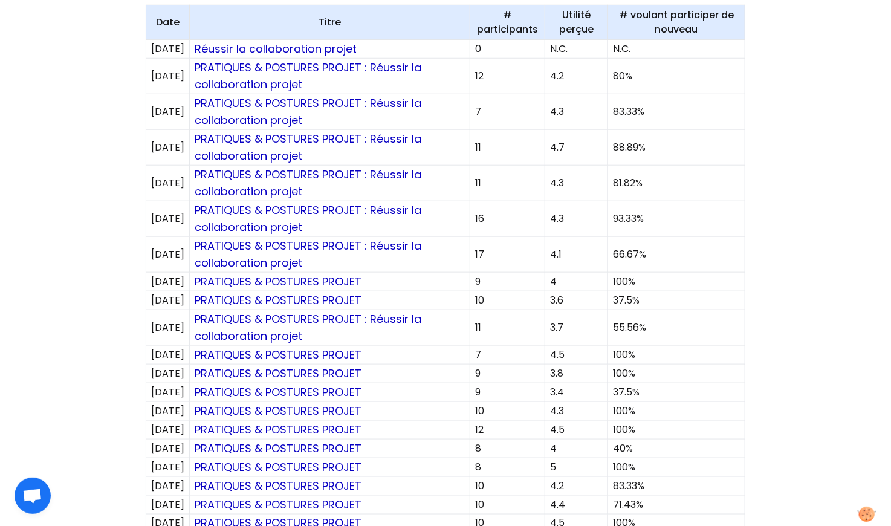
click at [773, 283] on div "MM M 39 membres [PERSON_NAME] et Postures Sessions Membres Modèles Invitations …" at bounding box center [445, 273] width 891 height 1518
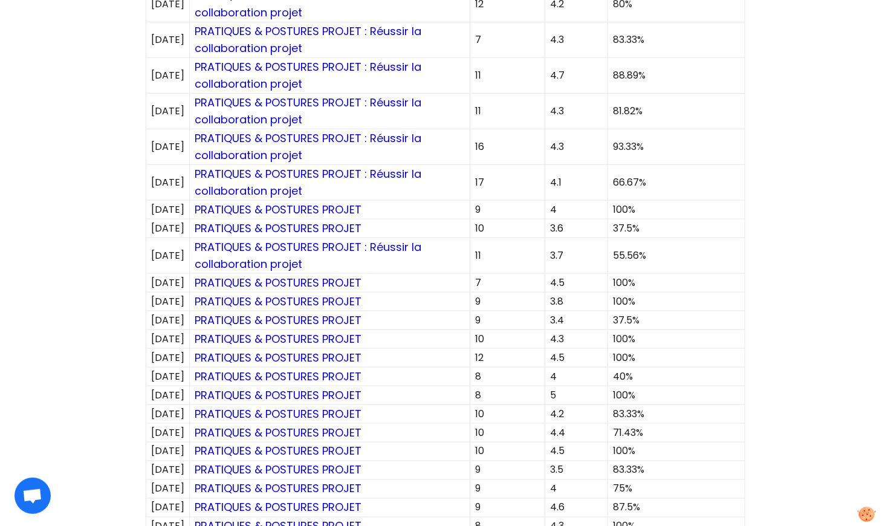
scroll to position [556, 0]
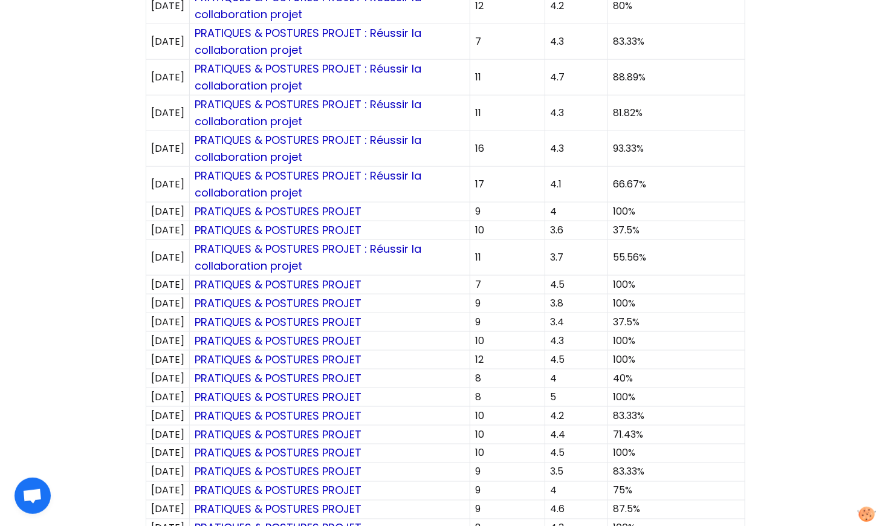
click at [822, 389] on div "MM M 39 membres [PERSON_NAME] et Postures Sessions Membres Modèles Invitations …" at bounding box center [445, 203] width 891 height 1518
click at [829, 363] on div "MM M 39 membres [PERSON_NAME] et Postures Sessions Membres Modèles Invitations …" at bounding box center [445, 203] width 891 height 1518
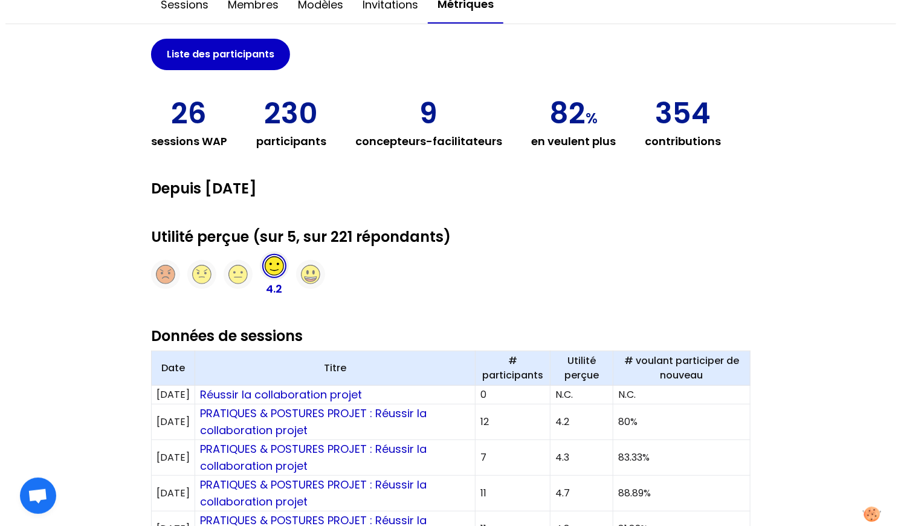
scroll to position [0, 0]
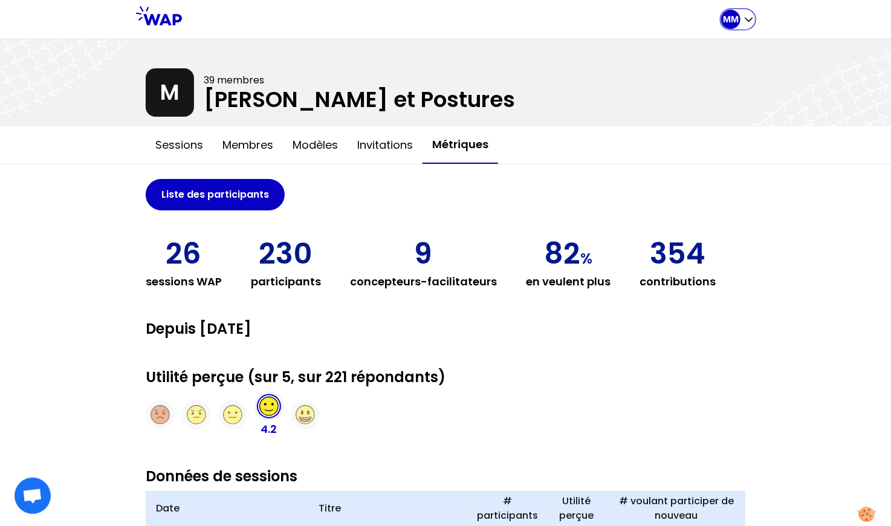
click at [738, 25] on div "MM" at bounding box center [738, 19] width 34 height 19
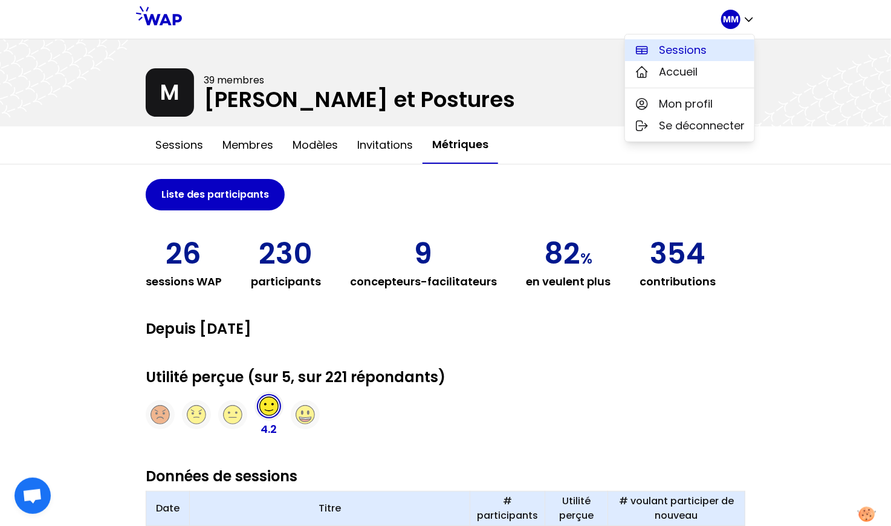
click at [728, 51] on button "Sessions" at bounding box center [689, 50] width 129 height 22
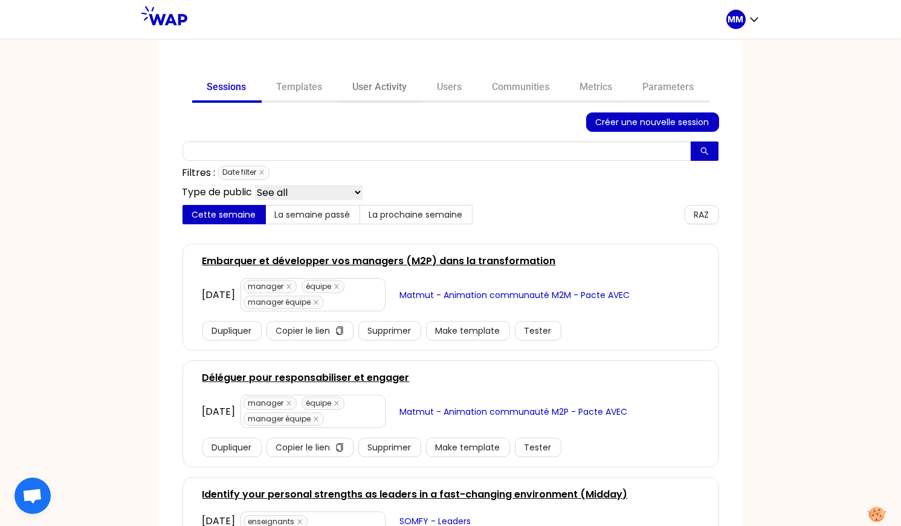
click at [367, 91] on link "User Activity" at bounding box center [380, 88] width 85 height 29
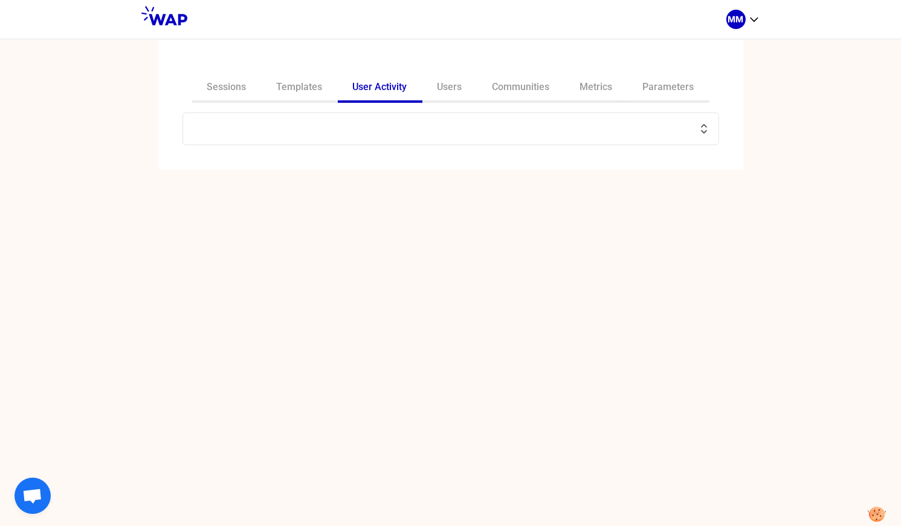
click at [312, 130] on input "text" at bounding box center [443, 128] width 506 height 17
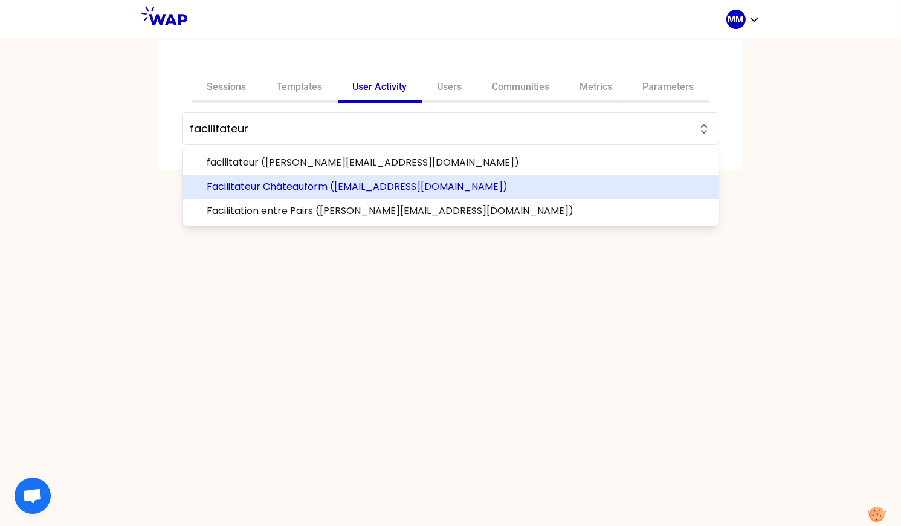
click at [340, 193] on span "Facilitateur Châteauform ([EMAIL_ADDRESS][DOMAIN_NAME])" at bounding box center [458, 186] width 502 height 15
type input "Facilitateur Châteauform ([EMAIL_ADDRESS][DOMAIN_NAME])"
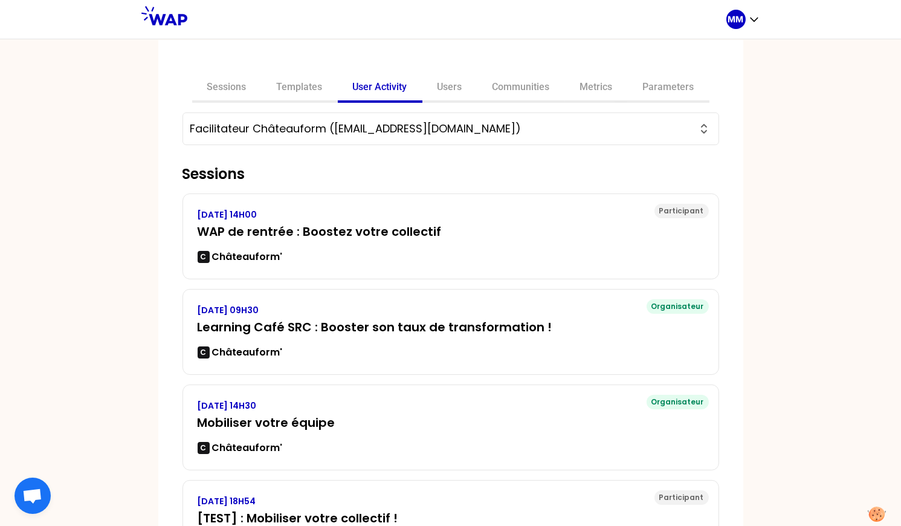
click at [747, 279] on div "Sessions Templates User Activity Users Communities Metrics Parameters Facilitat…" at bounding box center [450, 282] width 901 height 487
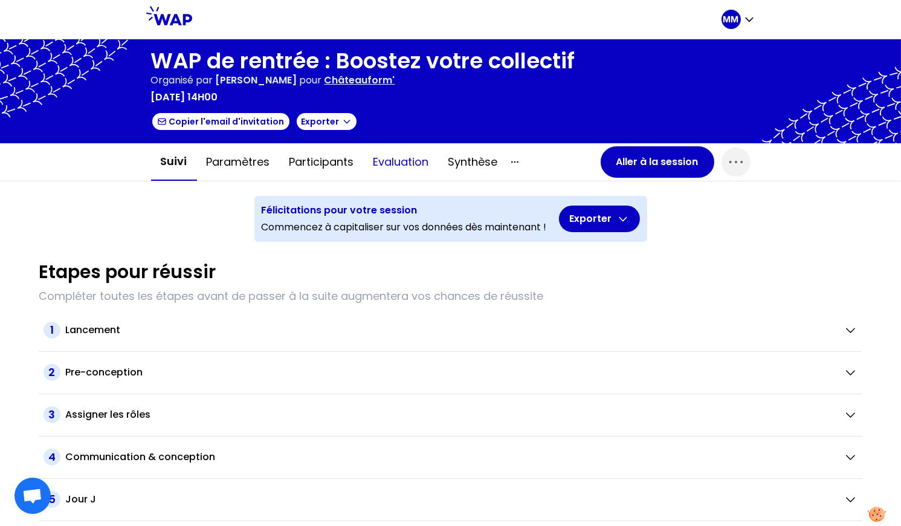
click at [402, 163] on button "Evaluation" at bounding box center [401, 162] width 75 height 36
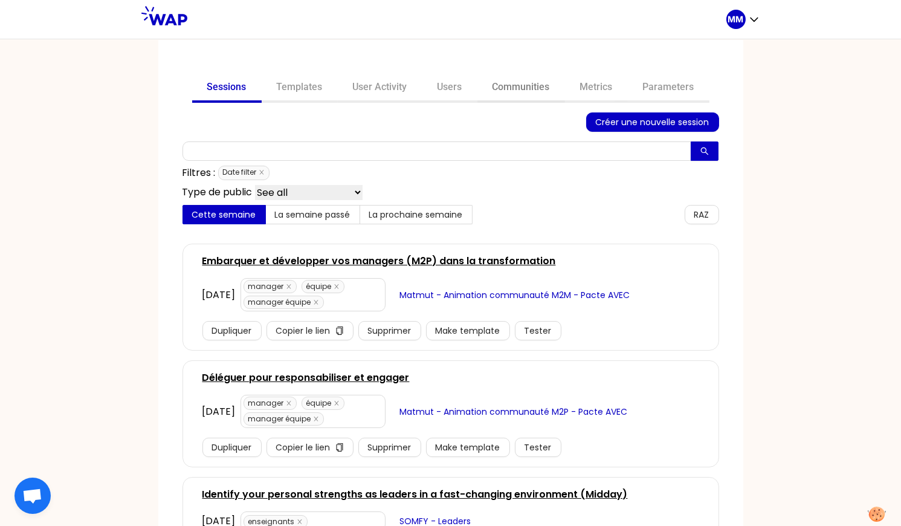
click at [534, 94] on link "Communities" at bounding box center [521, 88] width 88 height 29
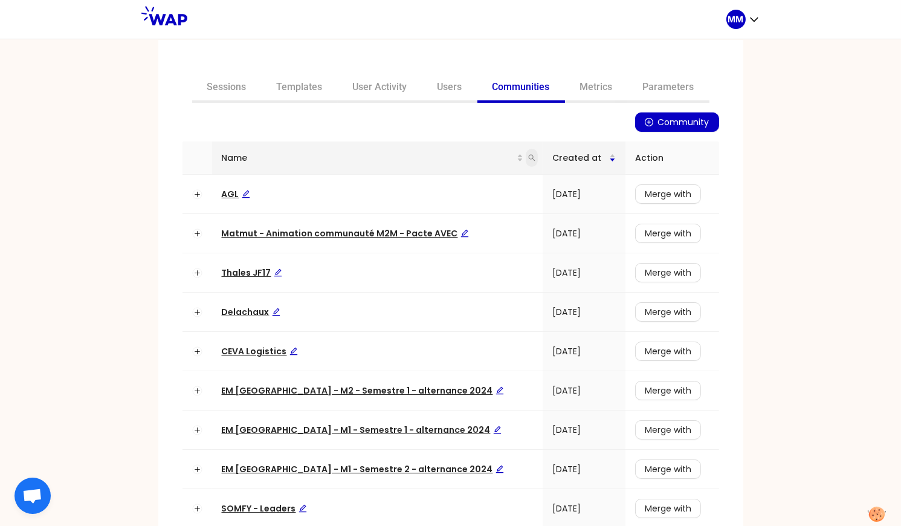
click at [528, 155] on icon "search" at bounding box center [531, 157] width 7 height 7
type input "cnam"
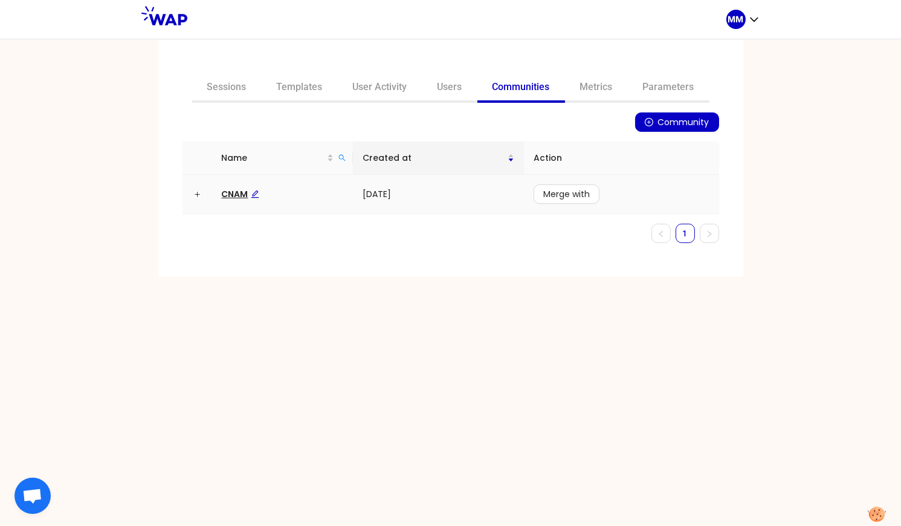
click at [237, 192] on span "CNAM" at bounding box center [240, 194] width 37 height 12
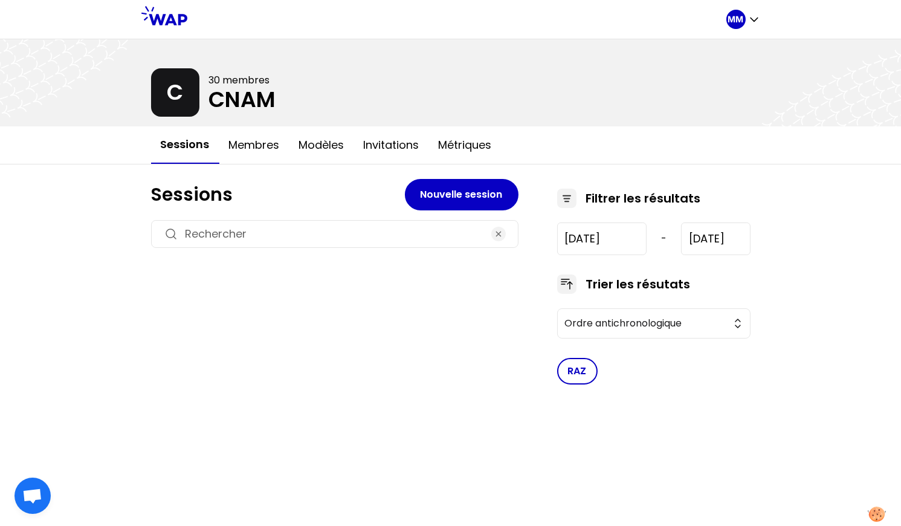
type input "[DATE]"
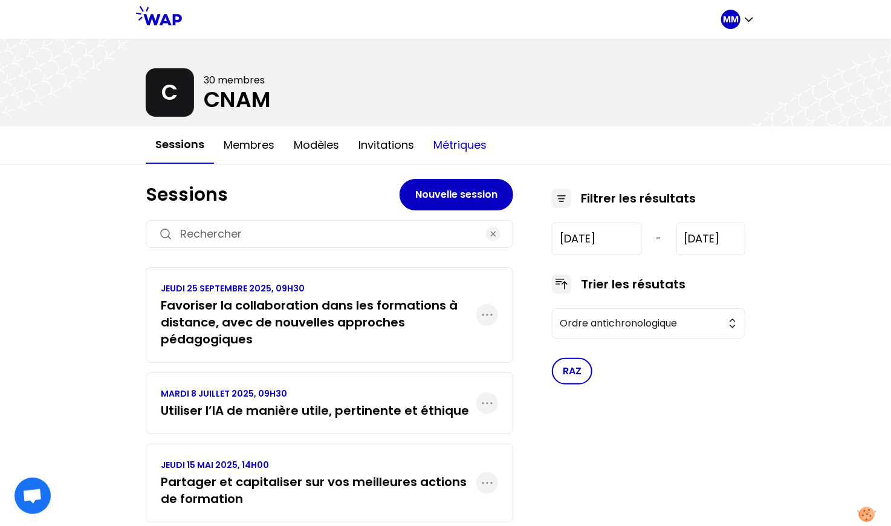
drag, startPoint x: 455, startPoint y: 147, endPoint x: 450, endPoint y: 158, distance: 11.9
click at [455, 147] on button "Métriques" at bounding box center [460, 145] width 73 height 36
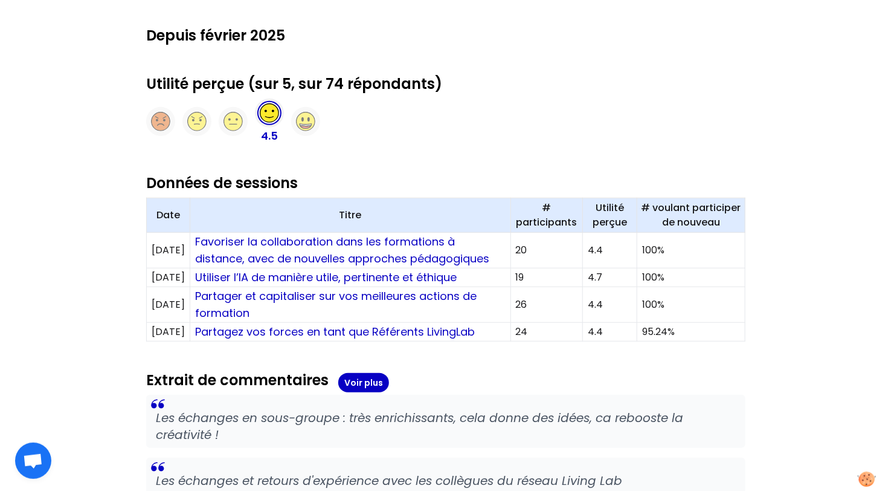
scroll to position [293, 0]
